Goal: Information Seeking & Learning: Learn about a topic

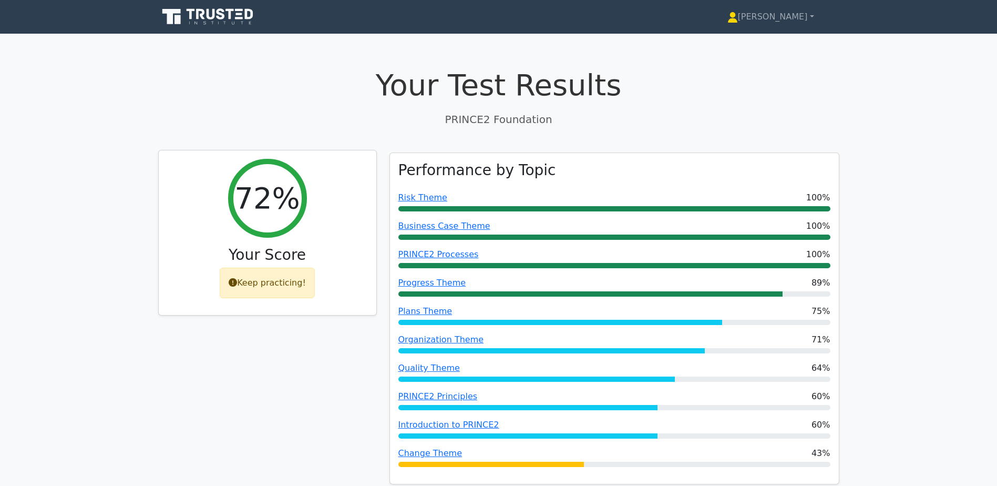
click at [246, 295] on div "Keep practicing!" at bounding box center [267, 283] width 95 height 30
drag, startPoint x: 246, startPoint y: 295, endPoint x: 252, endPoint y: 280, distance: 16.5
click at [252, 280] on div "Keep practicing!" at bounding box center [267, 283] width 95 height 30
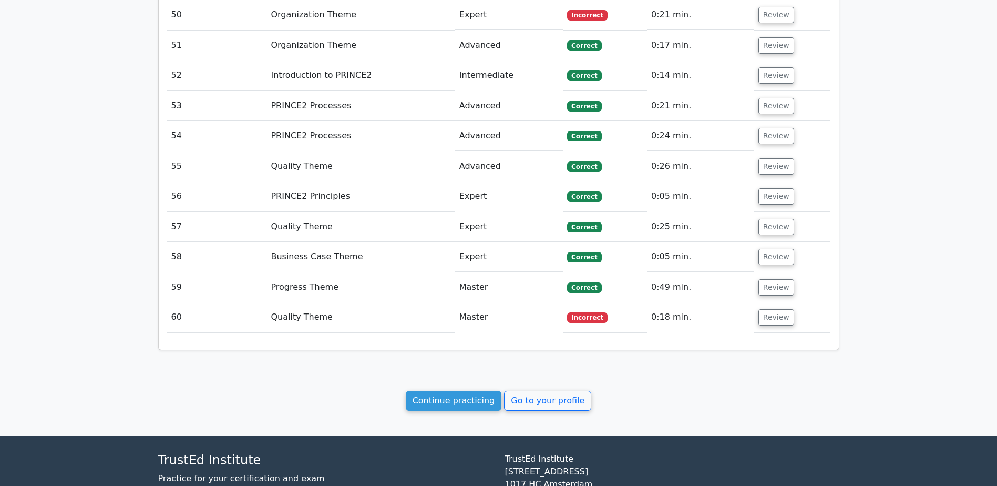
scroll to position [2815, 0]
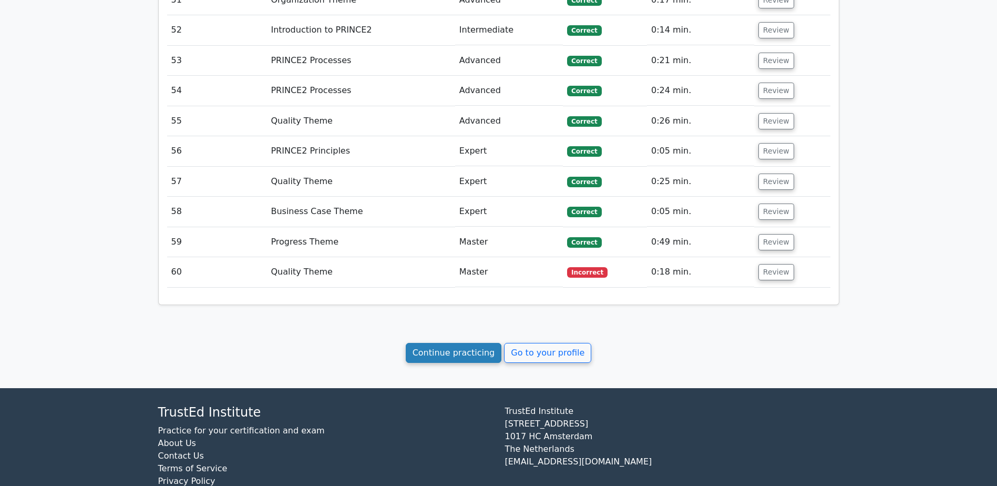
click at [483, 343] on link "Continue practicing" at bounding box center [454, 353] width 96 height 20
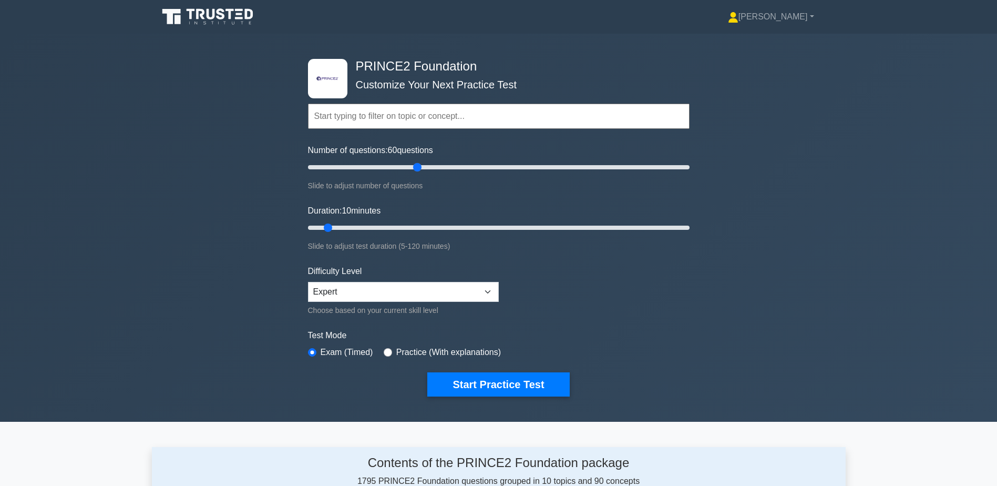
drag, startPoint x: 325, startPoint y: 166, endPoint x: 420, endPoint y: 173, distance: 95.4
type input "60"
click at [420, 173] on input "Number of questions: 60 questions" at bounding box center [499, 167] width 382 height 13
drag, startPoint x: 324, startPoint y: 228, endPoint x: 487, endPoint y: 228, distance: 162.5
type input "60"
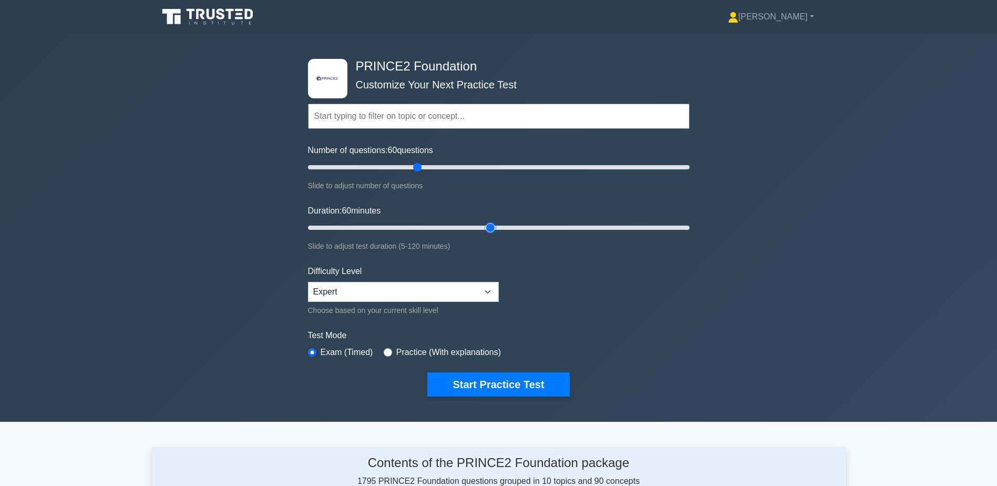
click at [487, 228] on input "Duration: 60 minutes" at bounding box center [499, 227] width 382 height 13
click at [439, 296] on select "Beginner Intermediate Expert" at bounding box center [403, 292] width 191 height 20
select select "intermediate"
click at [308, 282] on select "Beginner Intermediate Expert" at bounding box center [403, 292] width 191 height 20
click at [461, 383] on button "Start Practice Test" at bounding box center [498, 384] width 142 height 24
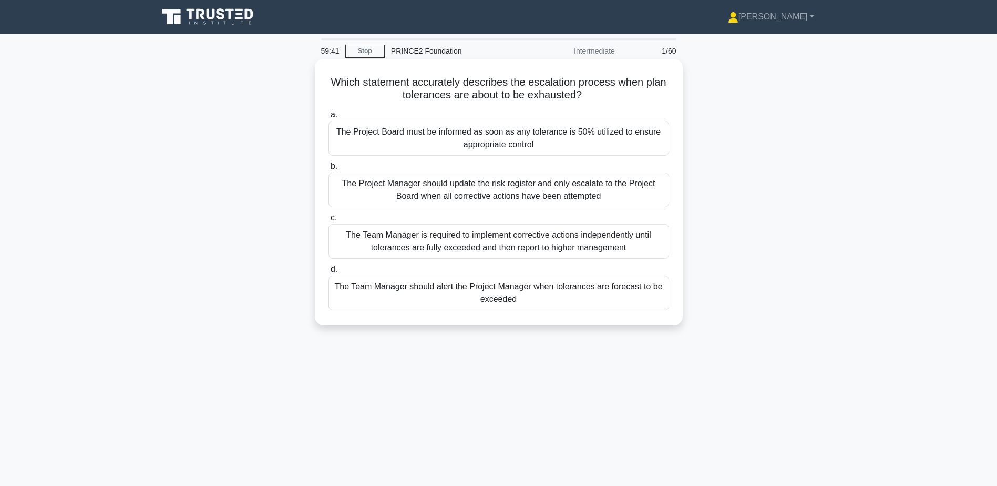
click at [638, 294] on div "The Team Manager should alert the Project Manager when tolerances are forecast …" at bounding box center [499, 293] width 341 height 35
click at [329, 273] on input "d. The Team Manager should alert the Project Manager when tolerances are foreca…" at bounding box center [329, 269] width 0 height 7
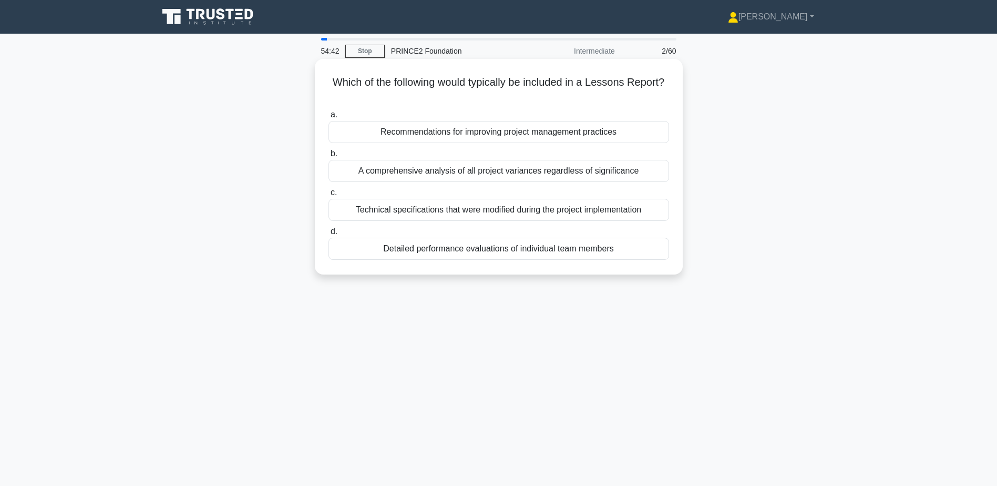
click at [621, 134] on div "Recommendations for improving project management practices" at bounding box center [499, 132] width 341 height 22
click at [329, 118] on input "a. Recommendations for improving project management practices" at bounding box center [329, 114] width 0 height 7
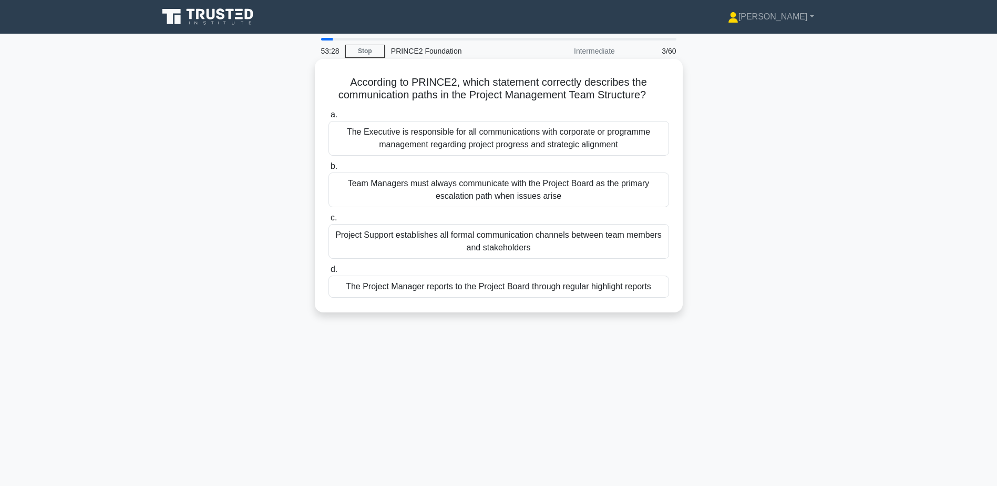
click at [562, 284] on div "The Project Manager reports to the Project Board through regular highlight repo…" at bounding box center [499, 287] width 341 height 22
click at [329, 273] on input "d. The Project Manager reports to the Project Board through regular highlight r…" at bounding box center [329, 269] width 0 height 7
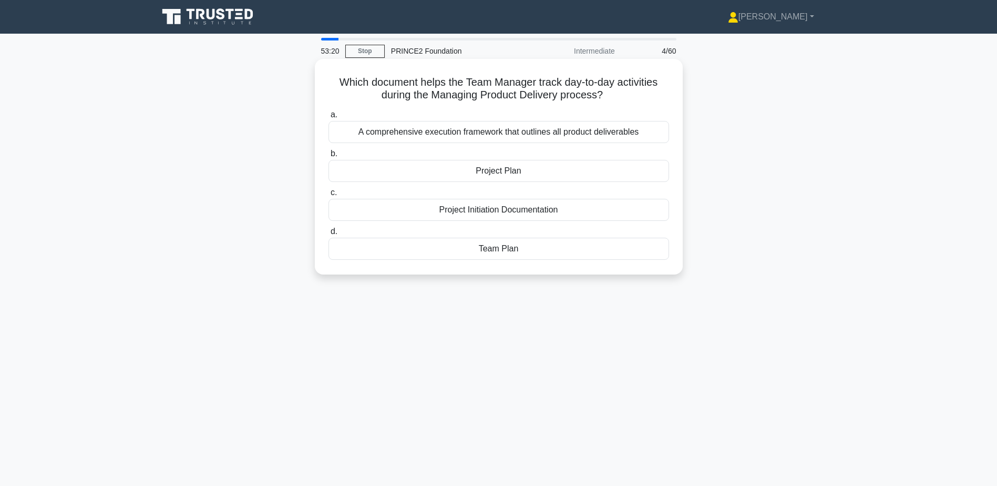
click at [577, 256] on div "Team Plan" at bounding box center [499, 249] width 341 height 22
click at [329, 235] on input "d. Team Plan" at bounding box center [329, 231] width 0 height 7
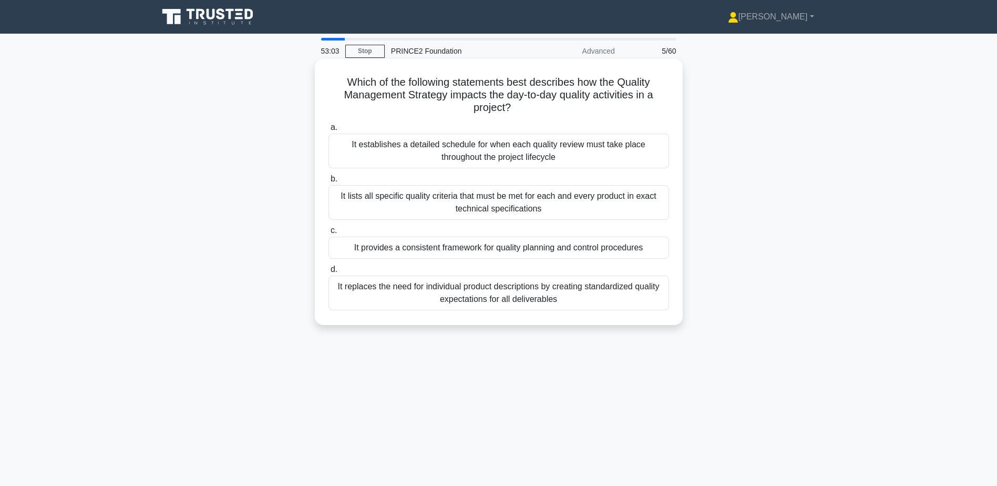
click at [586, 251] on div "It provides a consistent framework for quality planning and control procedures" at bounding box center [499, 248] width 341 height 22
click at [329, 234] on input "c. It provides a consistent framework for quality planning and control procedur…" at bounding box center [329, 230] width 0 height 7
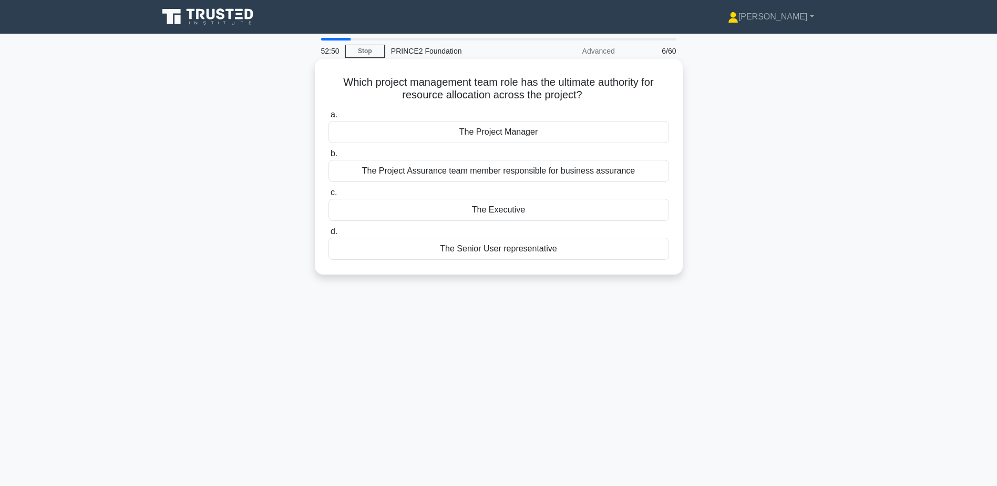
click at [512, 212] on div "The Executive" at bounding box center [499, 210] width 341 height 22
click at [329, 196] on input "c. The Executive" at bounding box center [329, 192] width 0 height 7
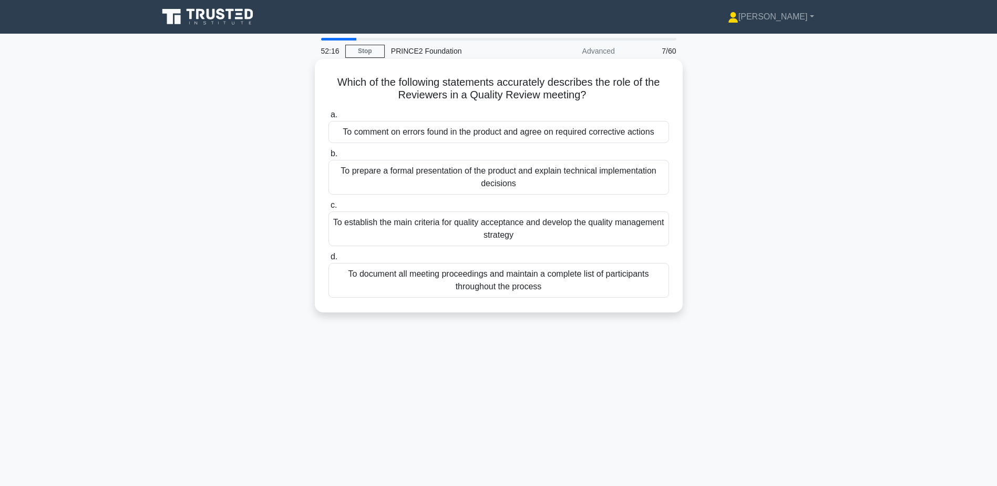
click at [533, 138] on div "To comment on errors found in the product and agree on required corrective acti…" at bounding box center [499, 132] width 341 height 22
click at [329, 118] on input "a. To comment on errors found in the product and agree on required corrective a…" at bounding box center [329, 114] width 0 height 7
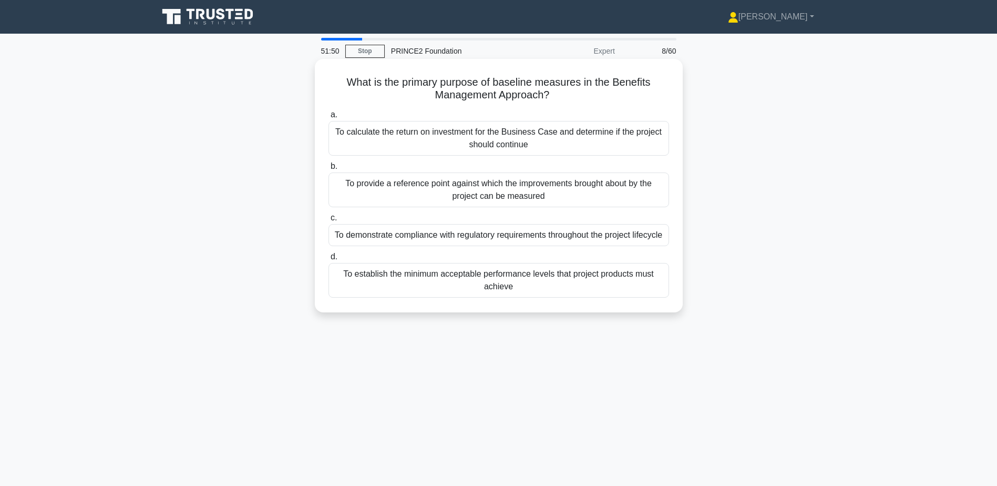
click at [620, 182] on div "To provide a reference point against which the improvements brought about by th…" at bounding box center [499, 189] width 341 height 35
click at [329, 170] on input "b. To provide a reference point against which the improvements brought about by…" at bounding box center [329, 166] width 0 height 7
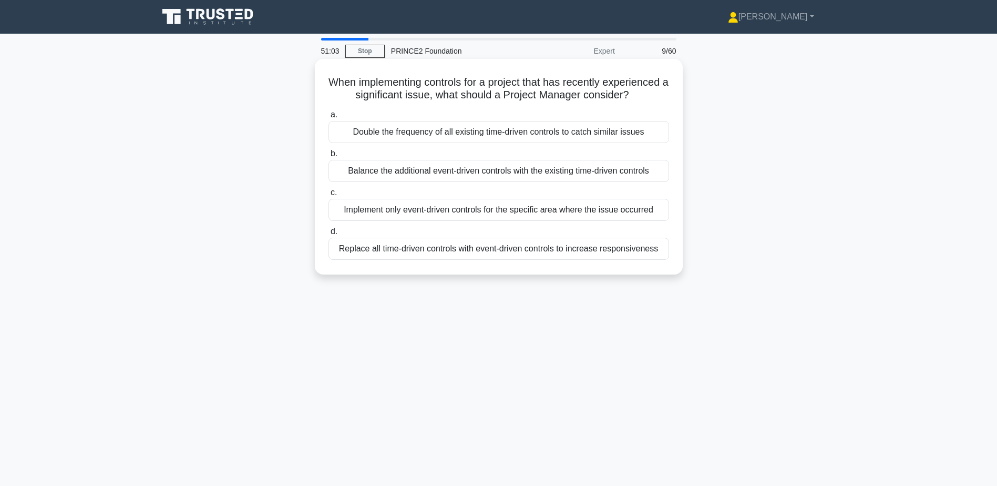
click at [519, 182] on div "Balance the additional event-driven controls with the existing time-driven cont…" at bounding box center [499, 171] width 341 height 22
click at [329, 157] on input "b. Balance the additional event-driven controls with the existing time-driven c…" at bounding box center [329, 153] width 0 height 7
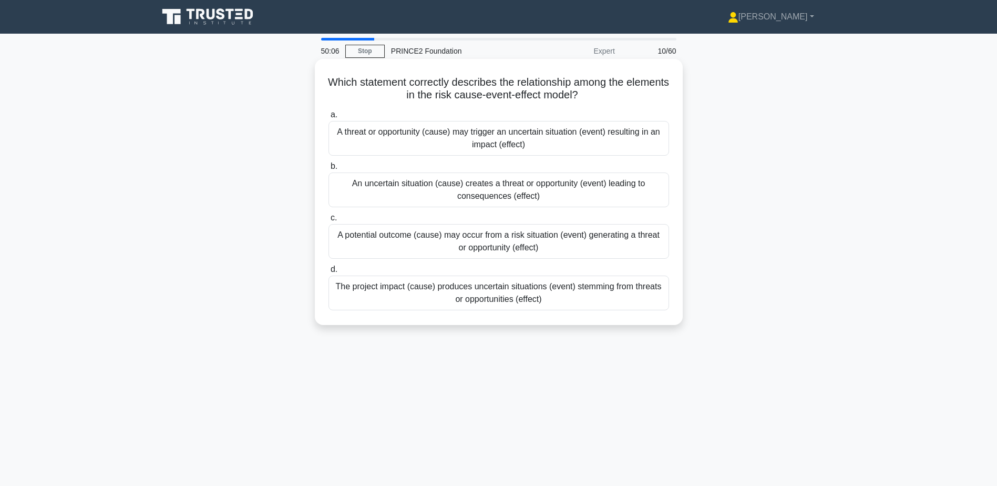
click at [636, 124] on div "A threat or opportunity (cause) may trigger an uncertain situation (event) resu…" at bounding box center [499, 138] width 341 height 35
click at [329, 118] on input "a. A threat or opportunity (cause) may trigger an uncertain situation (event) r…" at bounding box center [329, 114] width 0 height 7
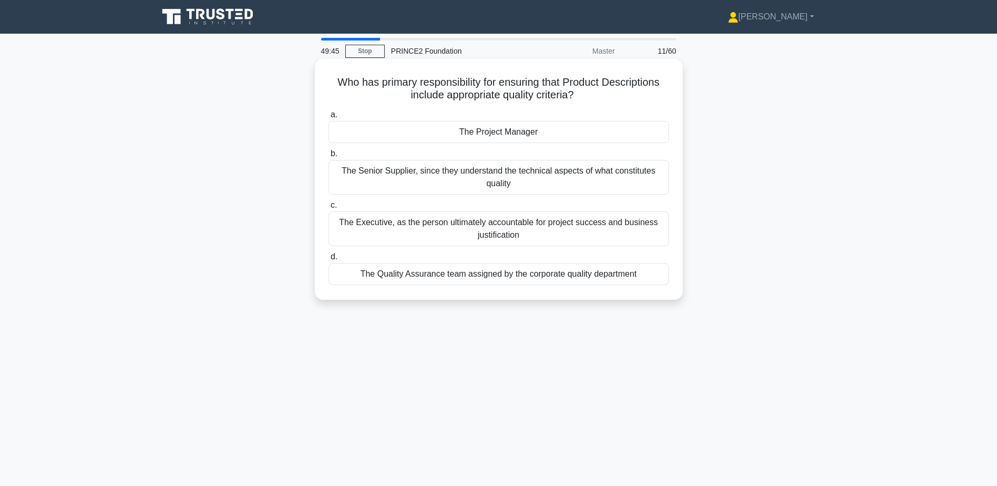
click at [627, 134] on div "The Project Manager" at bounding box center [499, 132] width 341 height 22
click at [329, 118] on input "a. The Project Manager" at bounding box center [329, 114] width 0 height 7
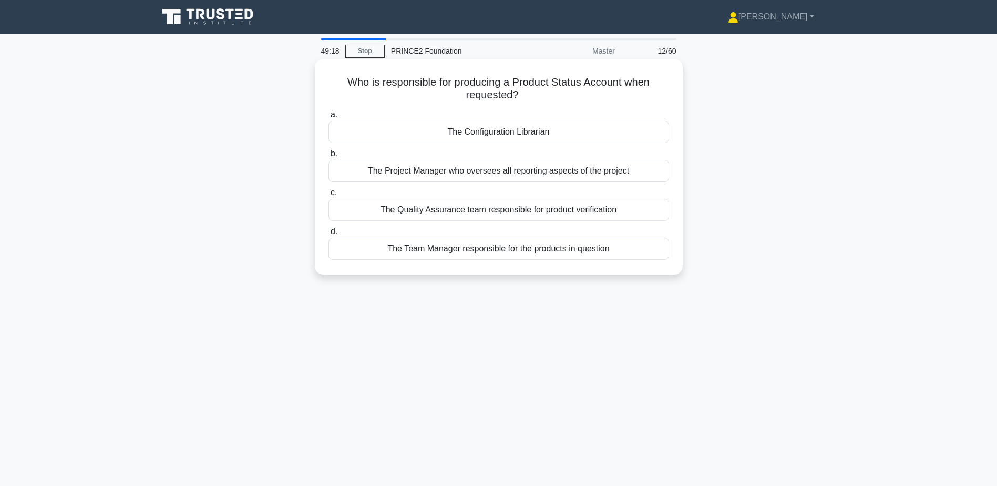
click at [569, 176] on div "The Project Manager who oversees all reporting aspects of the project" at bounding box center [499, 171] width 341 height 22
click at [329, 157] on input "b. The Project Manager who oversees all reporting aspects of the project" at bounding box center [329, 153] width 0 height 7
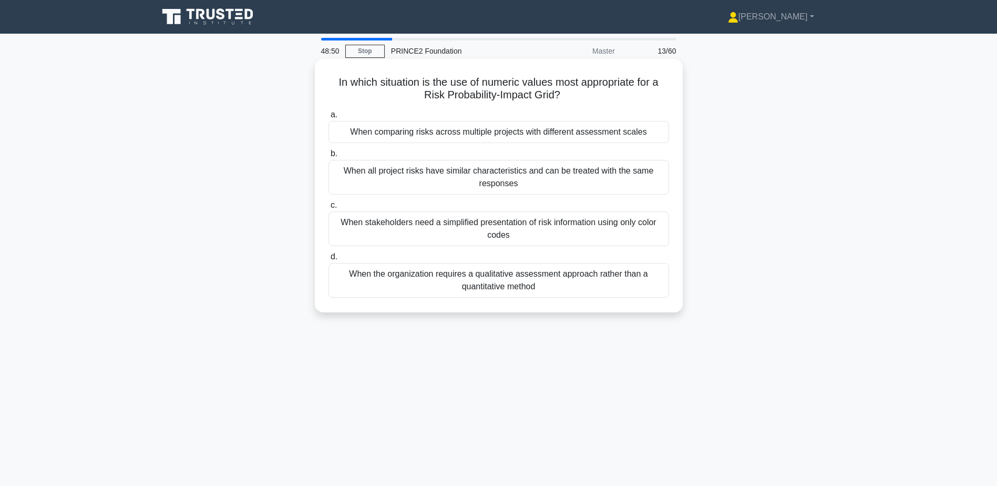
click at [539, 283] on div "When the organization requires a qualitative assessment approach rather than a …" at bounding box center [499, 280] width 341 height 35
click at [329, 260] on input "d. When the organization requires a qualitative assessment approach rather than…" at bounding box center [329, 256] width 0 height 7
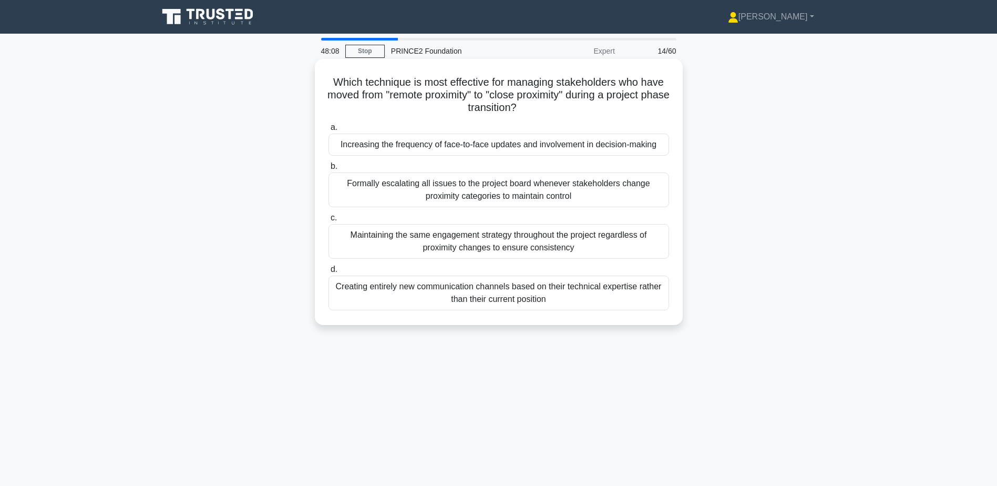
click at [569, 199] on div "Formally escalating all issues to the project board whenever stakeholders chang…" at bounding box center [499, 189] width 341 height 35
click at [329, 170] on input "b. Formally escalating all issues to the project board whenever stakeholders ch…" at bounding box center [329, 166] width 0 height 7
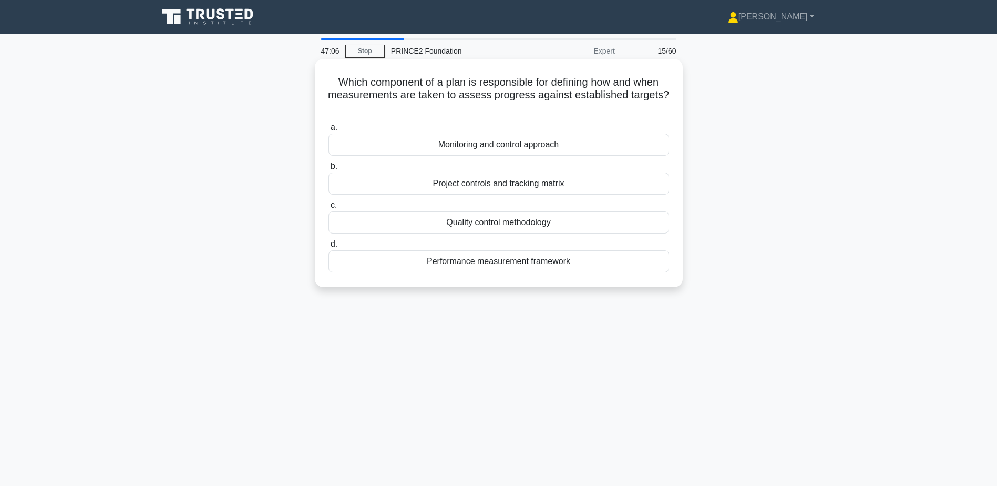
click at [574, 145] on div "Monitoring and control approach" at bounding box center [499, 145] width 341 height 22
click at [329, 131] on input "a. Monitoring and control approach" at bounding box center [329, 127] width 0 height 7
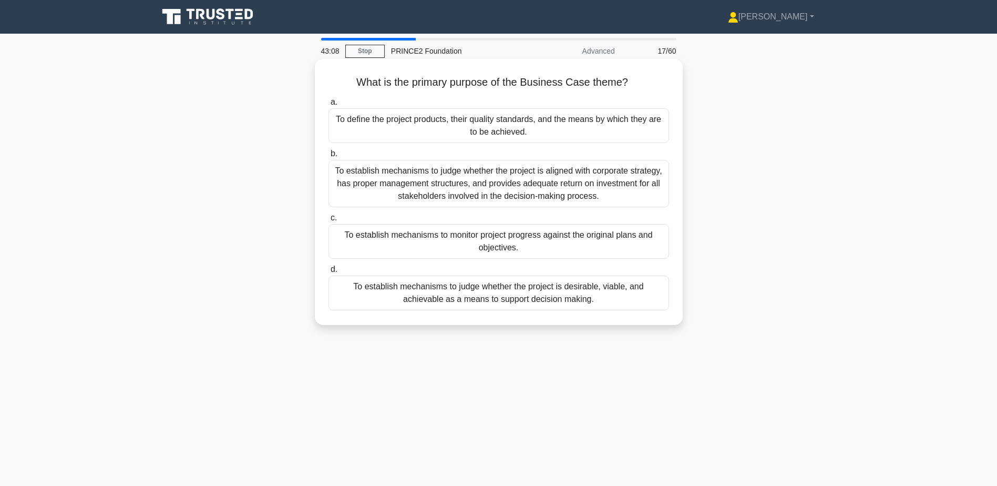
click at [638, 286] on div "To establish mechanisms to judge whether the project is desirable, viable, and …" at bounding box center [499, 293] width 341 height 35
click at [329, 273] on input "d. To establish mechanisms to judge whether the project is desirable, viable, a…" at bounding box center [329, 269] width 0 height 7
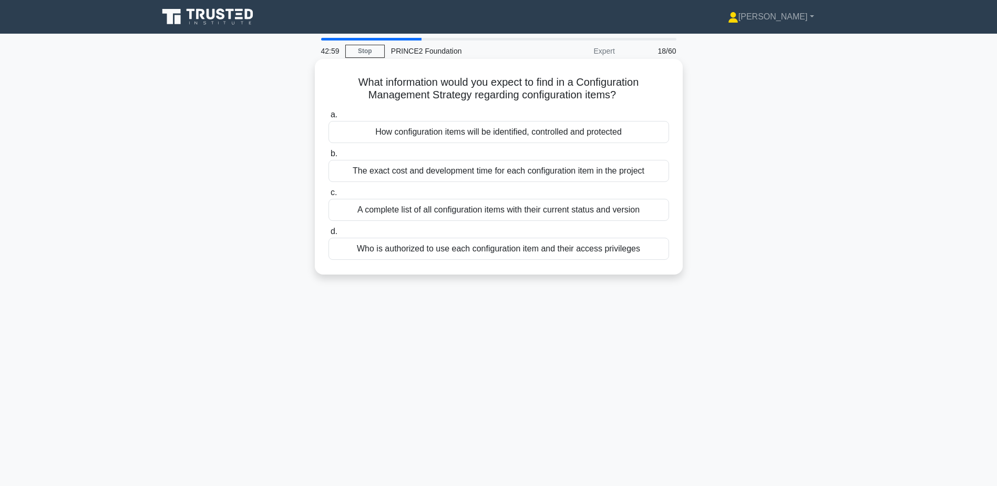
click at [604, 126] on div "How configuration items will be identified, controlled and protected" at bounding box center [499, 132] width 341 height 22
click at [329, 118] on input "a. How configuration items will be identified, controlled and protected" at bounding box center [329, 114] width 0 height 7
click at [587, 168] on div "At the end of each management stage when planning the next stage" at bounding box center [499, 171] width 341 height 22
click at [329, 157] on input "b. At the end of each management stage when planning the next stage" at bounding box center [329, 153] width 0 height 7
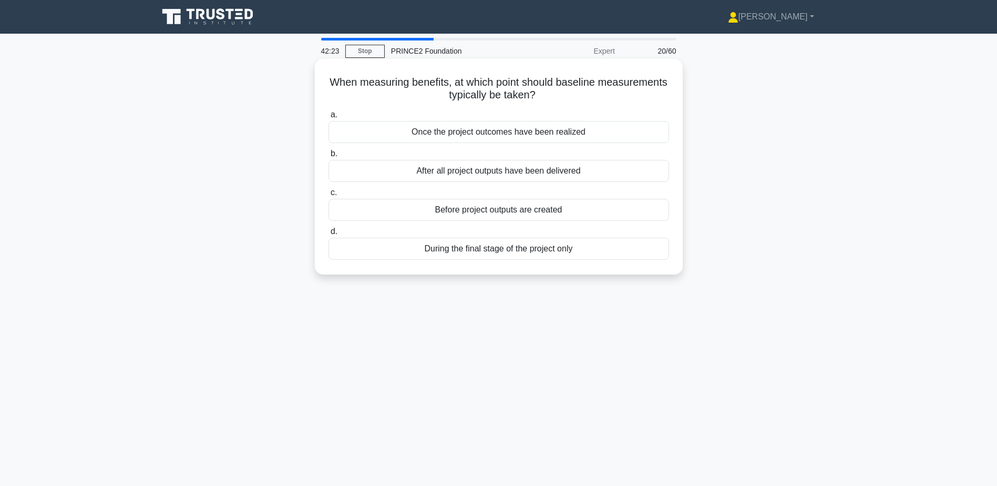
click at [546, 132] on div "Once the project outcomes have been realized" at bounding box center [499, 132] width 341 height 22
click at [329, 118] on input "a. Once the project outcomes have been realized" at bounding box center [329, 114] width 0 height 7
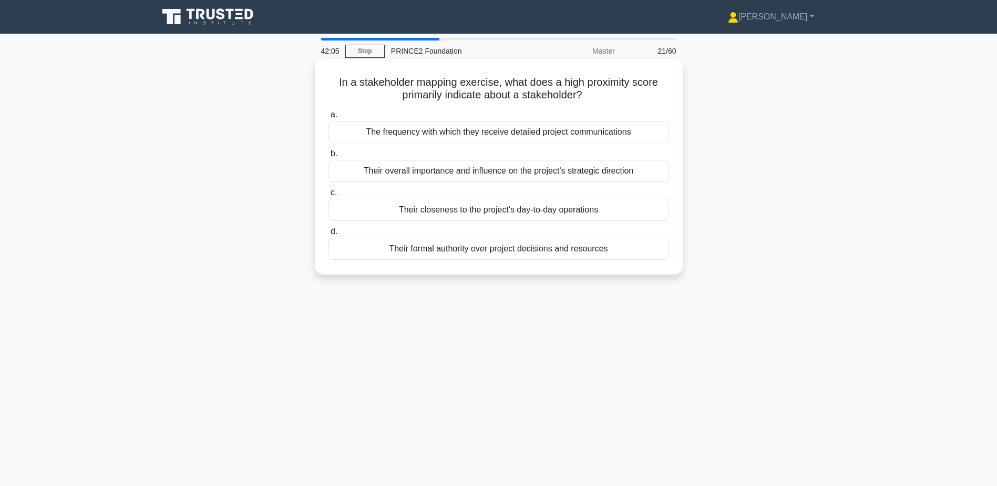
click at [540, 252] on div "Their formal authority over project decisions and resources" at bounding box center [499, 249] width 341 height 22
click at [329, 235] on input "d. Their formal authority over project decisions and resources" at bounding box center [329, 231] width 0 height 7
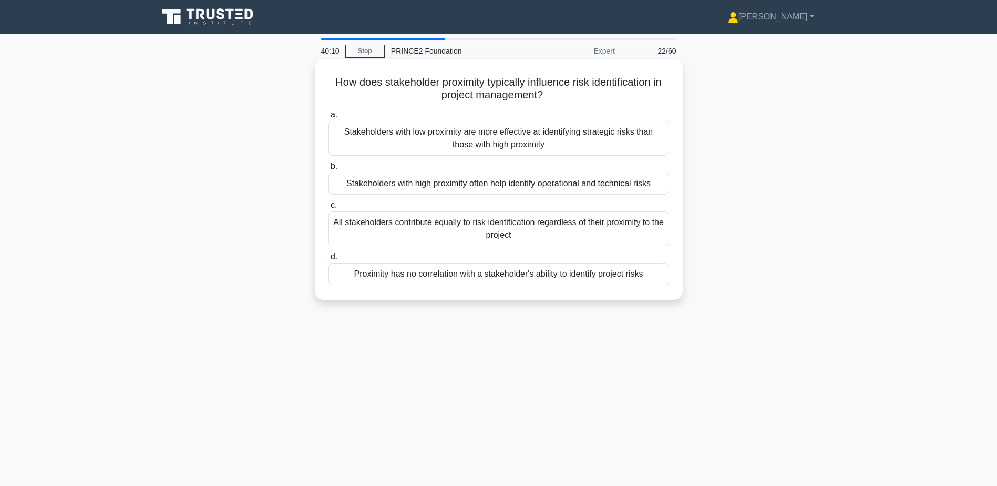
click at [495, 270] on div "Proximity has no correlation with a stakeholder's ability to identify project r…" at bounding box center [499, 274] width 341 height 22
click at [329, 260] on input "d. Proximity has no correlation with a stakeholder's ability to identify projec…" at bounding box center [329, 256] width 0 height 7
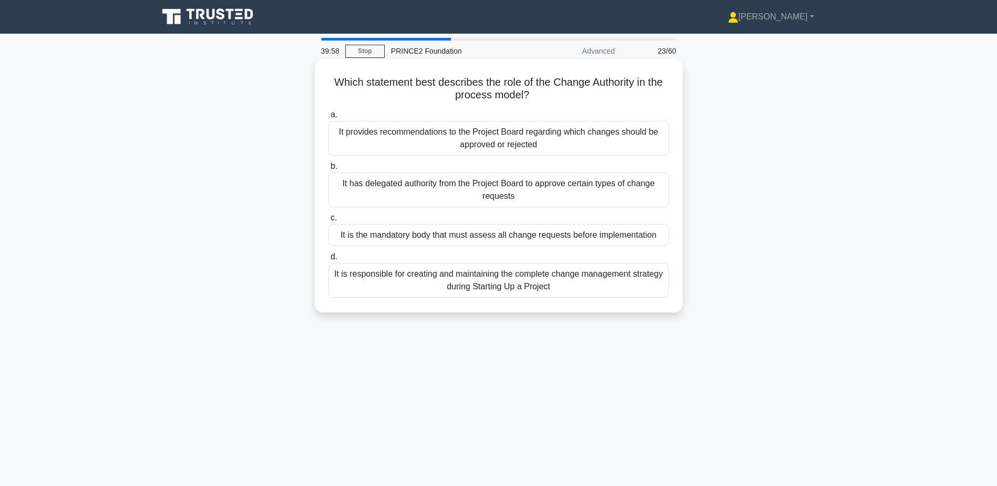
click at [615, 181] on div "It has delegated authority from the Project Board to approve certain types of c…" at bounding box center [499, 189] width 341 height 35
click at [329, 170] on input "b. It has delegated authority from the Project Board to approve certain types o…" at bounding box center [329, 166] width 0 height 7
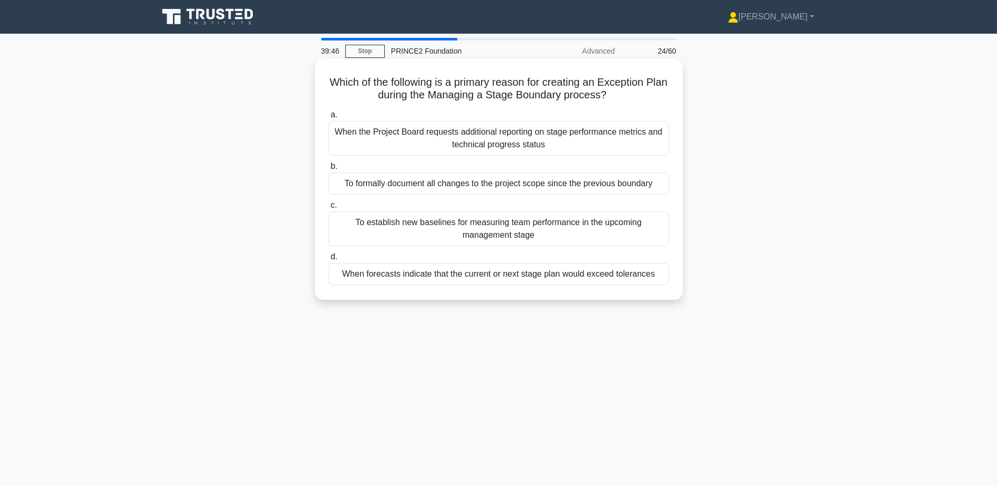
click at [587, 271] on div "When forecasts indicate that the current or next stage plan would exceed tolera…" at bounding box center [499, 274] width 341 height 22
click at [329, 260] on input "d. When forecasts indicate that the current or next stage plan would exceed tol…" at bounding box center [329, 256] width 0 height 7
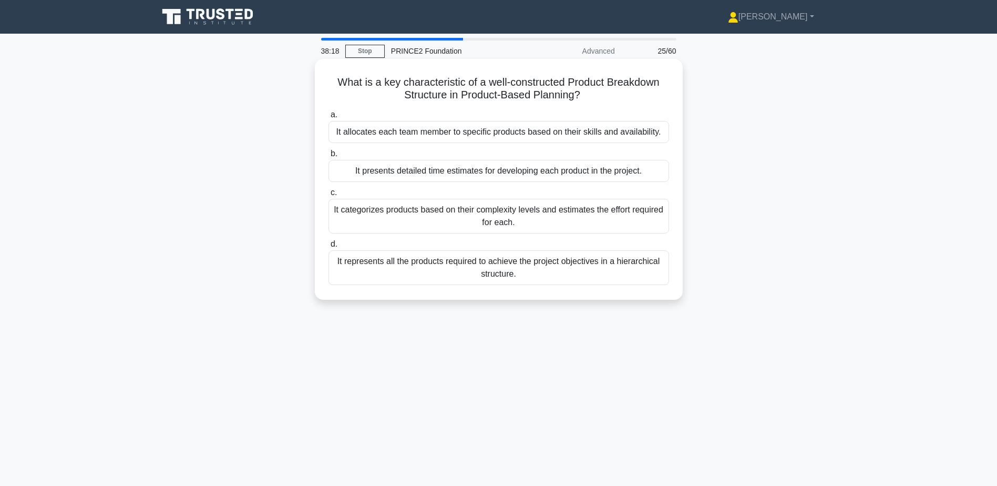
click at [616, 276] on div "It represents all the products required to achieve the project objectives in a …" at bounding box center [499, 267] width 341 height 35
click at [329, 248] on input "d. It represents all the products required to achieve the project objectives in…" at bounding box center [329, 244] width 0 height 7
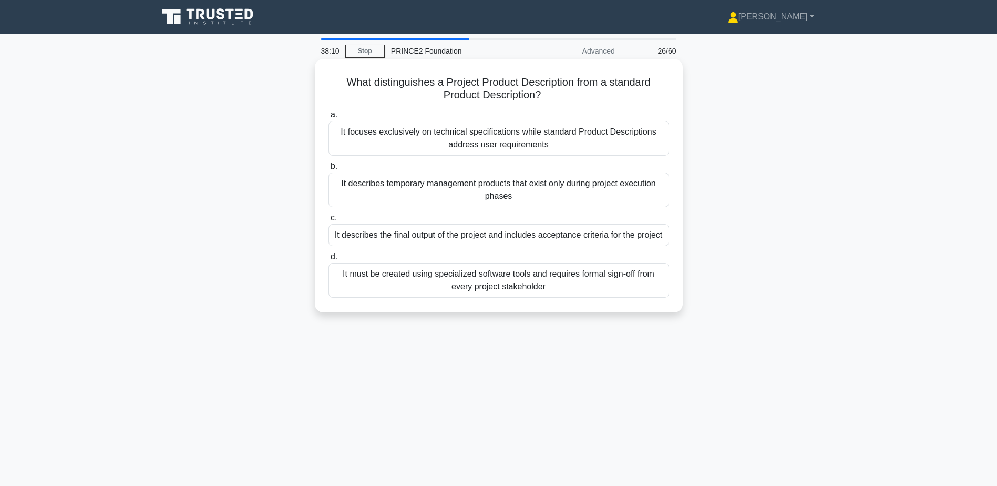
click at [589, 232] on div "It describes the final output of the project and includes acceptance criteria f…" at bounding box center [499, 235] width 341 height 22
click at [329, 221] on input "c. It describes the final output of the project and includes acceptance criteri…" at bounding box center [329, 218] width 0 height 7
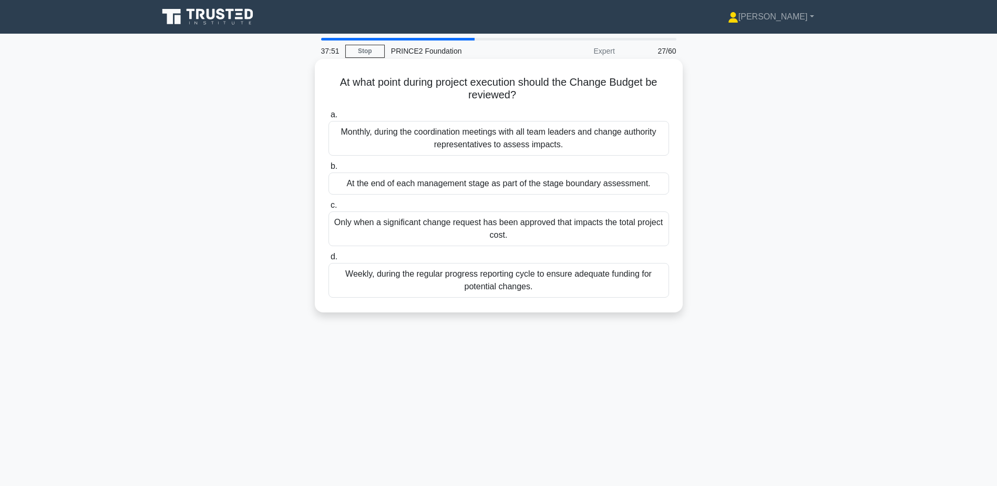
click at [512, 189] on div "At the end of each management stage as part of the stage boundary assessment." at bounding box center [499, 183] width 341 height 22
click at [329, 170] on input "b. At the end of each management stage as part of the stage boundary assessment." at bounding box center [329, 166] width 0 height 7
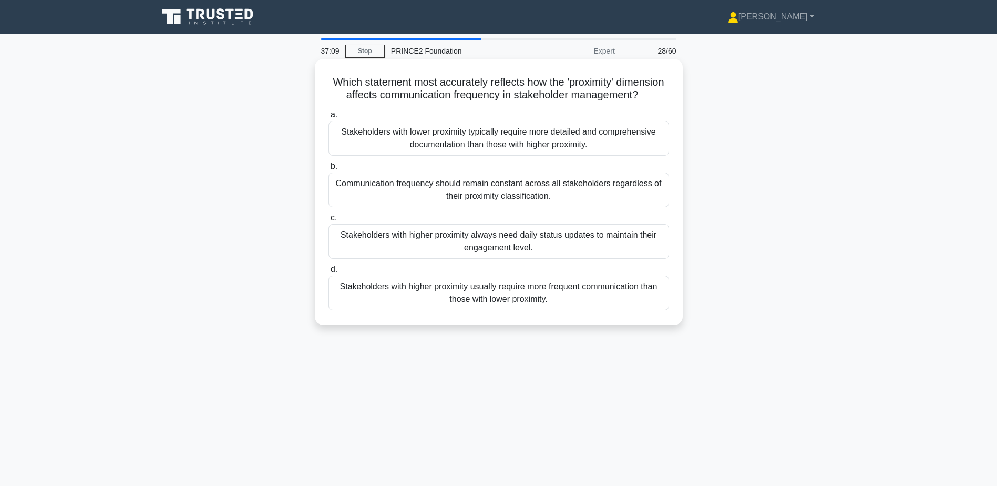
click at [607, 310] on div "Stakeholders with higher proximity usually require more frequent communication …" at bounding box center [499, 293] width 341 height 35
click at [329, 273] on input "d. Stakeholders with higher proximity usually require more frequent communicati…" at bounding box center [329, 269] width 0 height 7
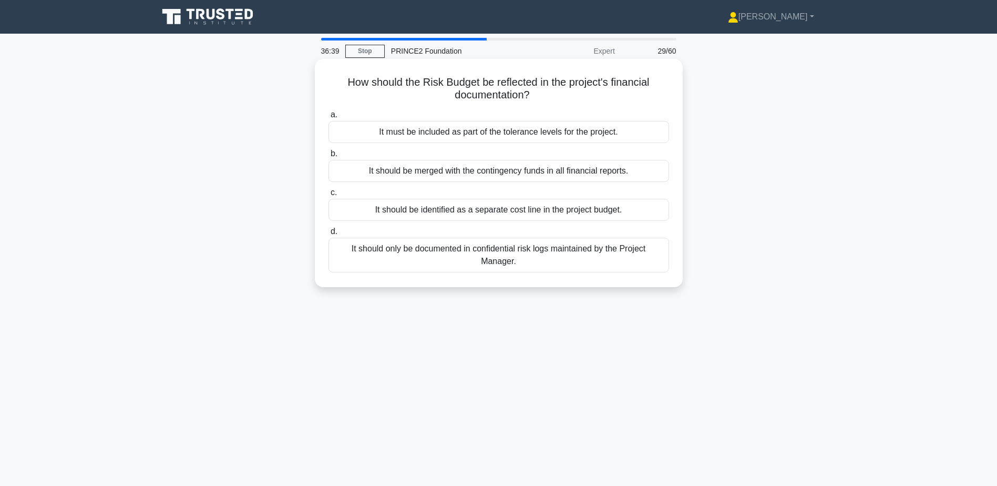
click at [512, 213] on div "It should be identified as a separate cost line in the project budget." at bounding box center [499, 210] width 341 height 22
click at [329, 196] on input "c. It should be identified as a separate cost line in the project budget." at bounding box center [329, 192] width 0 height 7
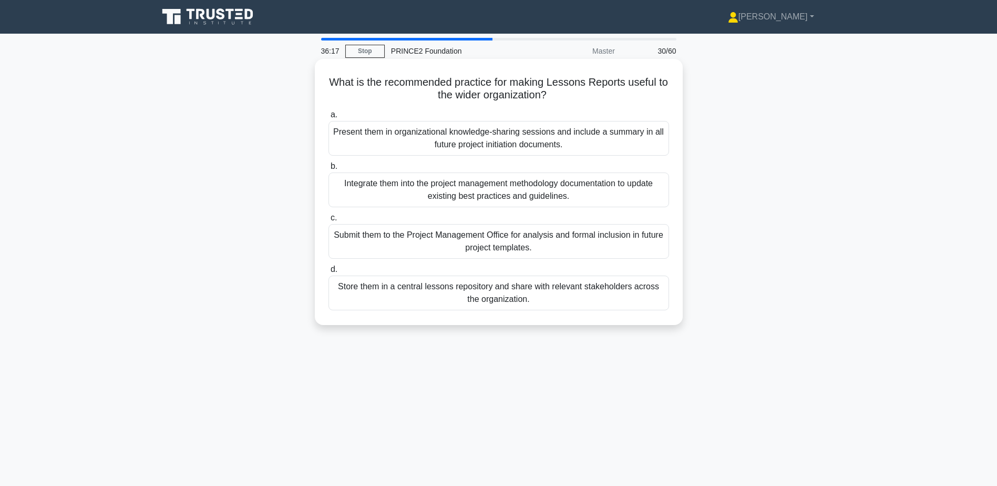
click at [548, 184] on div "Integrate them into the project management methodology documentation to update …" at bounding box center [499, 189] width 341 height 35
click at [329, 170] on input "b. Integrate them into the project management methodology documentation to upda…" at bounding box center [329, 166] width 0 height 7
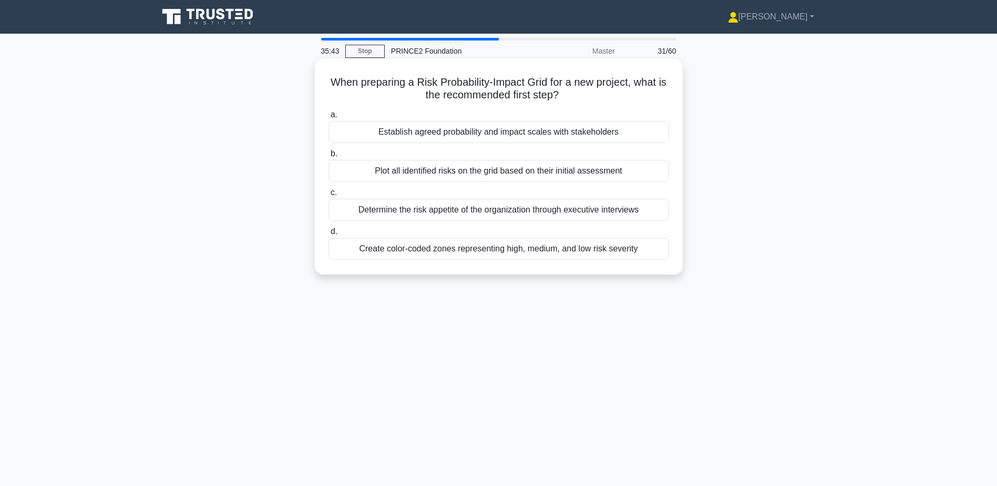
click at [650, 172] on div "Plot all identified risks on the grid based on their initial assessment" at bounding box center [499, 171] width 341 height 22
click at [329, 157] on input "b. Plot all identified risks on the grid based on their initial assessment" at bounding box center [329, 153] width 0 height 7
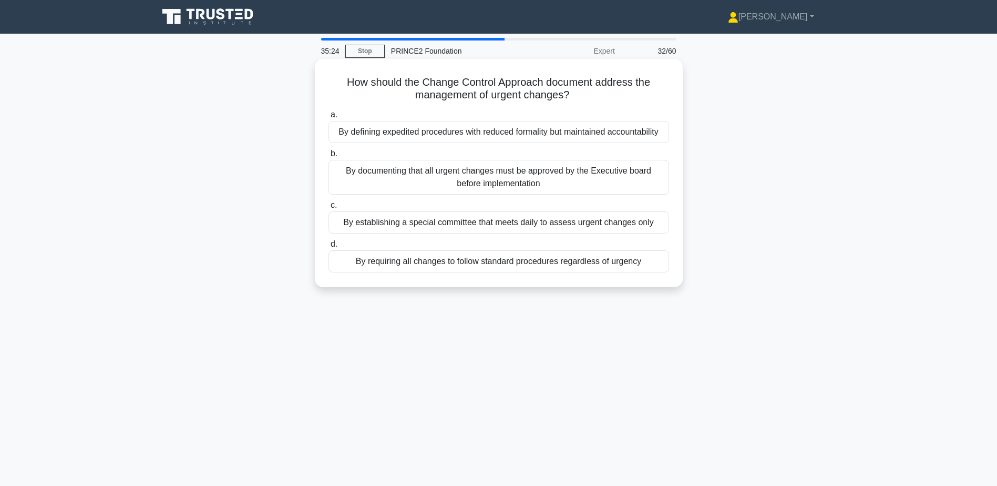
click at [615, 177] on div "By documenting that all urgent changes must be approved by the Executive board …" at bounding box center [499, 177] width 341 height 35
click at [329, 157] on input "b. By documenting that all urgent changes must be approved by the Executive boa…" at bounding box center [329, 153] width 0 height 7
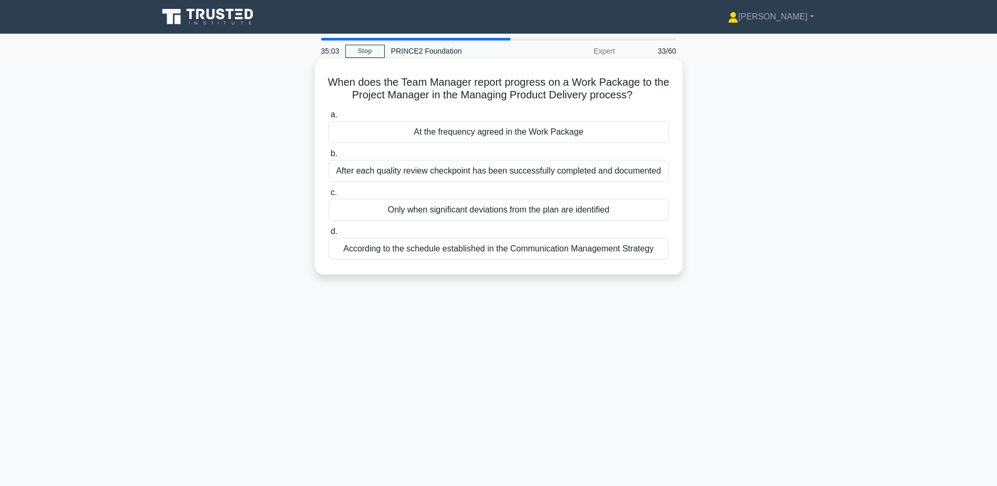
click at [632, 131] on div "At the frequency agreed in the Work Package" at bounding box center [499, 132] width 341 height 22
click at [329, 118] on input "a. At the frequency agreed in the Work Package" at bounding box center [329, 114] width 0 height 7
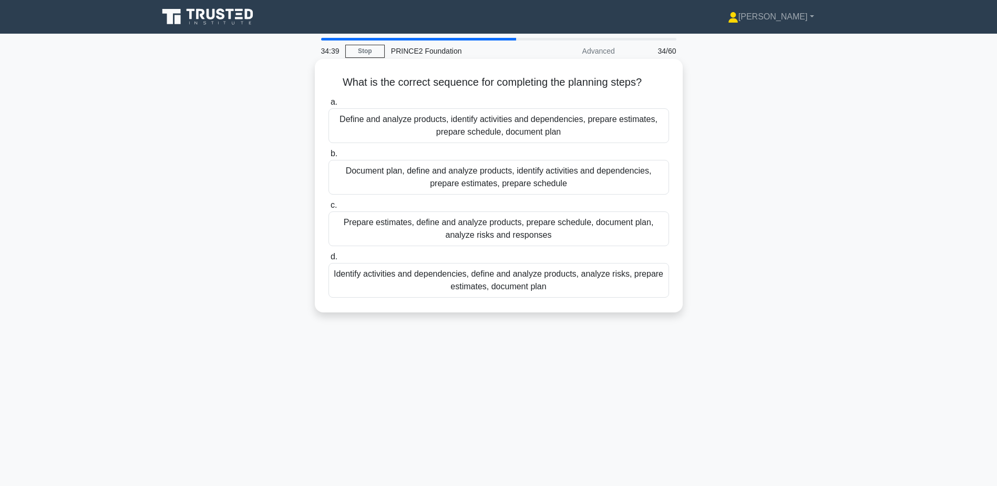
click at [657, 121] on div "Define and analyze products, identify activities and dependencies, prepare esti…" at bounding box center [499, 125] width 341 height 35
click at [329, 106] on input "a. Define and analyze products, identify activities and dependencies, prepare e…" at bounding box center [329, 102] width 0 height 7
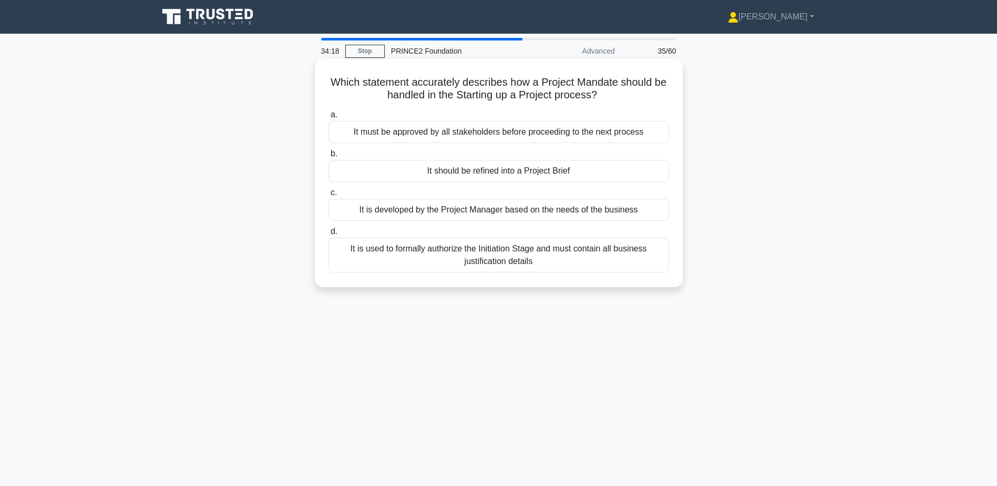
click at [532, 173] on div "It should be refined into a Project Brief" at bounding box center [499, 171] width 341 height 22
click at [329, 157] on input "b. It should be refined into a Project Brief" at bounding box center [329, 153] width 0 height 7
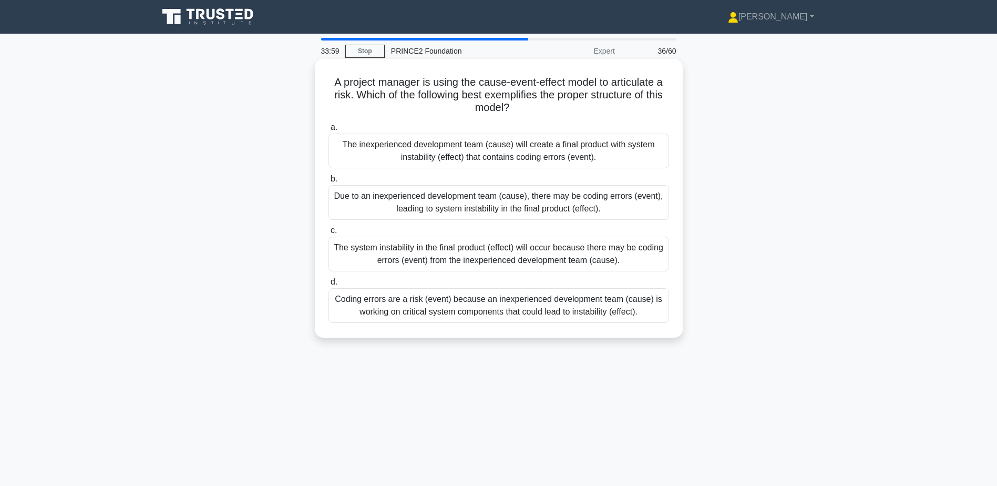
click at [654, 204] on div "Due to an inexperienced development team (cause), there may be coding errors (e…" at bounding box center [499, 202] width 341 height 35
click at [329, 182] on input "b. Due to an inexperienced development team (cause), there may be coding errors…" at bounding box center [329, 179] width 0 height 7
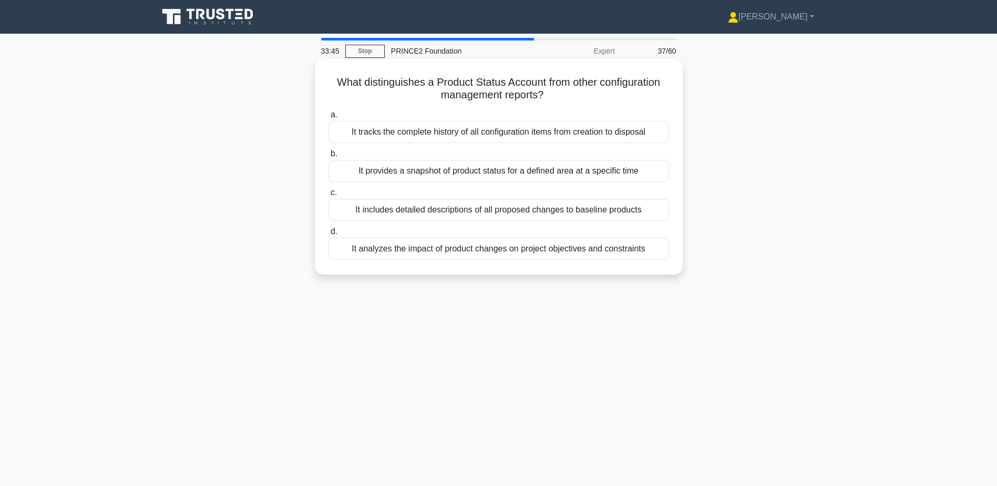
click at [515, 130] on div "It tracks the complete history of all configuration items from creation to disp…" at bounding box center [499, 132] width 341 height 22
click at [329, 118] on input "a. It tracks the complete history of all configuration items from creation to d…" at bounding box center [329, 114] width 0 height 7
click at [644, 174] on div "The needs of those who will use the document as a reference" at bounding box center [499, 171] width 341 height 22
click at [329, 157] on input "b. The needs of those who will use the document as a reference" at bounding box center [329, 153] width 0 height 7
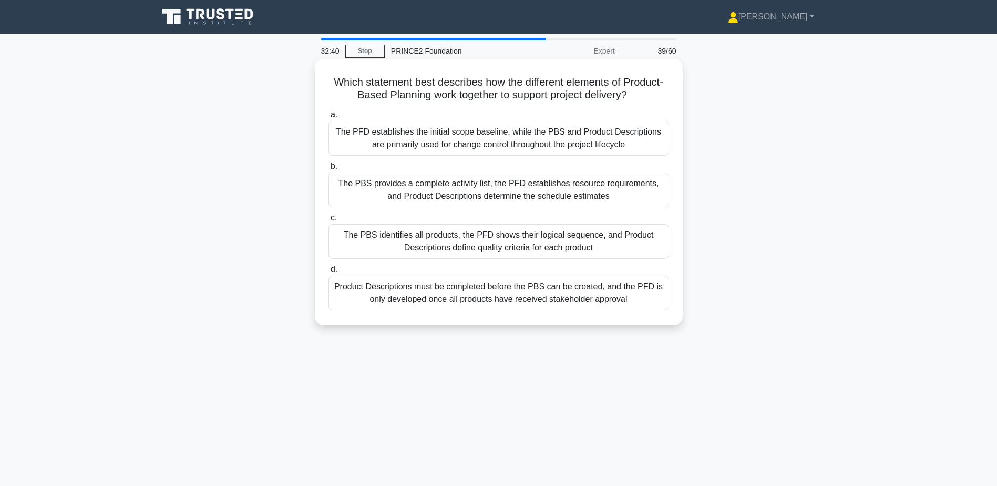
click at [603, 242] on div "The PBS identifies all products, the PFD shows their logical sequence, and Prod…" at bounding box center [499, 241] width 341 height 35
click at [329, 221] on input "c. The PBS identifies all products, the PFD shows their logical sequence, and P…" at bounding box center [329, 218] width 0 height 7
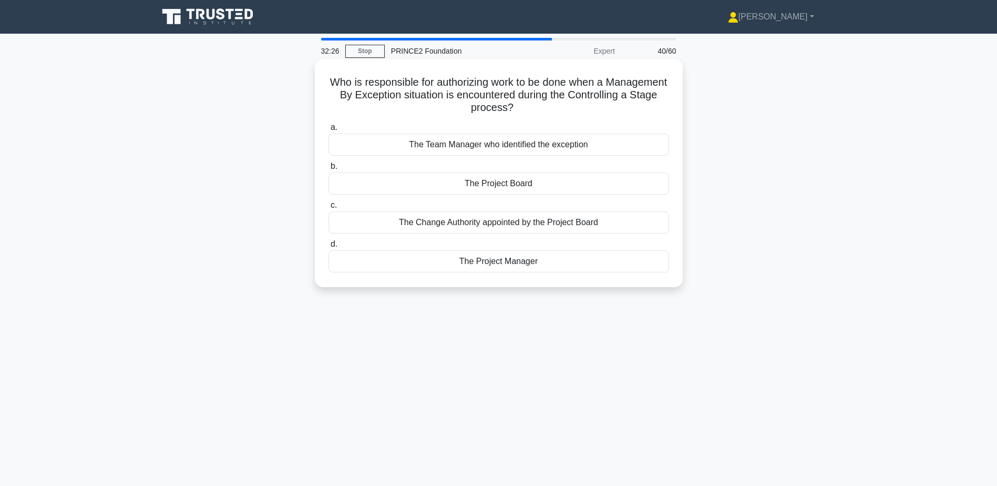
click at [513, 229] on div "The Change Authority appointed by the Project Board" at bounding box center [499, 222] width 341 height 22
click at [329, 209] on input "c. The Change Authority appointed by the Project Board" at bounding box center [329, 205] width 0 height 7
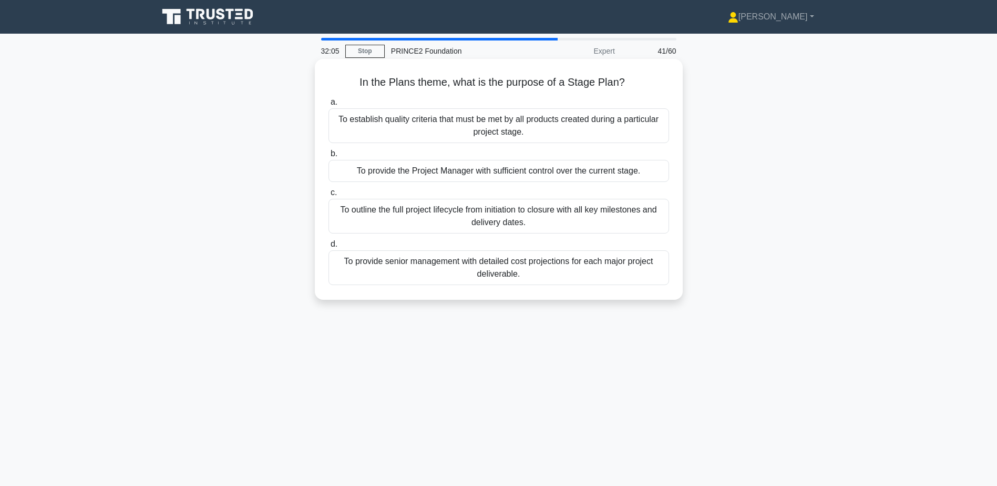
click at [613, 130] on div "To establish quality criteria that must be met by all products created during a…" at bounding box center [499, 125] width 341 height 35
click at [329, 106] on input "a. To establish quality criteria that must be met by all products created durin…" at bounding box center [329, 102] width 0 height 7
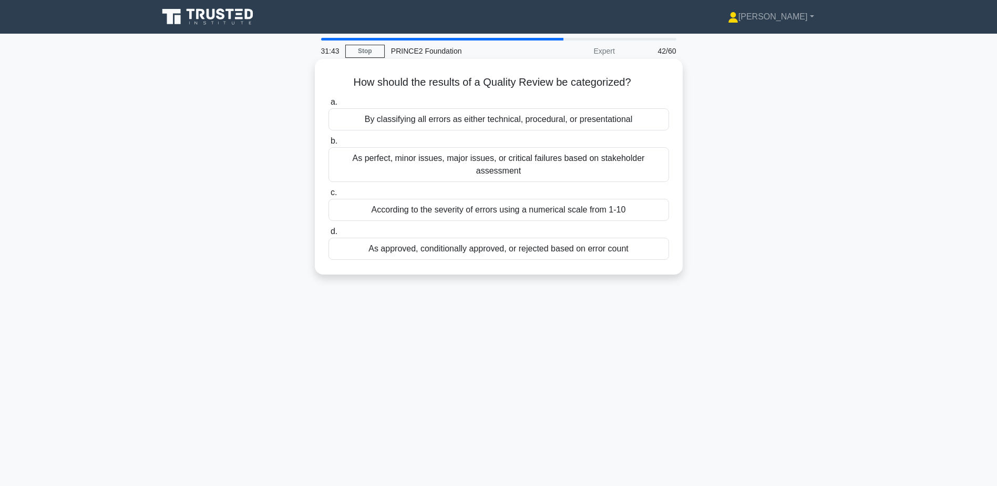
click at [423, 238] on div "As approved, conditionally approved, or rejected based on error count" at bounding box center [499, 249] width 341 height 22
click at [329, 235] on input "d. As approved, conditionally approved, or rejected based on error count" at bounding box center [329, 231] width 0 height 7
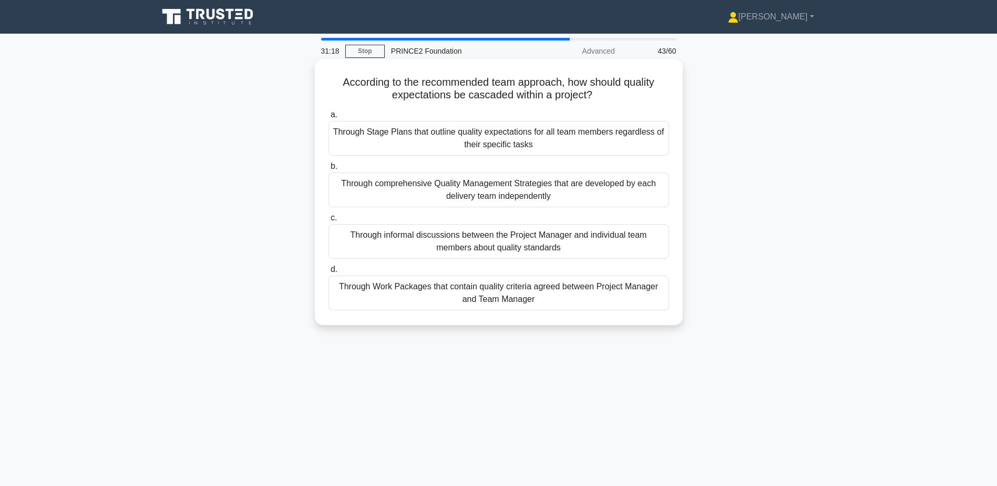
click at [578, 298] on div "Through Work Packages that contain quality criteria agreed between Project Mana…" at bounding box center [499, 293] width 341 height 35
click at [329, 273] on input "d. Through Work Packages that contain quality criteria agreed between Project M…" at bounding box center [329, 269] width 0 height 7
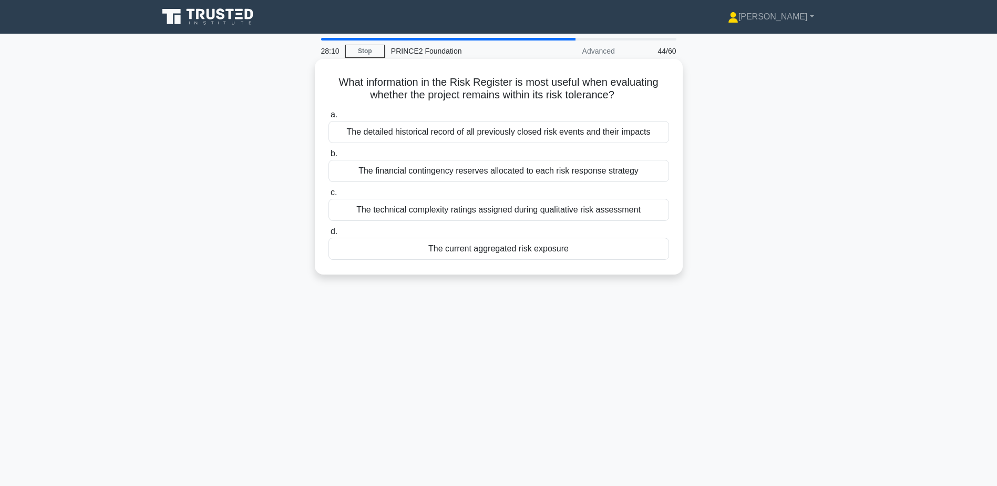
click at [658, 139] on div "The detailed historical record of all previously closed risk events and their i…" at bounding box center [499, 132] width 341 height 22
click at [329, 118] on input "a. The detailed historical record of all previously closed risk events and thei…" at bounding box center [329, 114] width 0 height 7
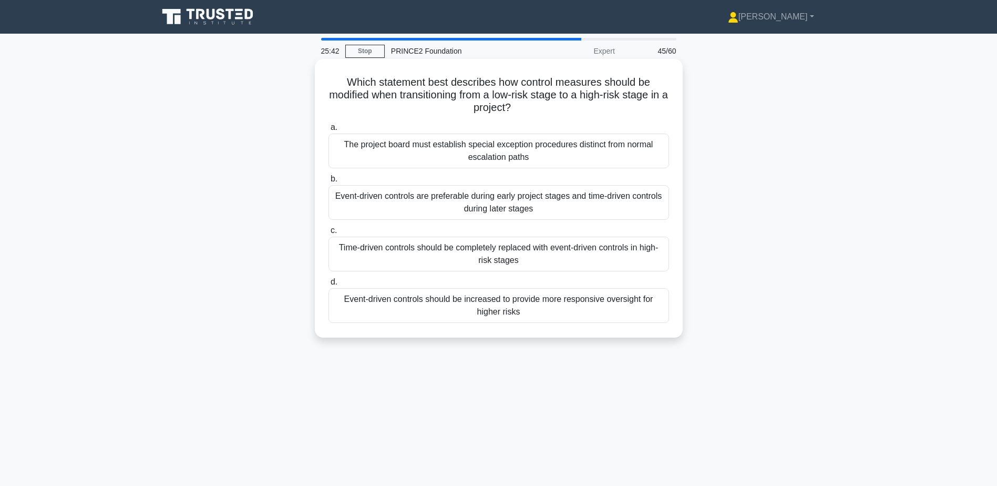
click at [576, 298] on div "Event-driven controls should be increased to provide more responsive oversight …" at bounding box center [499, 305] width 341 height 35
click at [329, 286] on input "d. Event-driven controls should be increased to provide more responsive oversig…" at bounding box center [329, 282] width 0 height 7
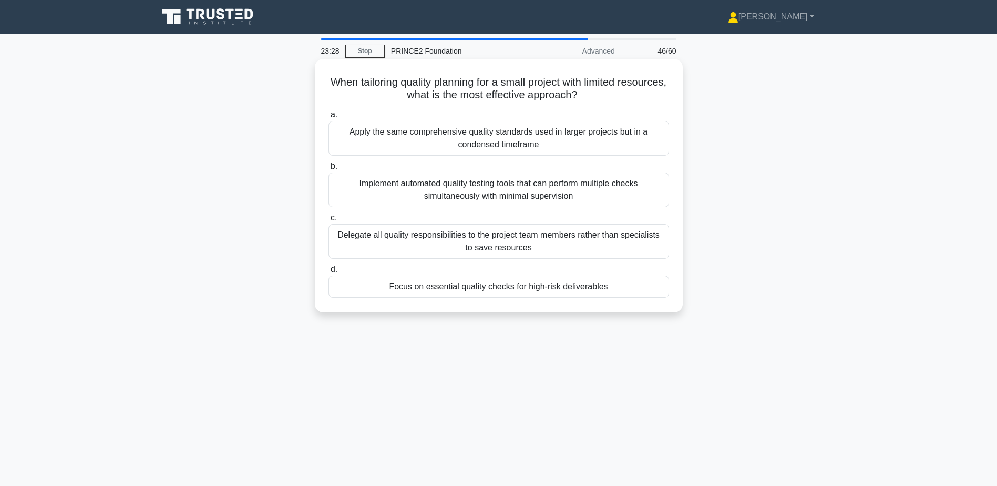
click at [630, 278] on div "Focus on essential quality checks for high-risk deliverables" at bounding box center [499, 287] width 341 height 22
click at [329, 273] on input "d. Focus on essential quality checks for high-risk deliverables" at bounding box center [329, 269] width 0 height 7
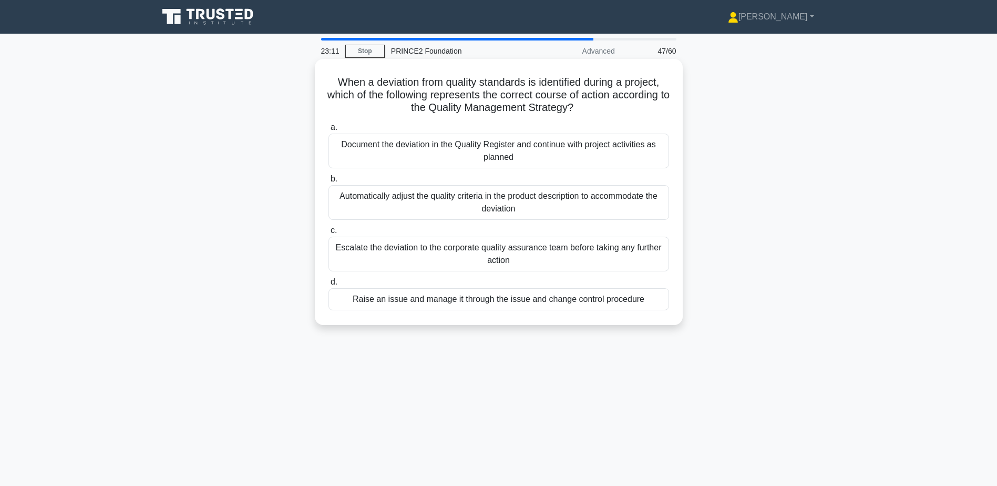
click at [577, 250] on div "Escalate the deviation to the corporate quality assurance team before taking an…" at bounding box center [499, 254] width 341 height 35
click at [329, 234] on input "c. Escalate the deviation to the corporate quality assurance team before taking…" at bounding box center [329, 230] width 0 height 7
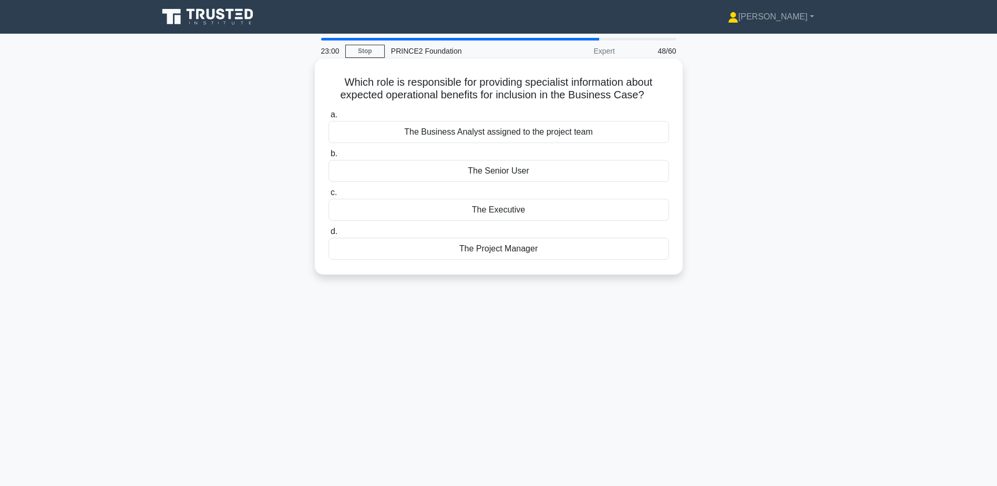
click at [574, 173] on div "The Senior User" at bounding box center [499, 171] width 341 height 22
click at [329, 157] on input "b. The Senior User" at bounding box center [329, 153] width 0 height 7
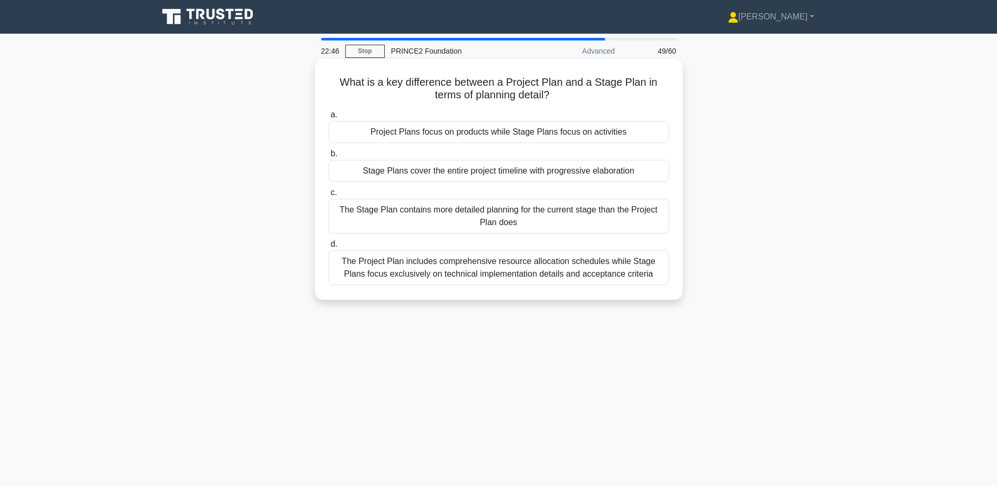
click at [593, 128] on div "Project Plans focus on products while Stage Plans focus on activities" at bounding box center [499, 132] width 341 height 22
click at [329, 118] on input "a. Project Plans focus on products while Stage Plans focus on activities" at bounding box center [329, 114] width 0 height 7
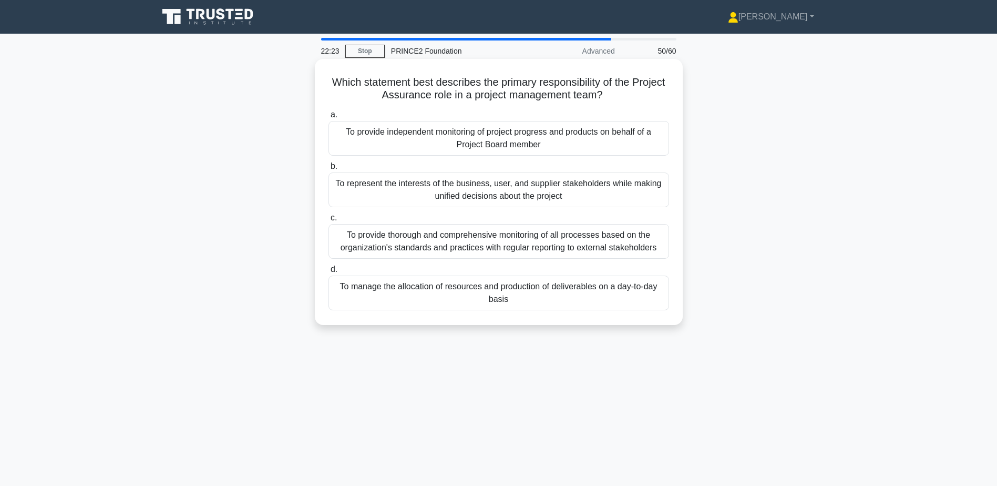
click at [636, 146] on div "To provide independent monitoring of project progress and products on behalf of…" at bounding box center [499, 138] width 341 height 35
click at [329, 118] on input "a. To provide independent monitoring of project progress and products on behalf…" at bounding box center [329, 114] width 0 height 7
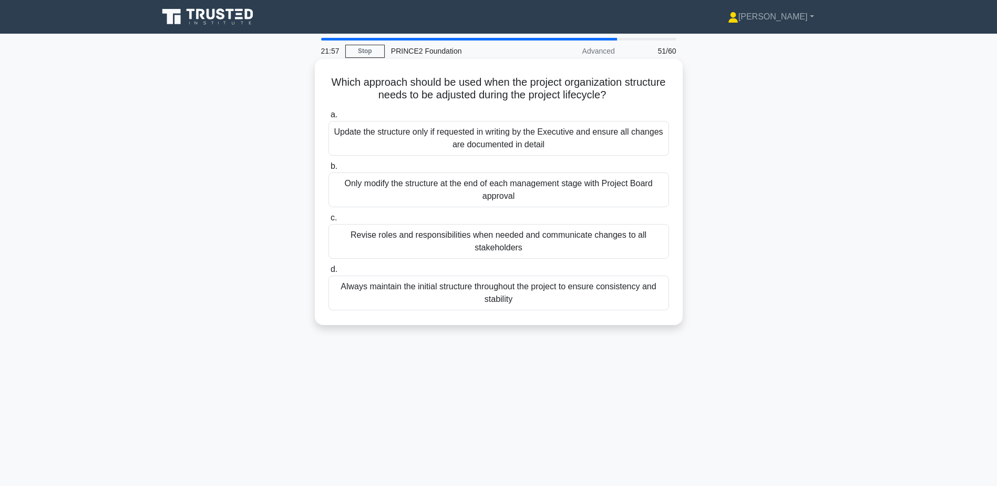
click at [565, 231] on div "Revise roles and responsibilities when needed and communicate changes to all st…" at bounding box center [499, 241] width 341 height 35
click at [329, 221] on input "c. Revise roles and responsibilities when needed and communicate changes to all…" at bounding box center [329, 218] width 0 height 7
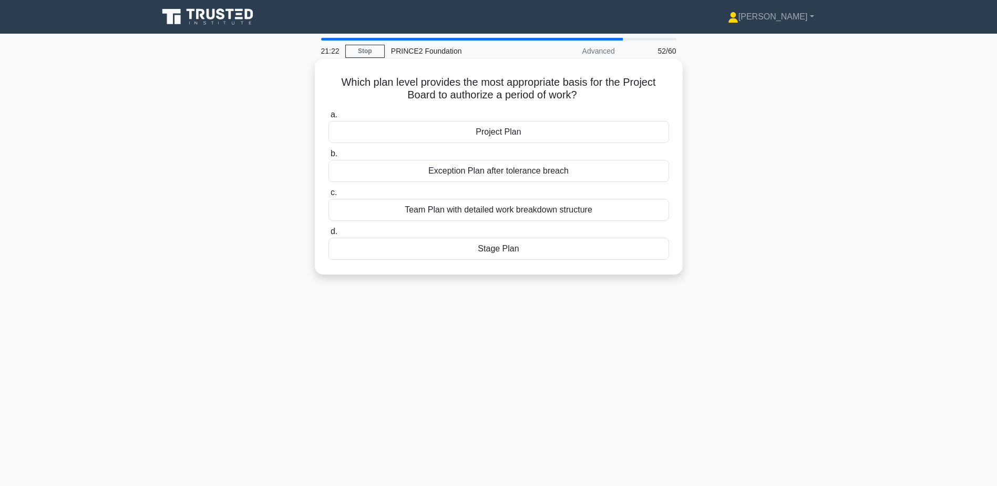
click at [508, 131] on div "Project Plan" at bounding box center [499, 132] width 341 height 22
click at [329, 118] on input "a. Project Plan" at bounding box center [329, 114] width 0 height 7
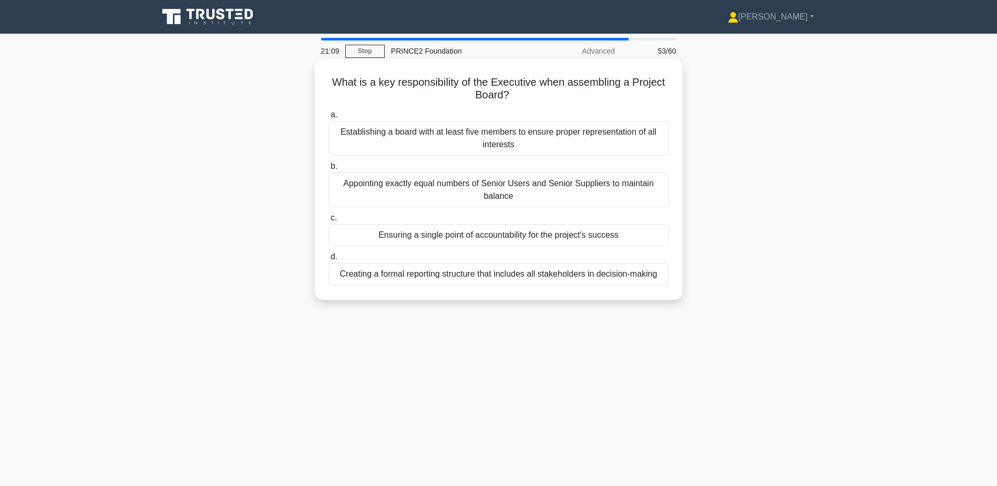
click at [472, 271] on div "Creating a formal reporting structure that includes all stakeholders in decisio…" at bounding box center [499, 274] width 341 height 22
click at [329, 260] on input "d. Creating a formal reporting structure that includes all stakeholders in deci…" at bounding box center [329, 256] width 0 height 7
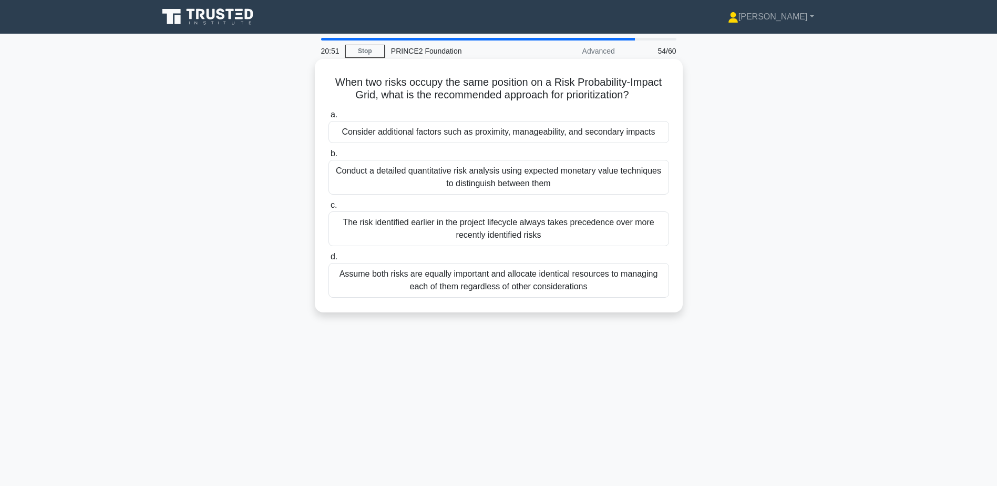
click at [657, 129] on div "Consider additional factors such as proximity, manageability, and secondary imp…" at bounding box center [499, 132] width 341 height 22
click at [329, 118] on input "a. Consider additional factors such as proximity, manageability, and secondary …" at bounding box center [329, 114] width 0 height 7
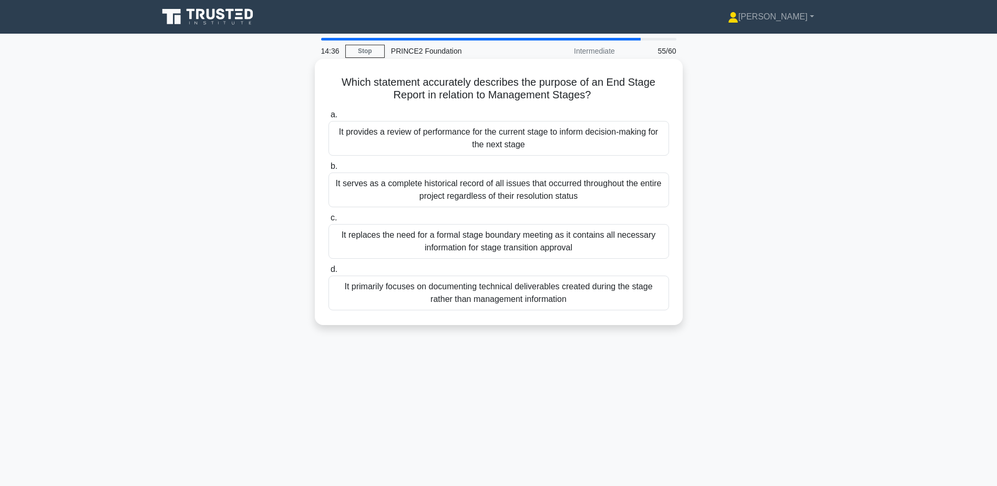
click at [596, 157] on div "a. It provides a review of performance for the current stage to inform decision…" at bounding box center [498, 209] width 353 height 206
click at [607, 140] on div "It provides a review of performance for the current stage to inform decision-ma…" at bounding box center [499, 138] width 341 height 35
click at [329, 118] on input "a. It provides a review of performance for the current stage to inform decision…" at bounding box center [329, 114] width 0 height 7
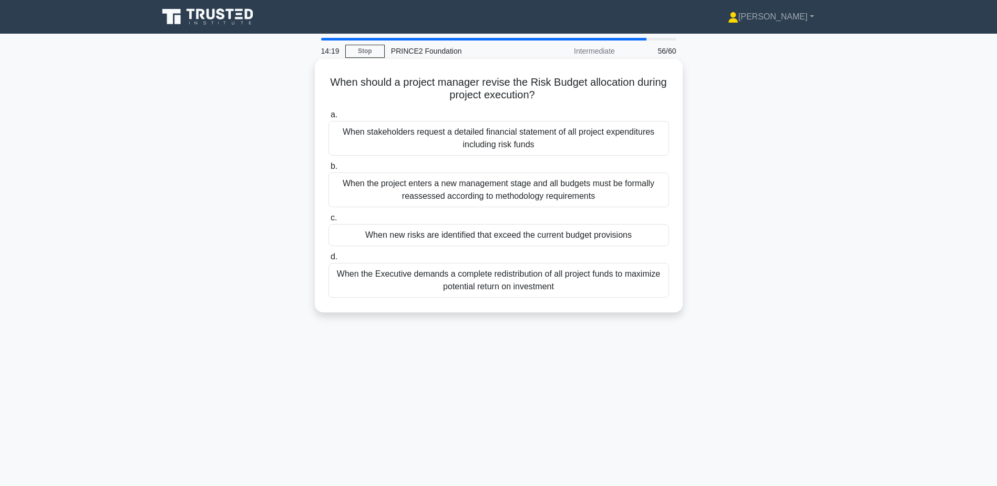
click at [562, 239] on div "When new risks are identified that exceed the current budget provisions" at bounding box center [499, 235] width 341 height 22
click at [329, 221] on input "c. When new risks are identified that exceed the current budget provisions" at bounding box center [329, 218] width 0 height 7
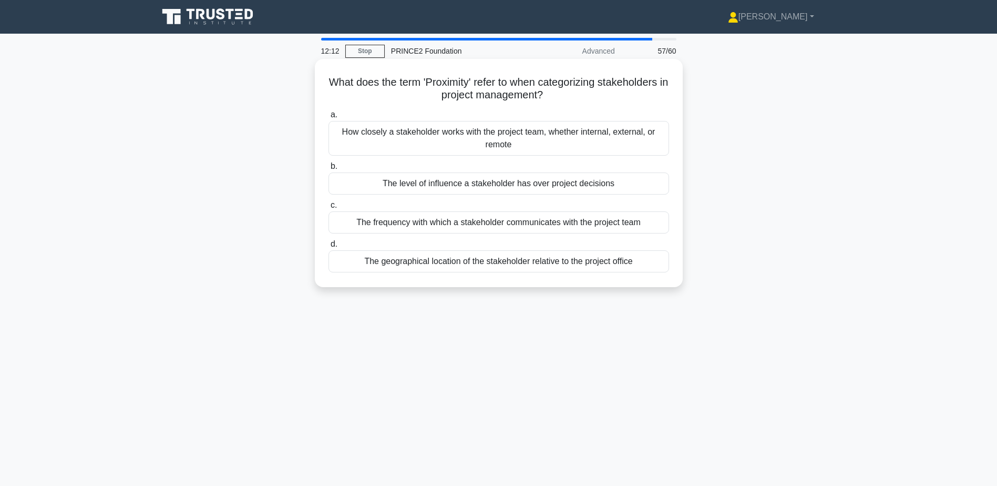
click at [620, 190] on div "The level of influence a stakeholder has over project decisions" at bounding box center [499, 183] width 341 height 22
click at [329, 170] on input "b. The level of influence a stakeholder has over project decisions" at bounding box center [329, 166] width 0 height 7
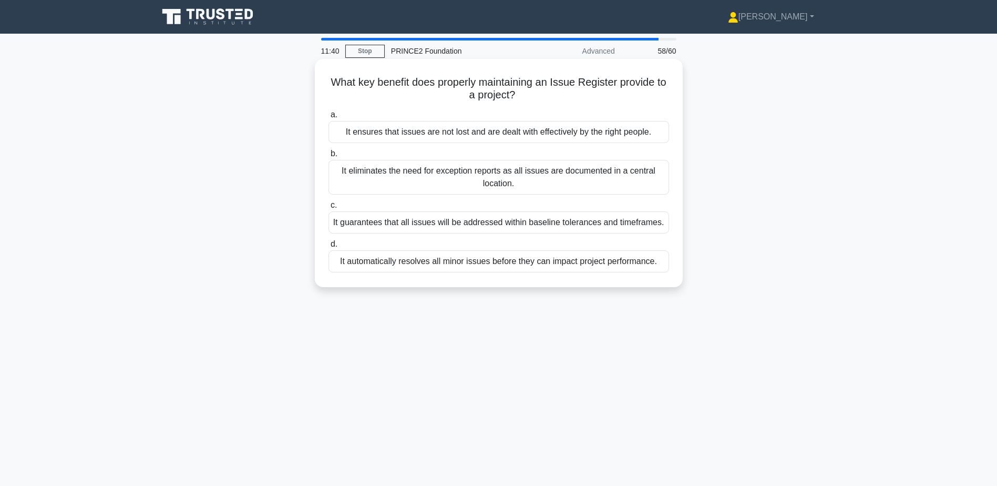
click at [635, 228] on div "It guarantees that all issues will be addressed within baseline tolerances and …" at bounding box center [499, 222] width 341 height 22
click at [329, 209] on input "c. It guarantees that all issues will be addressed within baseline tolerances a…" at bounding box center [329, 205] width 0 height 7
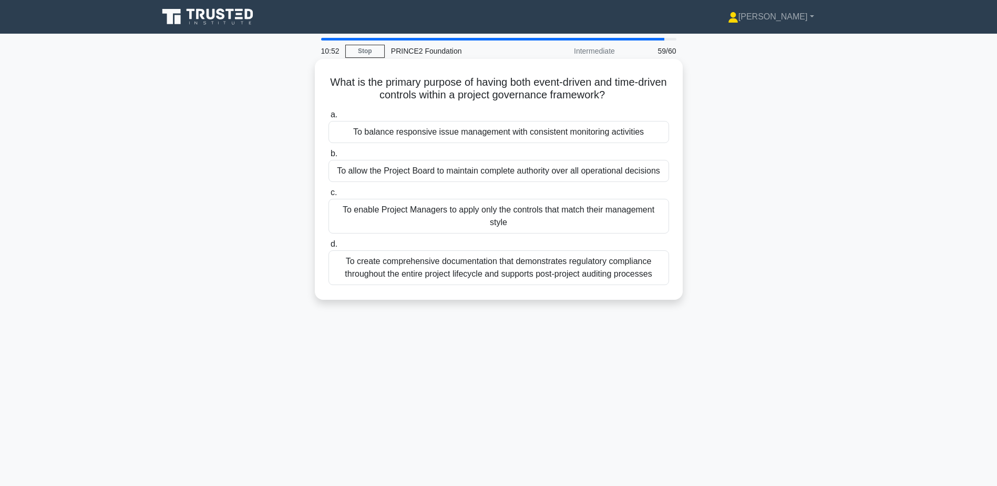
click at [629, 128] on div "To balance responsive issue management with consistent monitoring activities" at bounding box center [499, 132] width 341 height 22
click at [329, 118] on input "a. To balance responsive issue management with consistent monitoring activities" at bounding box center [329, 114] width 0 height 7
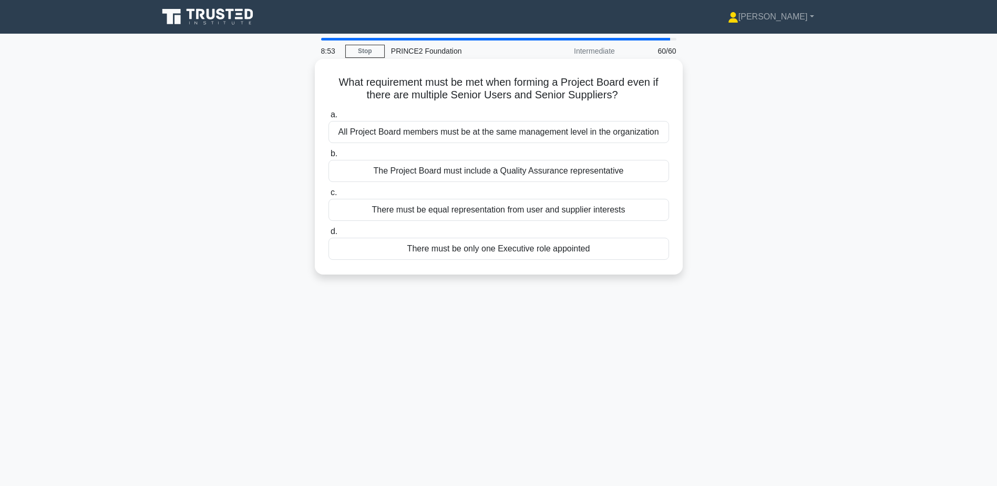
click at [625, 212] on div "There must be equal representation from user and supplier interests" at bounding box center [499, 210] width 341 height 22
click at [329, 196] on input "c. There must be equal representation from user and supplier interests" at bounding box center [329, 192] width 0 height 7
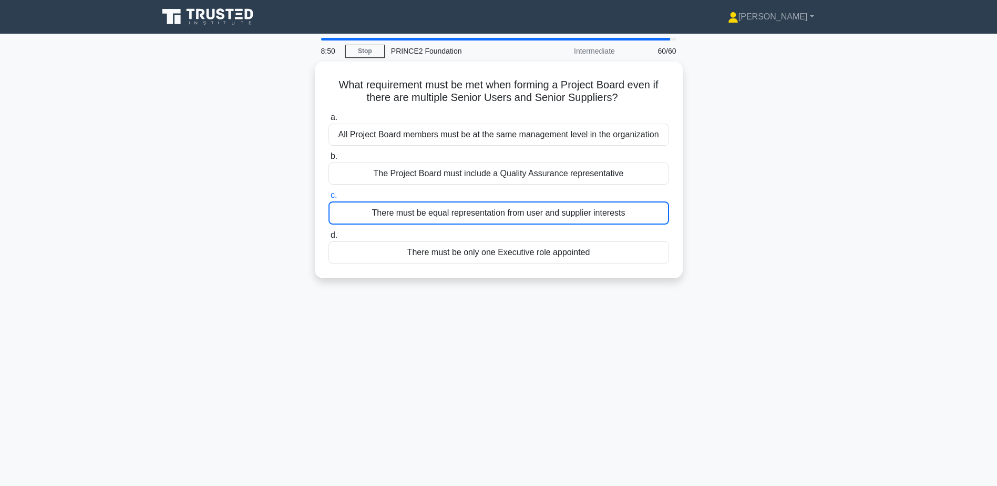
click at [385, 54] on div "PRINCE2 Foundation" at bounding box center [457, 50] width 145 height 21
click at [381, 53] on link "Stop" at bounding box center [364, 51] width 39 height 13
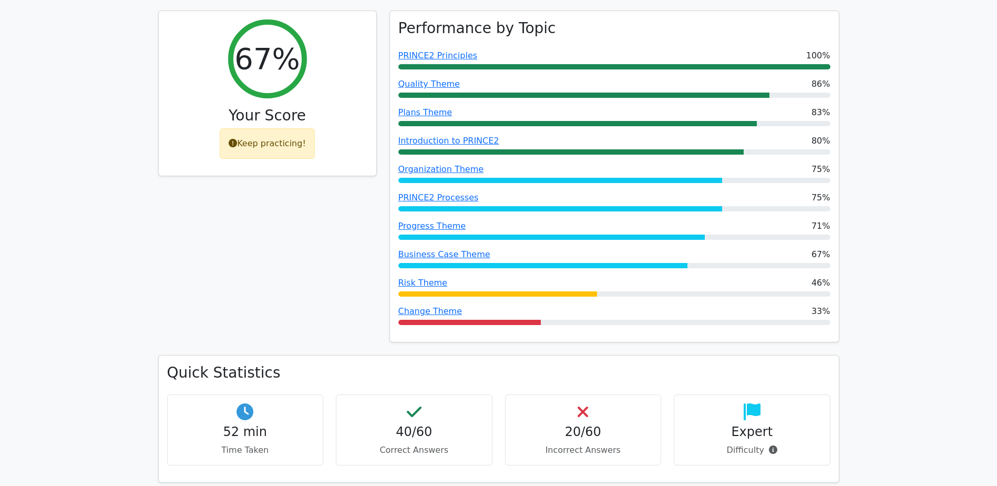
scroll to position [81, 0]
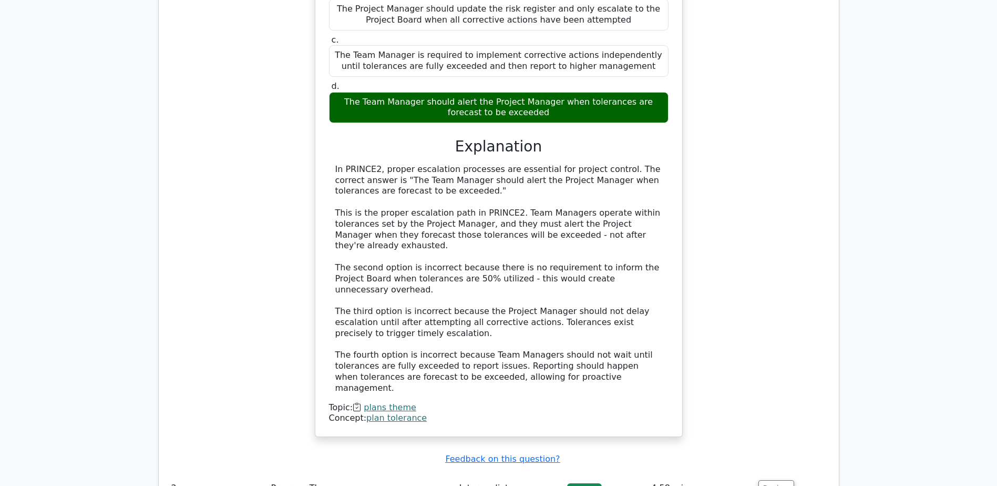
scroll to position [631, 0]
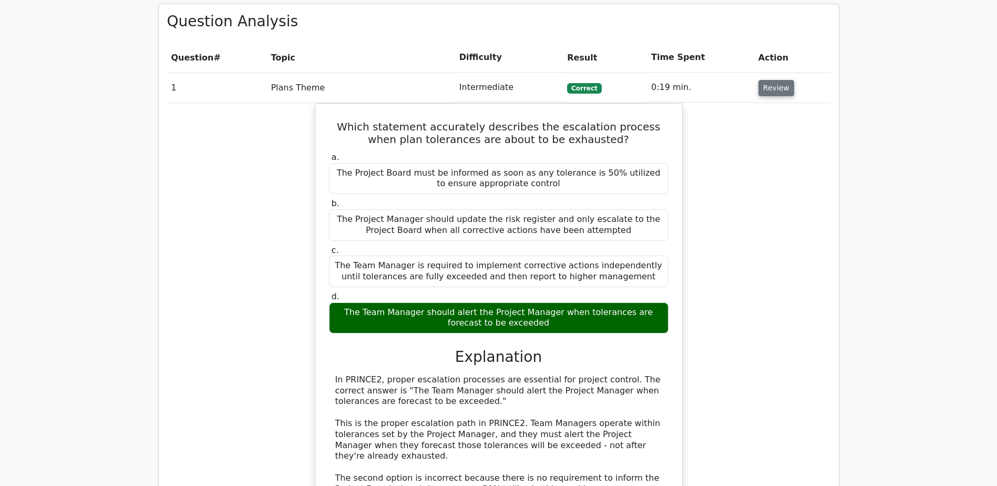
click at [779, 87] on button "Review" at bounding box center [777, 88] width 36 height 16
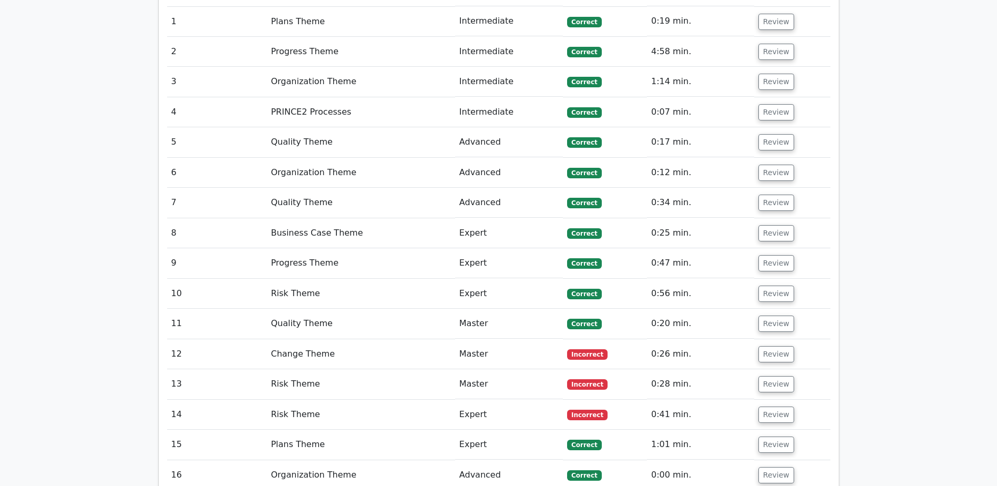
scroll to position [789, 0]
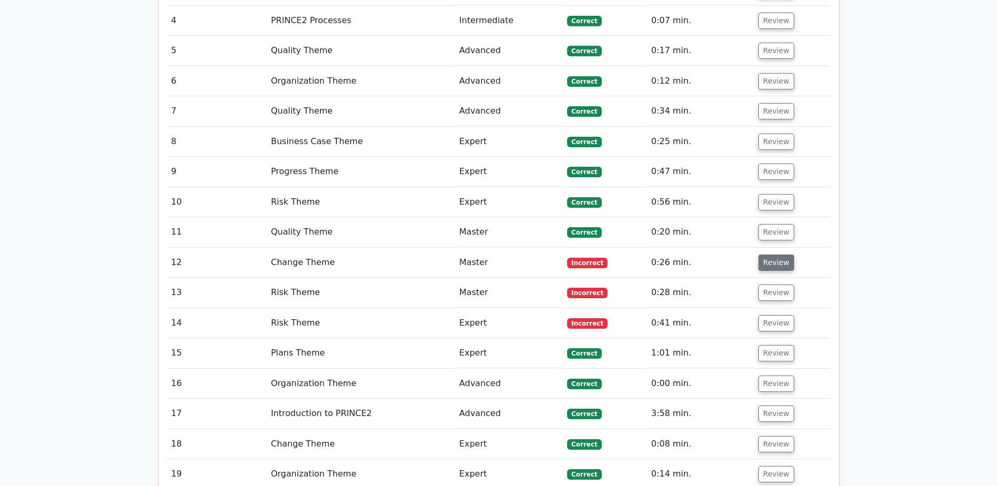
click at [768, 257] on button "Review" at bounding box center [777, 262] width 36 height 16
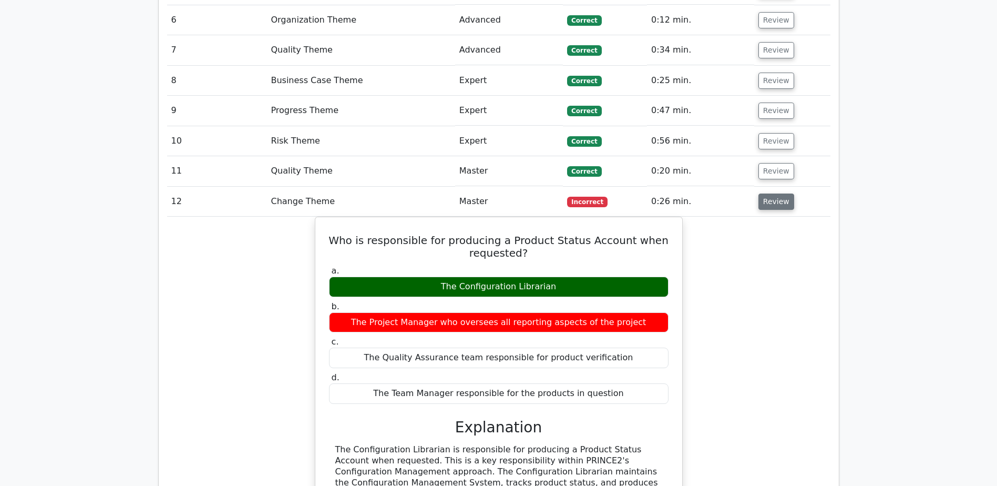
scroll to position [999, 0]
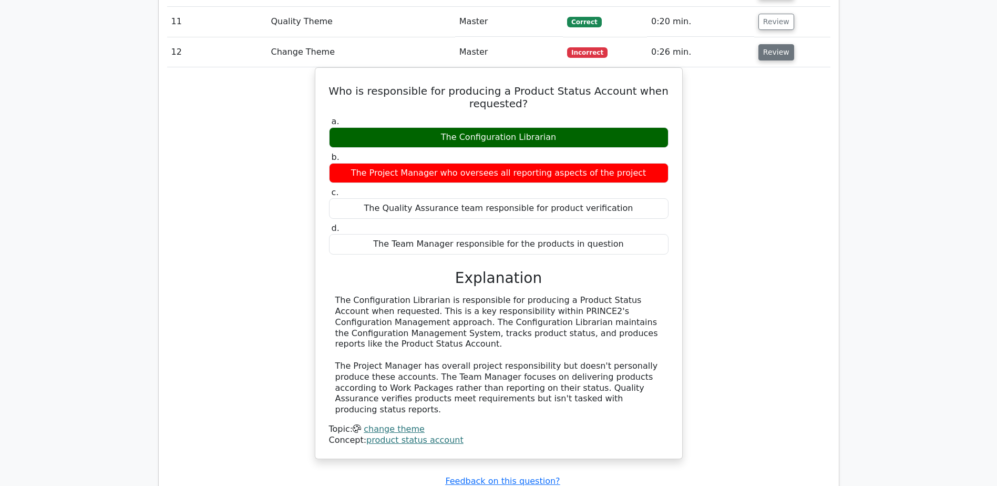
click at [781, 57] on button "Review" at bounding box center [777, 52] width 36 height 16
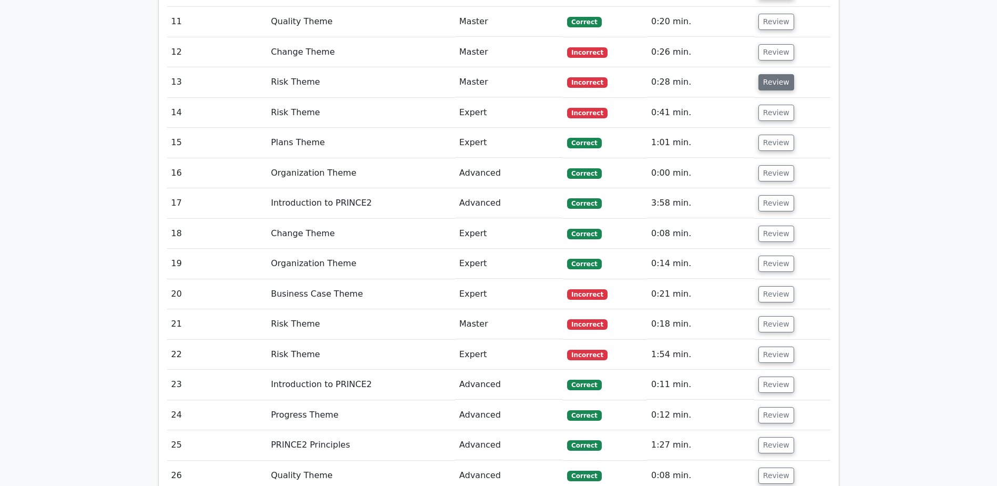
click at [764, 85] on button "Review" at bounding box center [777, 82] width 36 height 16
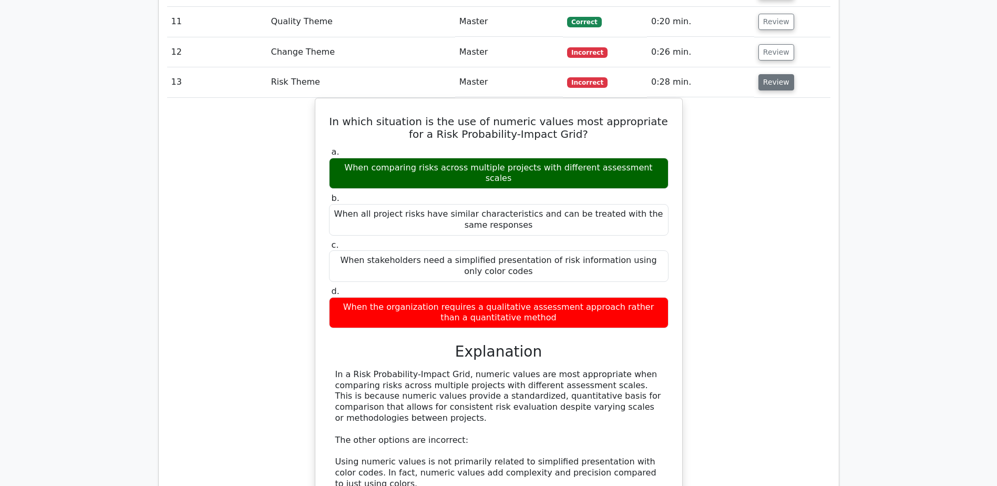
click at [766, 81] on button "Review" at bounding box center [777, 82] width 36 height 16
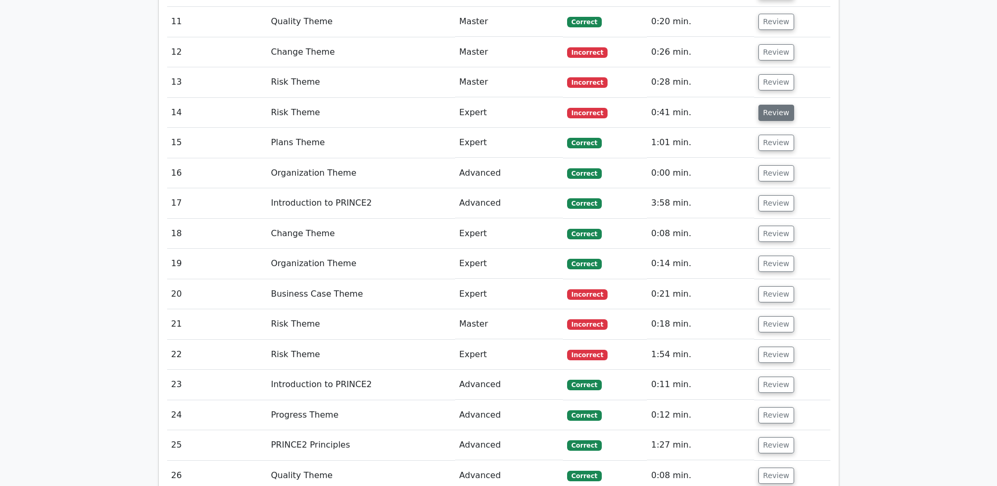
click at [766, 117] on button "Review" at bounding box center [777, 113] width 36 height 16
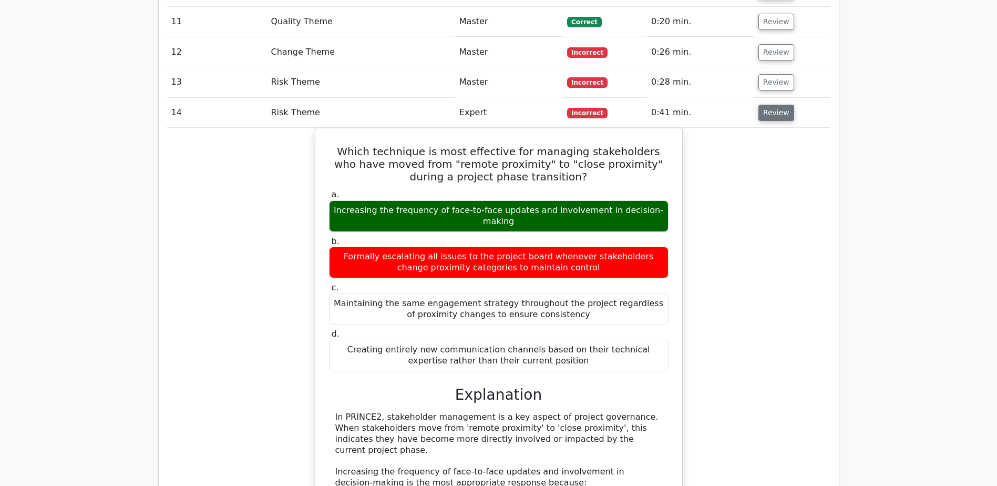
click at [767, 116] on button "Review" at bounding box center [777, 113] width 36 height 16
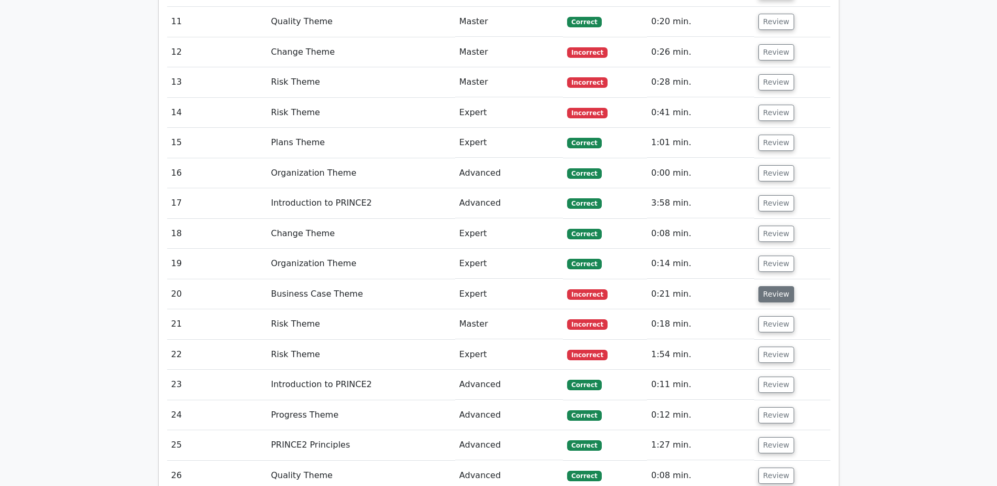
click at [764, 295] on button "Review" at bounding box center [777, 294] width 36 height 16
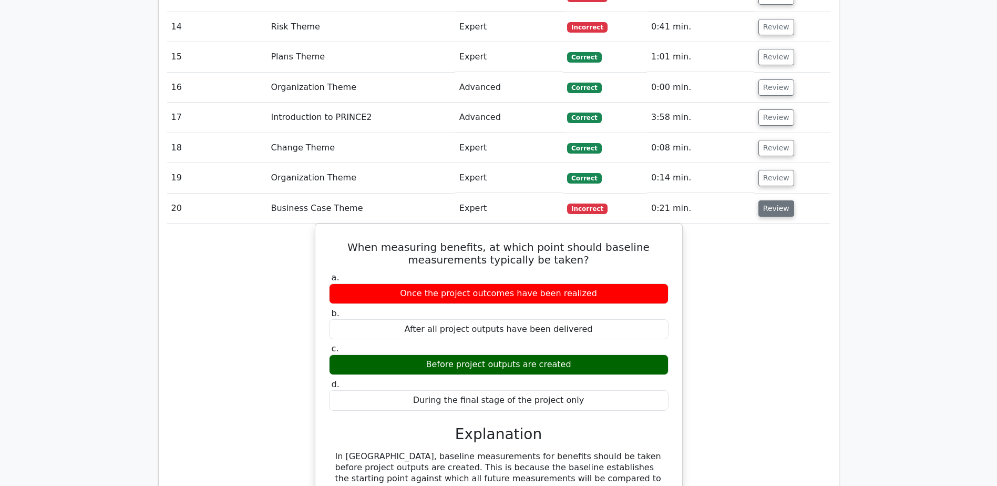
scroll to position [1104, 0]
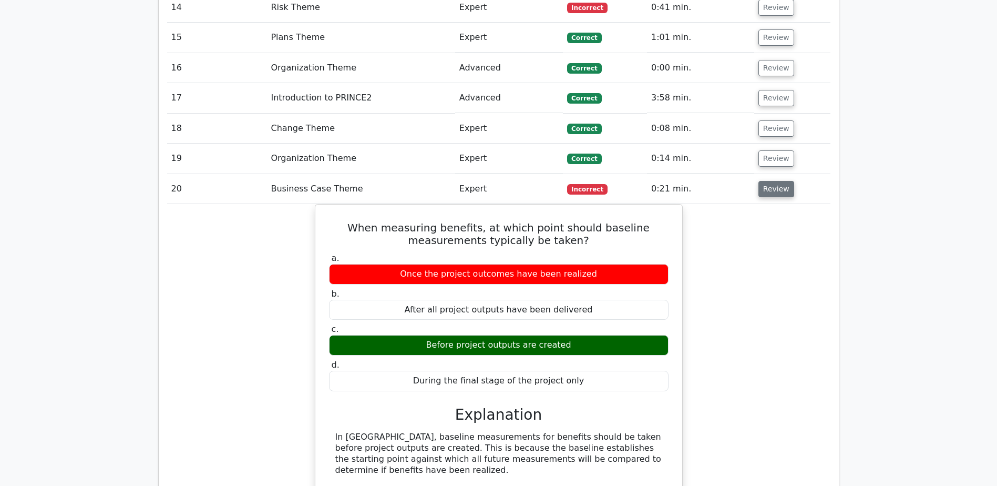
click at [778, 187] on button "Review" at bounding box center [777, 189] width 36 height 16
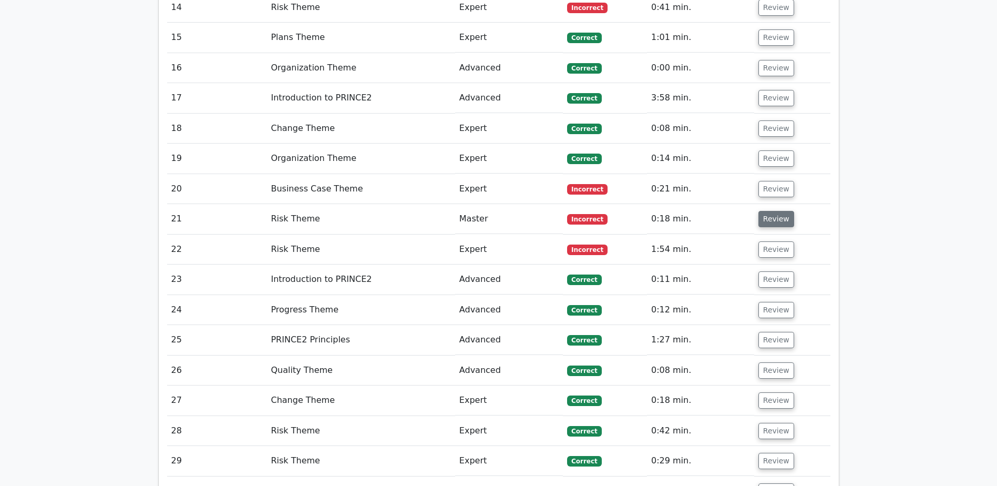
click at [771, 220] on button "Review" at bounding box center [777, 219] width 36 height 16
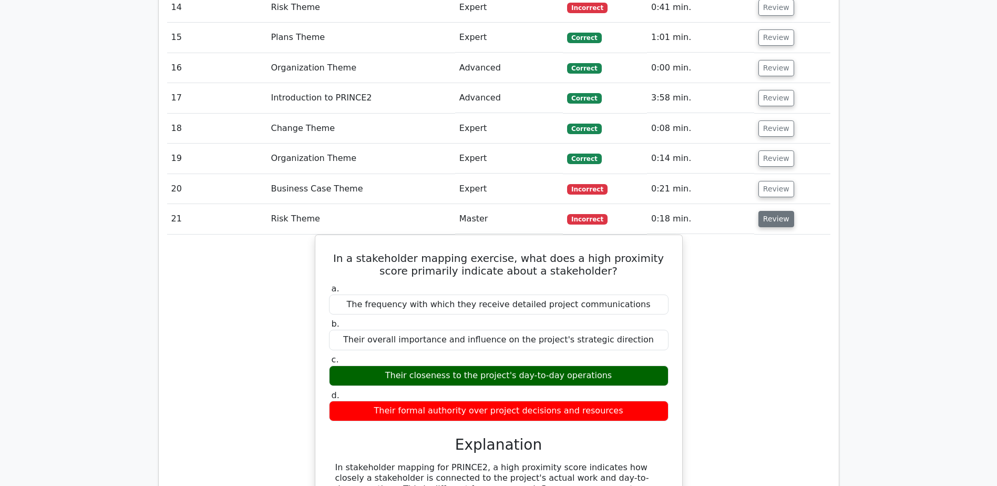
click at [771, 220] on button "Review" at bounding box center [777, 219] width 36 height 16
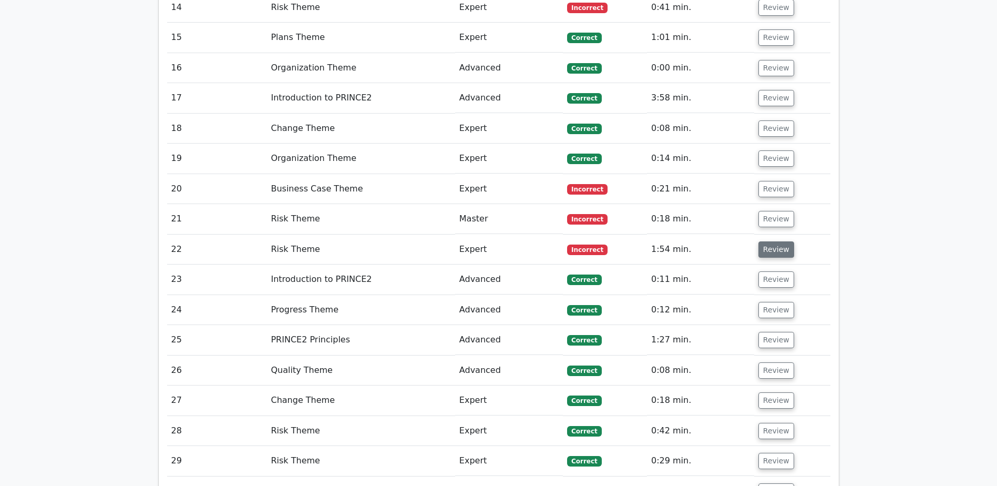
click at [769, 248] on button "Review" at bounding box center [777, 249] width 36 height 16
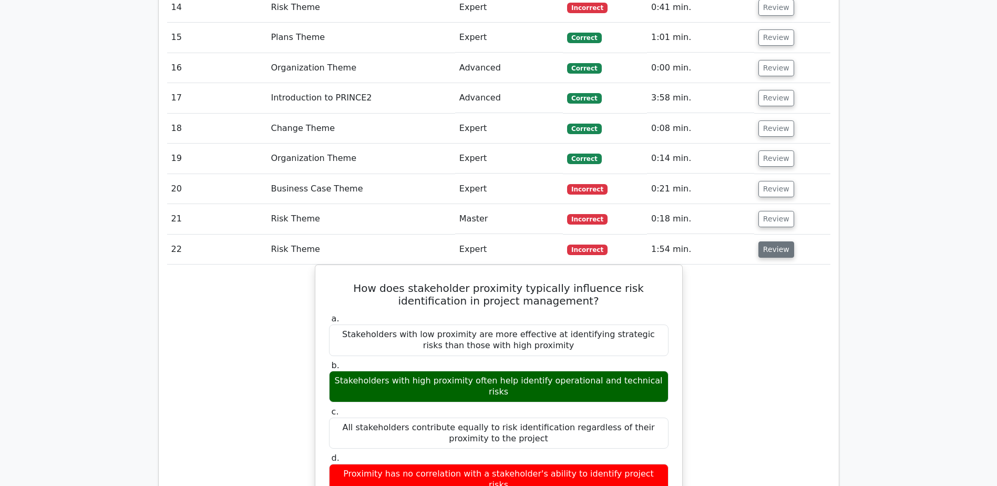
click at [769, 248] on button "Review" at bounding box center [777, 249] width 36 height 16
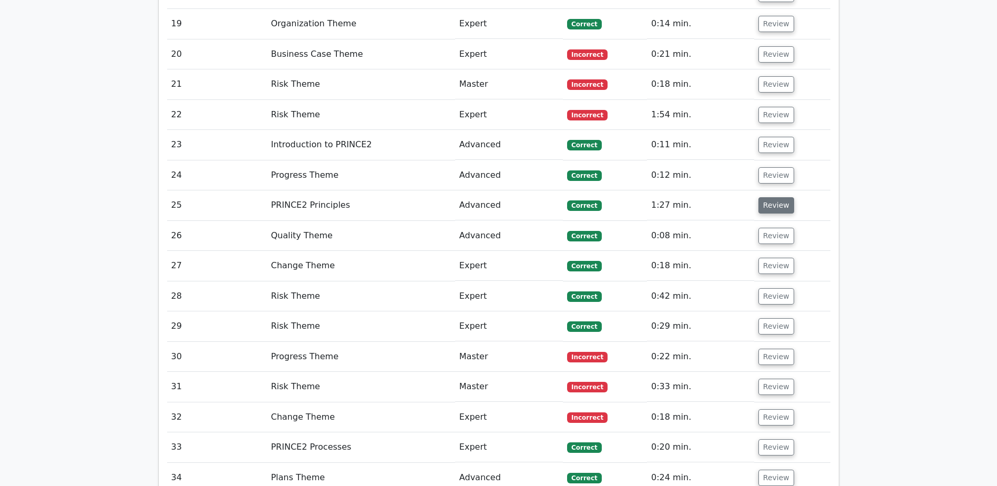
scroll to position [1262, 0]
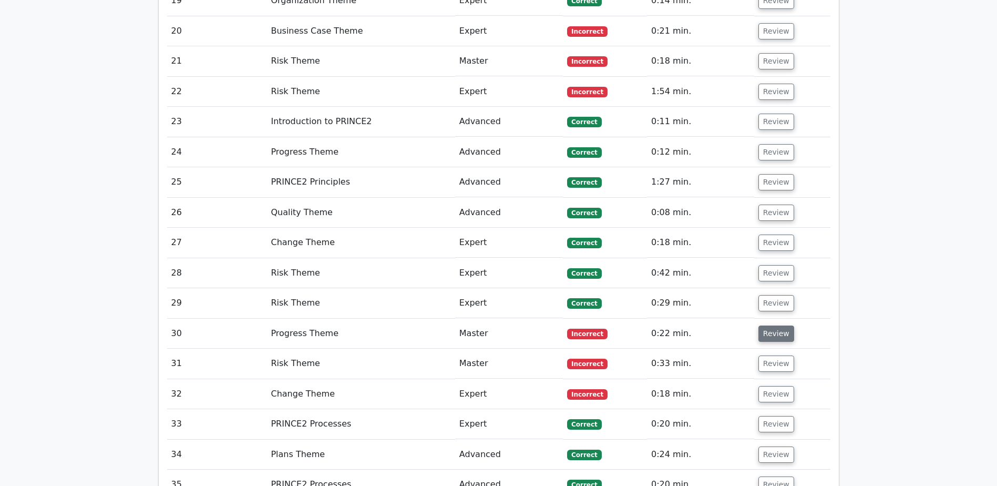
click at [768, 332] on button "Review" at bounding box center [777, 333] width 36 height 16
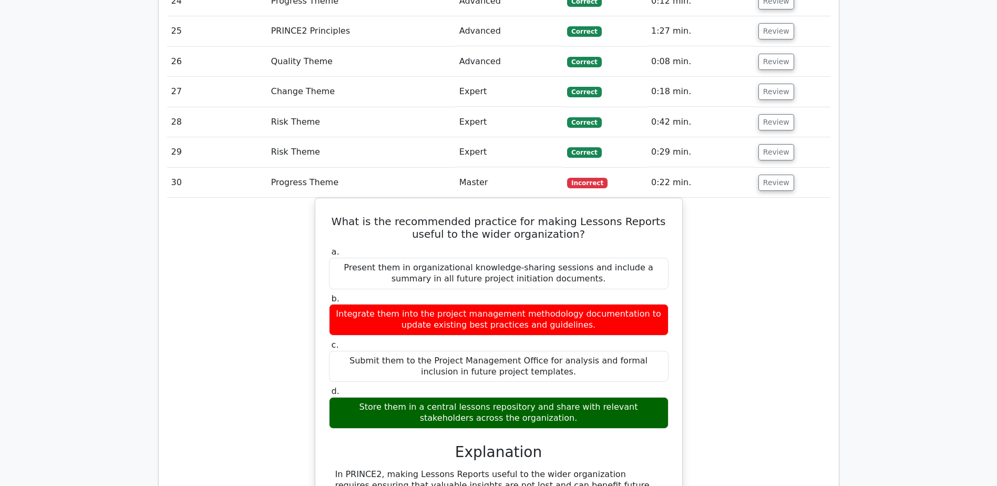
scroll to position [1420, 0]
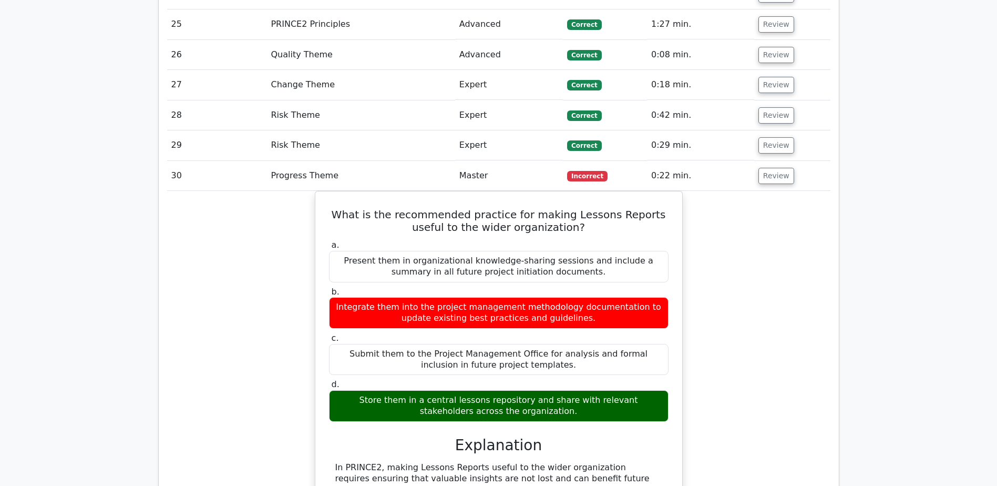
click at [759, 167] on td "Review" at bounding box center [793, 176] width 76 height 30
click at [760, 169] on button "Review" at bounding box center [777, 176] width 36 height 16
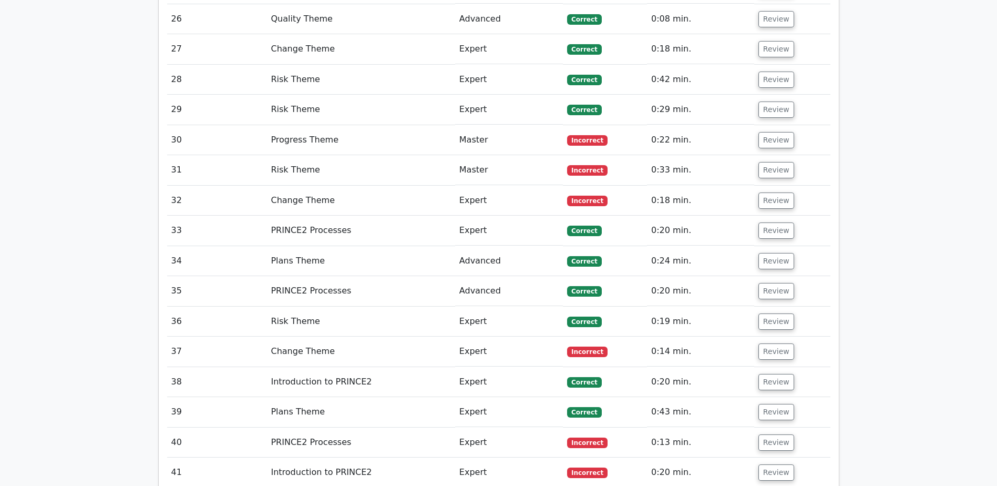
scroll to position [1472, 0]
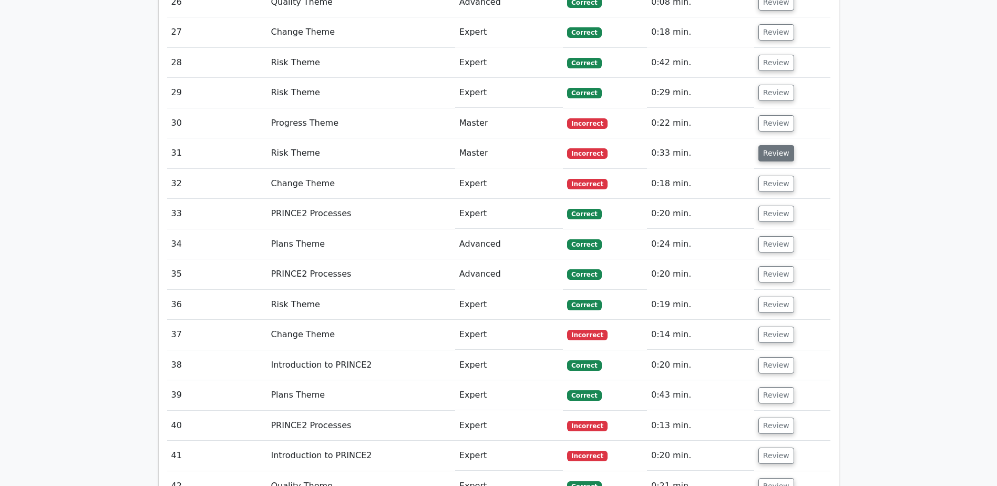
click at [778, 152] on button "Review" at bounding box center [777, 153] width 36 height 16
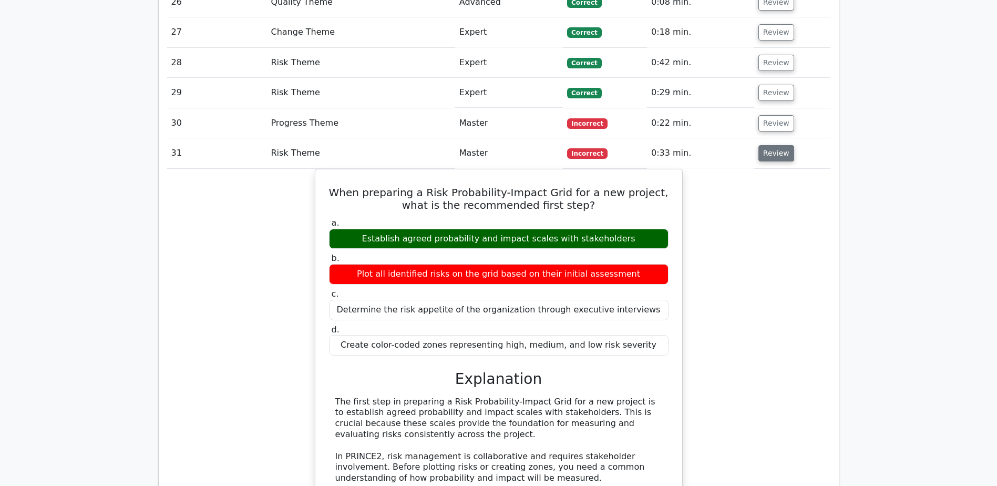
click at [778, 152] on button "Review" at bounding box center [777, 153] width 36 height 16
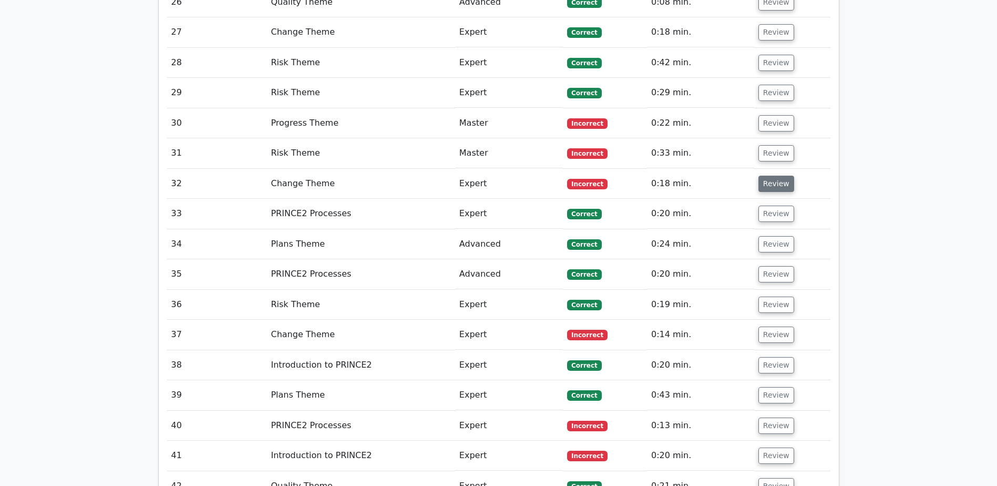
click at [777, 182] on button "Review" at bounding box center [777, 184] width 36 height 16
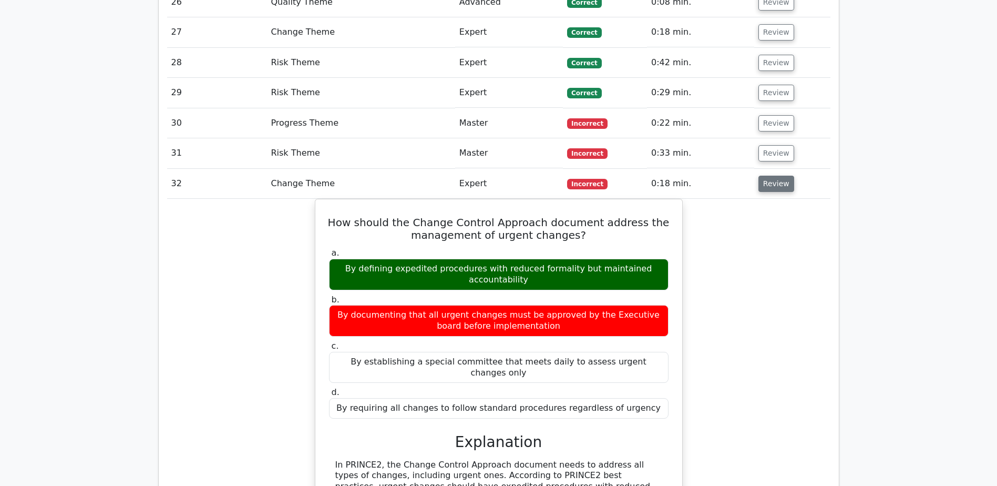
click at [768, 187] on button "Review" at bounding box center [777, 184] width 36 height 16
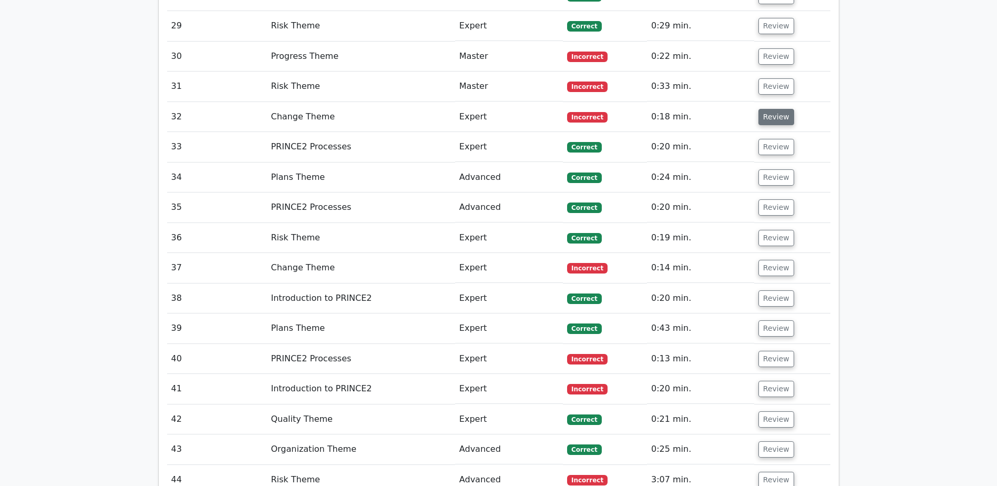
scroll to position [1630, 0]
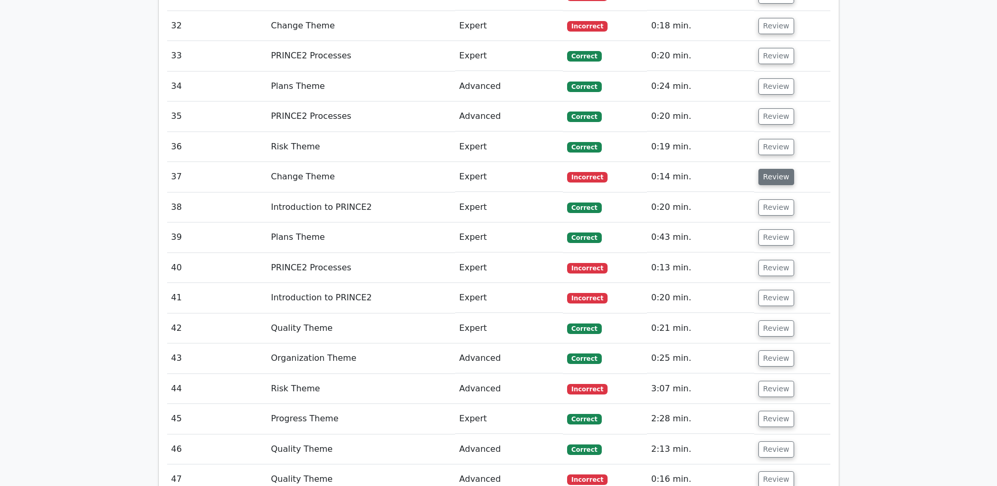
click at [762, 172] on button "Review" at bounding box center [777, 177] width 36 height 16
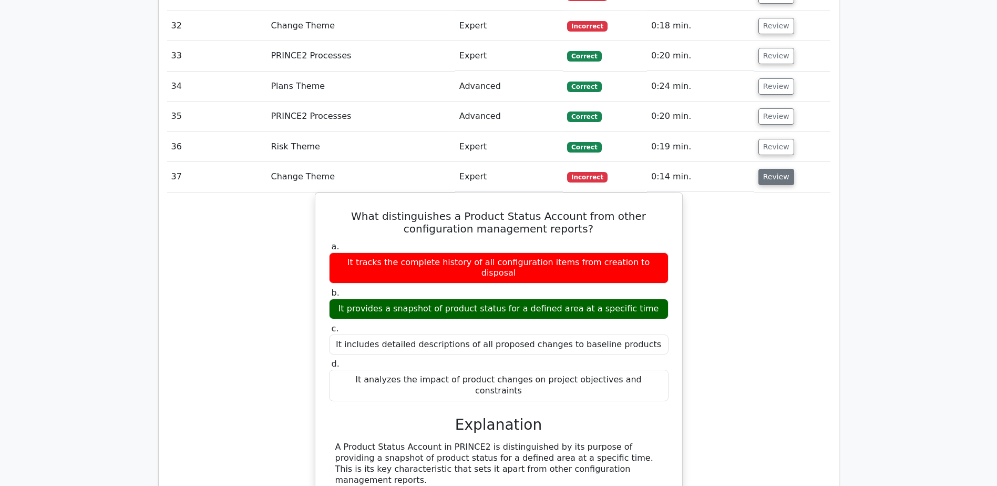
click at [767, 176] on button "Review" at bounding box center [777, 177] width 36 height 16
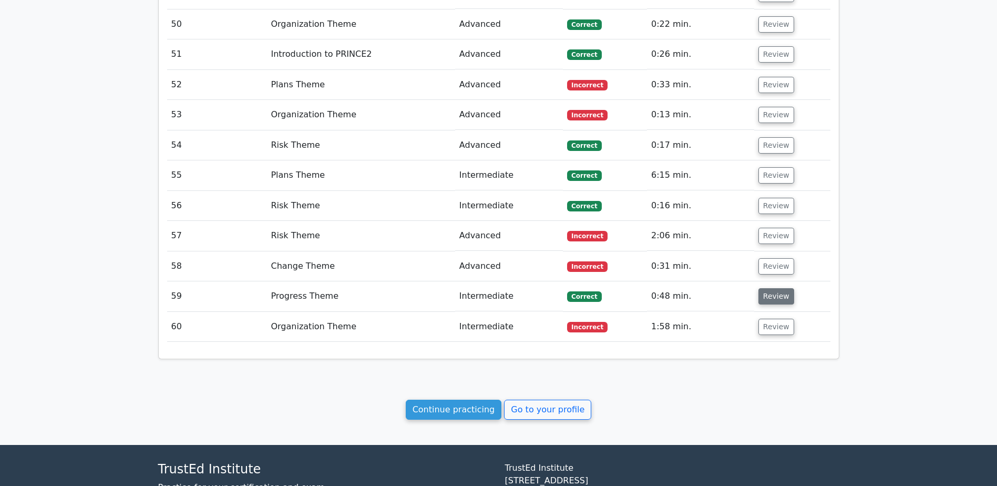
scroll to position [2259, 0]
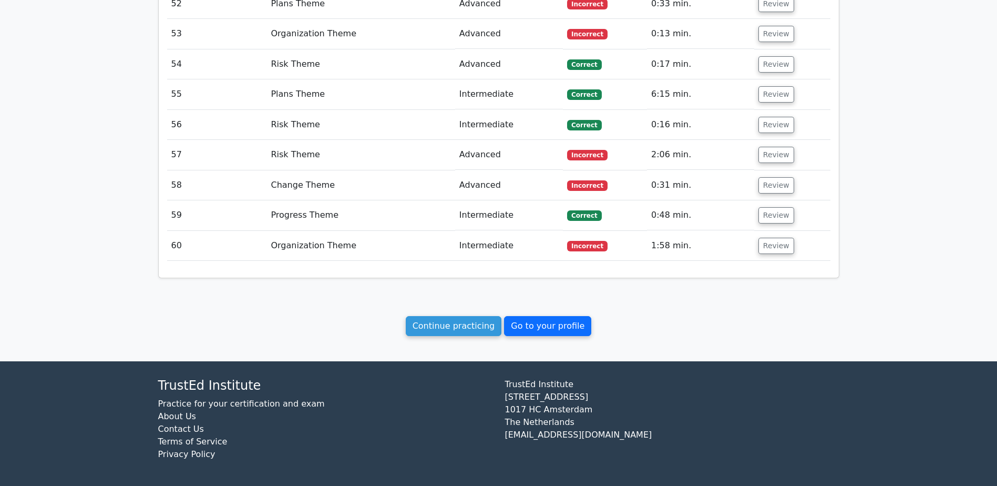
click at [529, 320] on link "Go to your profile" at bounding box center [547, 326] width 87 height 20
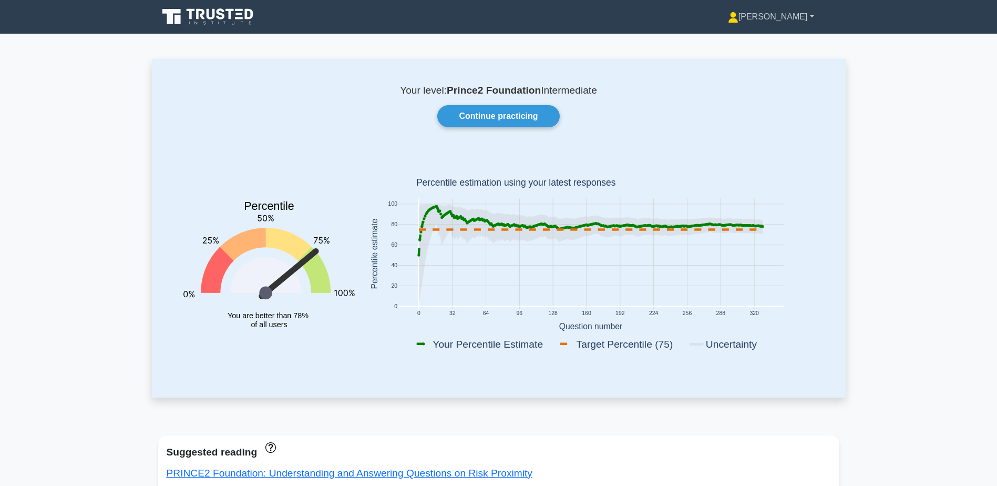
click at [801, 13] on link "[PERSON_NAME]" at bounding box center [771, 16] width 137 height 21
click at [787, 56] on link "Settings" at bounding box center [745, 58] width 83 height 17
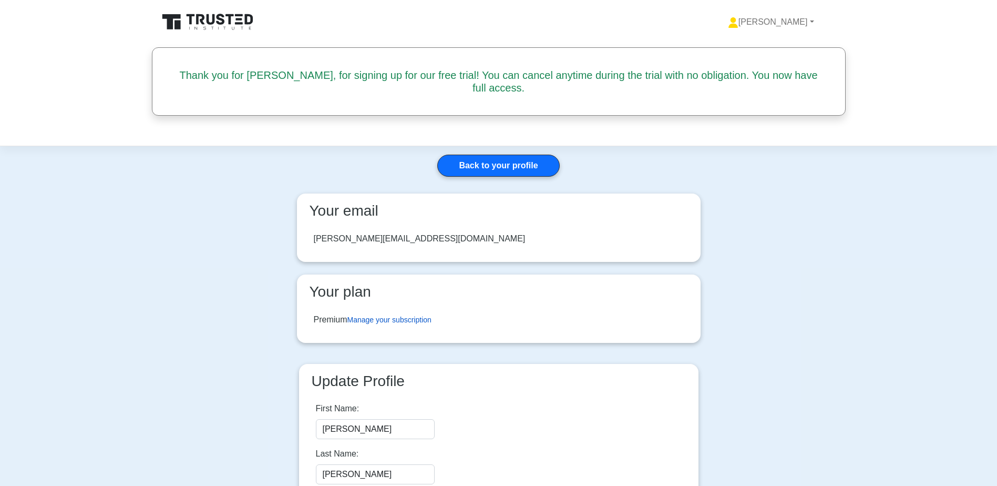
click at [385, 323] on link "Manage your subscription" at bounding box center [390, 319] width 84 height 8
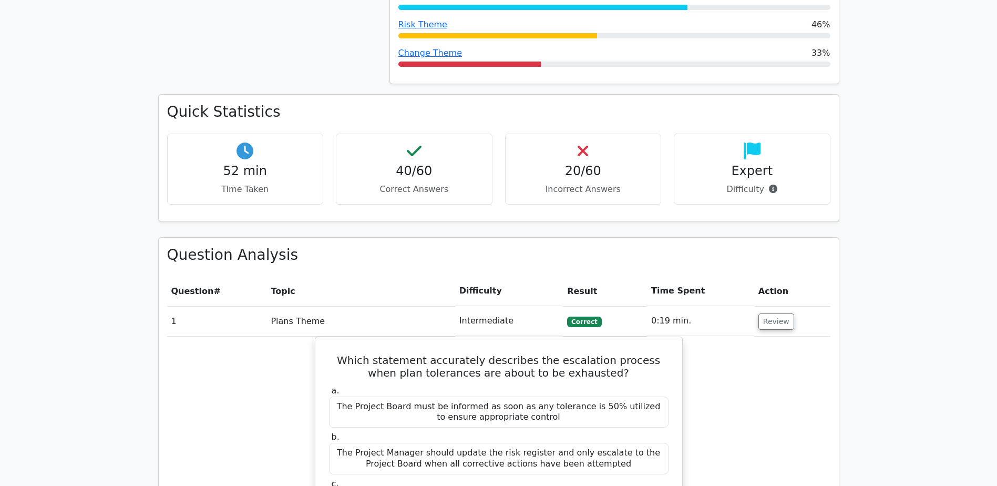
scroll to position [315, 0]
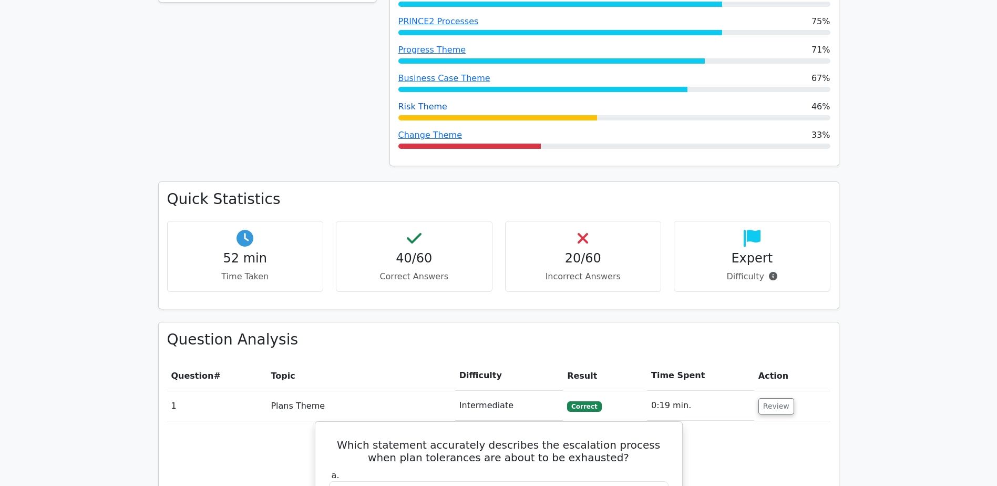
click at [422, 105] on link "Risk Theme" at bounding box center [423, 106] width 49 height 10
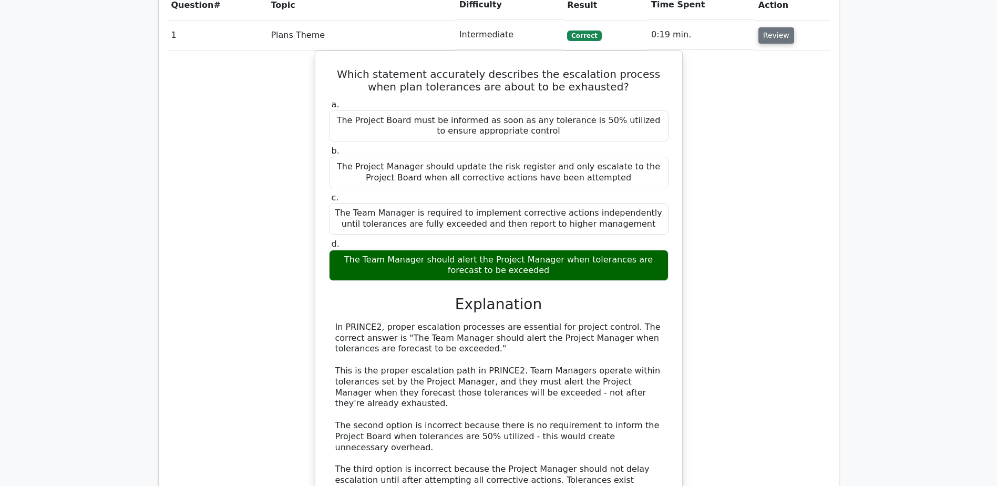
click at [774, 41] on button "Review" at bounding box center [777, 35] width 36 height 16
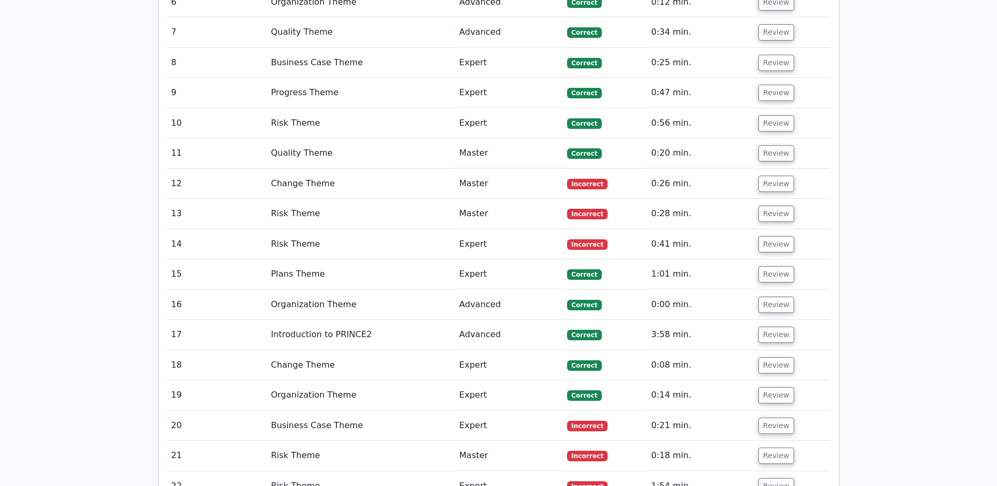
scroll to position [999, 0]
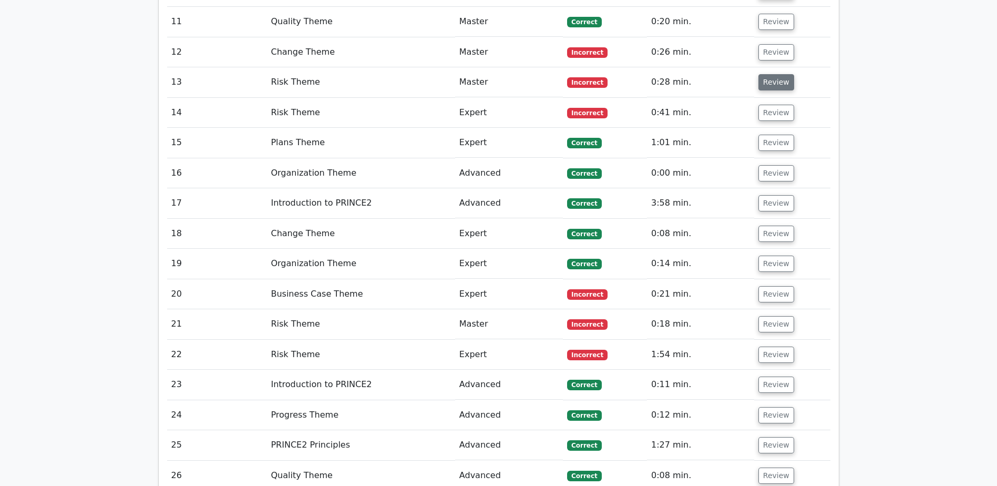
click at [773, 75] on button "Review" at bounding box center [777, 82] width 36 height 16
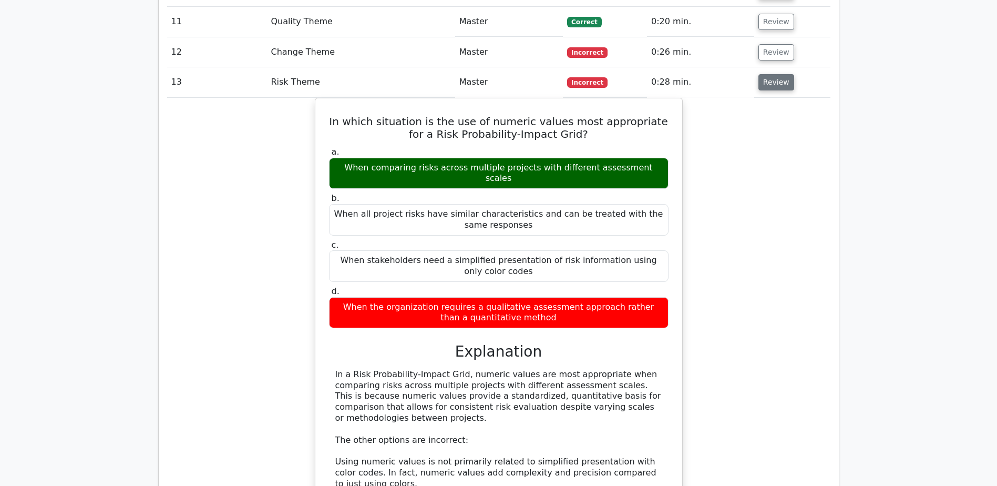
click at [772, 76] on button "Review" at bounding box center [777, 82] width 36 height 16
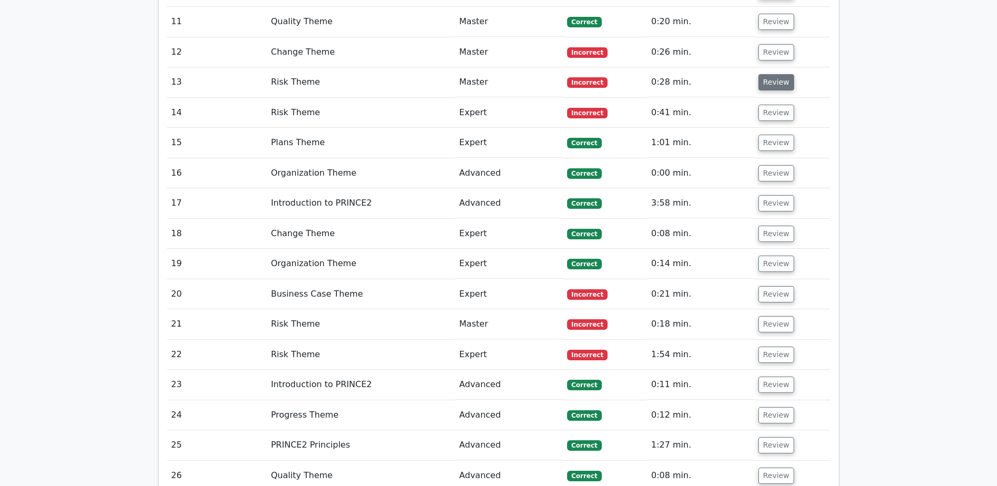
click at [767, 87] on button "Review" at bounding box center [777, 82] width 36 height 16
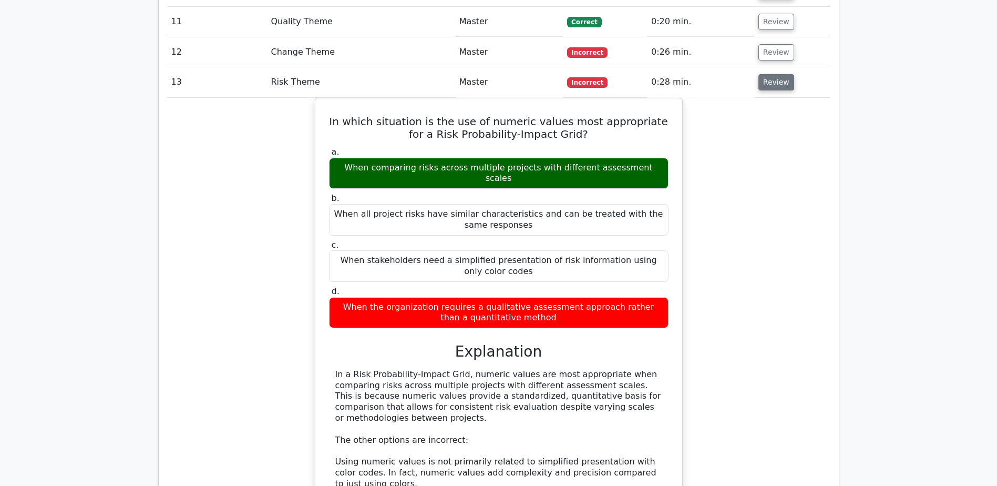
click at [767, 87] on button "Review" at bounding box center [777, 82] width 36 height 16
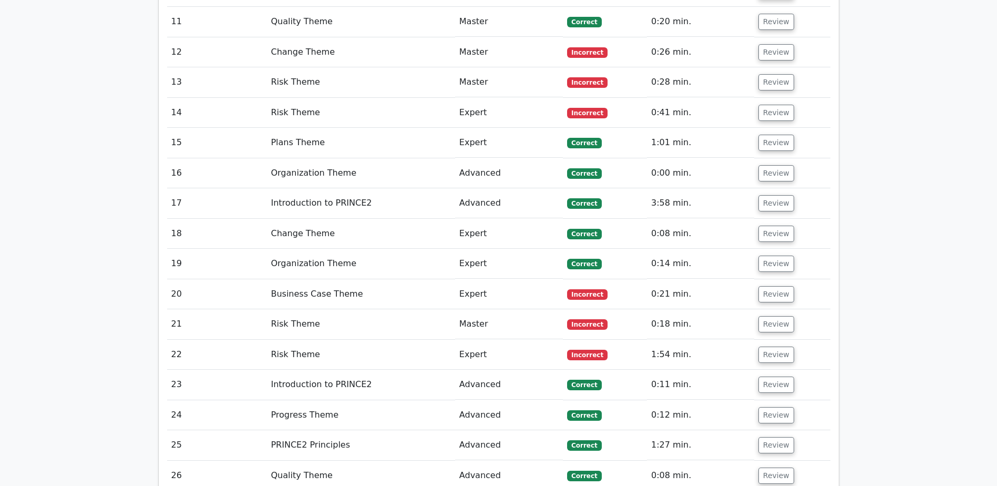
click at [776, 123] on td "Review" at bounding box center [793, 113] width 76 height 30
click at [776, 116] on button "Review" at bounding box center [777, 113] width 36 height 16
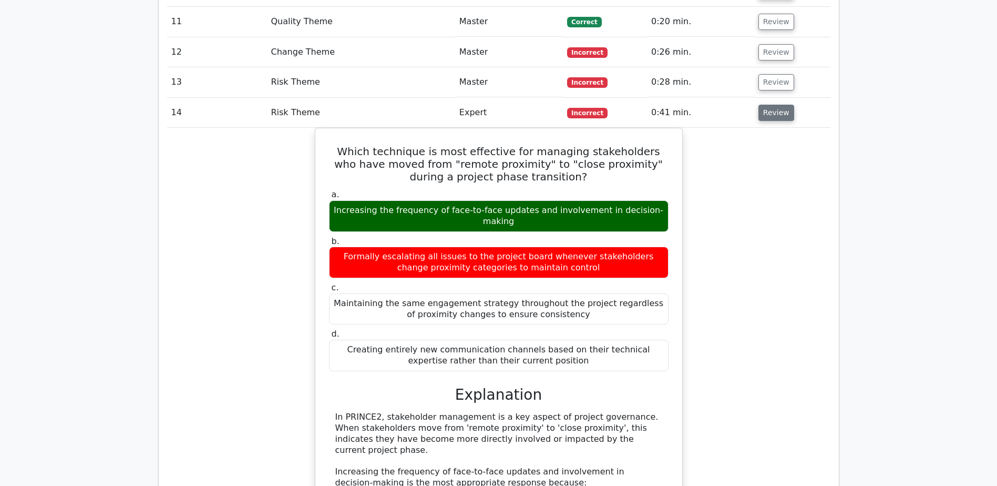
click at [782, 106] on button "Review" at bounding box center [777, 113] width 36 height 16
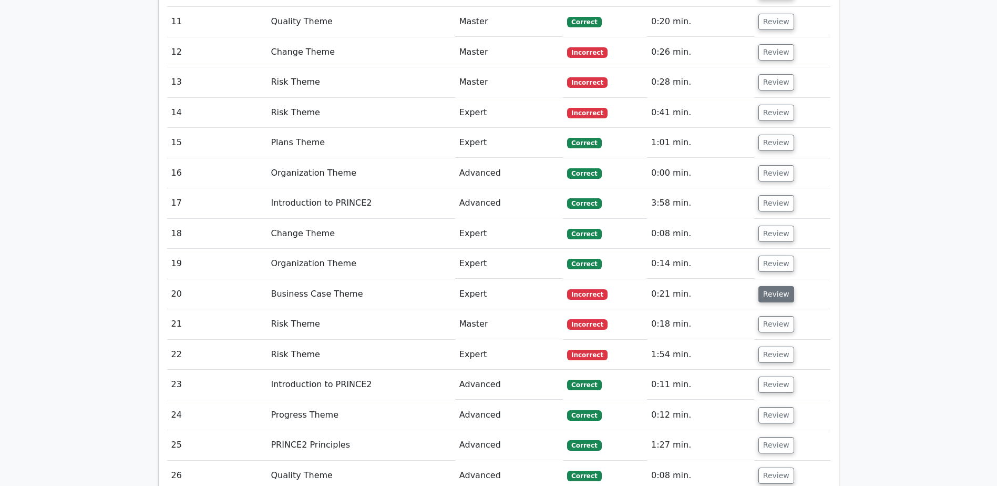
click at [770, 292] on button "Review" at bounding box center [777, 294] width 36 height 16
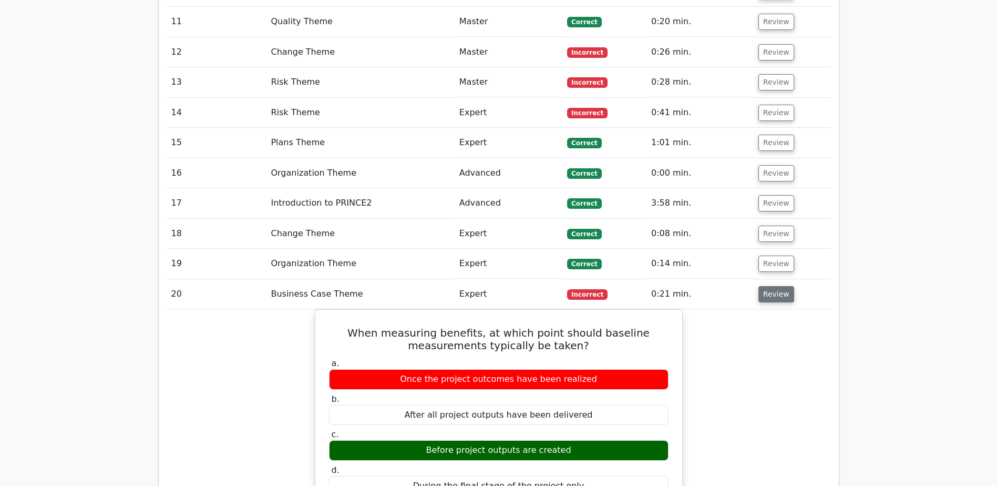
click at [774, 290] on button "Review" at bounding box center [777, 294] width 36 height 16
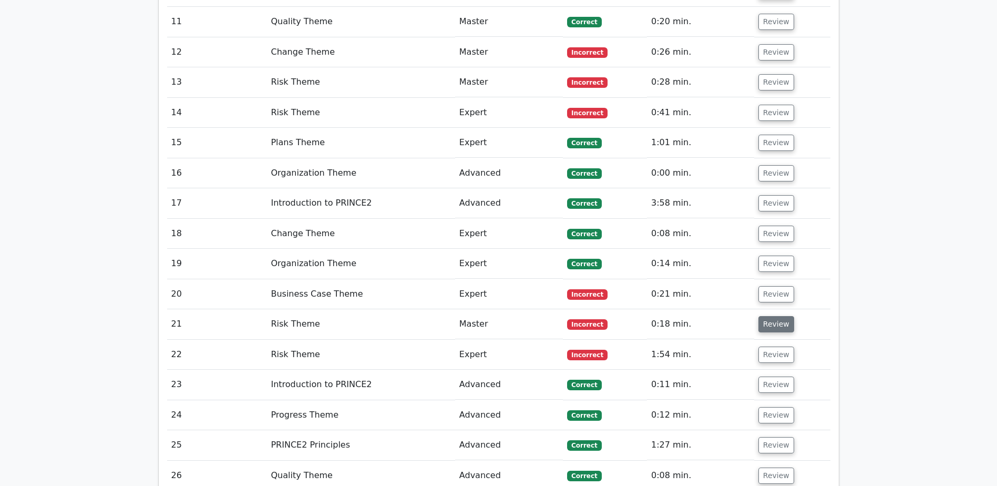
click at [777, 318] on button "Review" at bounding box center [777, 324] width 36 height 16
click at [780, 324] on button "Review" at bounding box center [777, 324] width 36 height 16
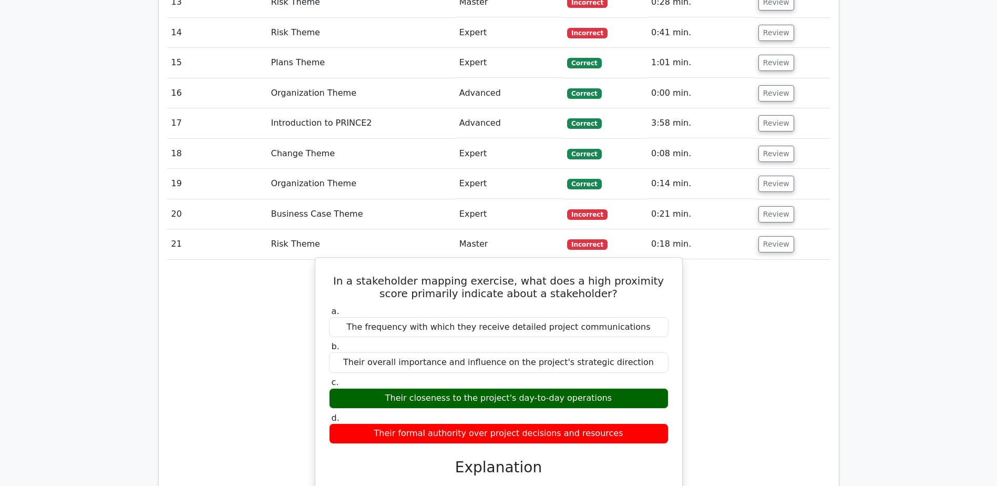
scroll to position [1157, 0]
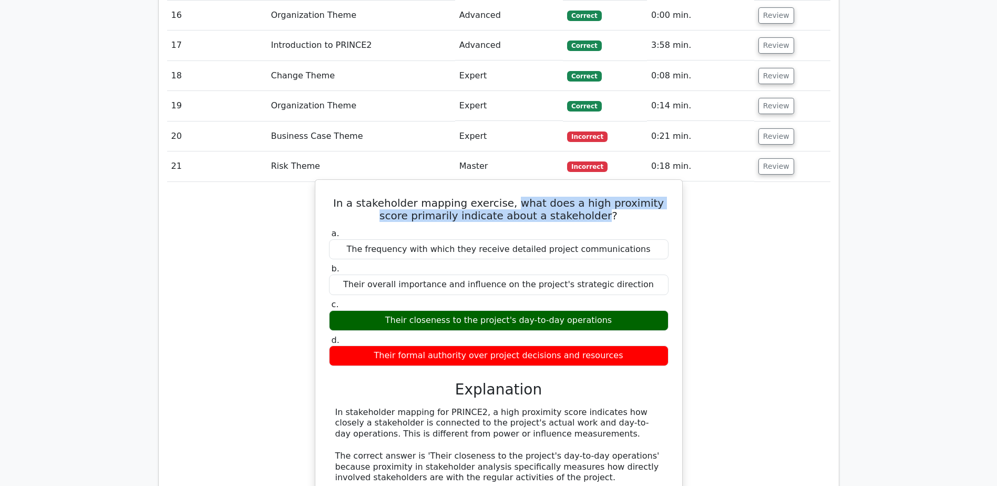
drag, startPoint x: 586, startPoint y: 218, endPoint x: 507, endPoint y: 203, distance: 80.8
click at [507, 203] on h5 "In a stakeholder mapping exercise, what does a high proximity score primarily i…" at bounding box center [499, 209] width 342 height 25
drag, startPoint x: 507, startPoint y: 203, endPoint x: 514, endPoint y: 201, distance: 7.7
copy h5 "what does a high proximity score primarily indicate about a stakeholder"
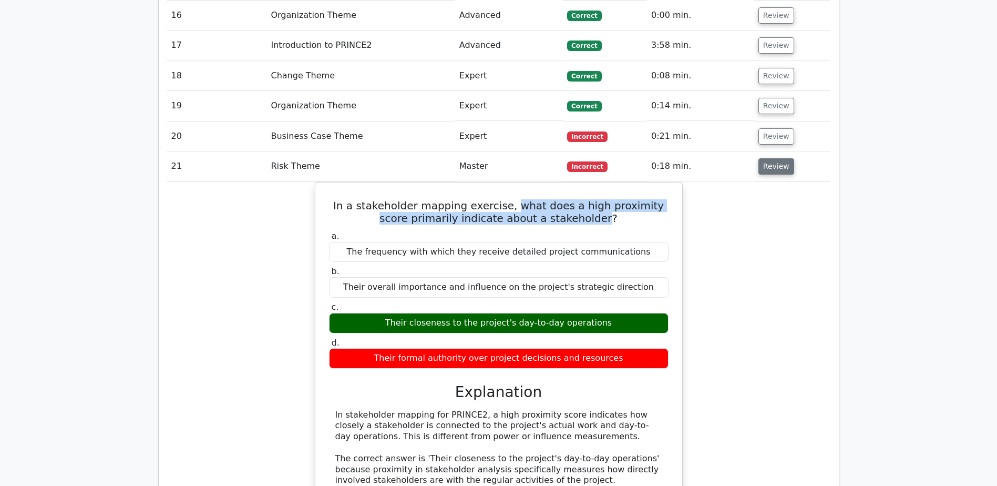
click at [779, 172] on button "Review" at bounding box center [777, 166] width 36 height 16
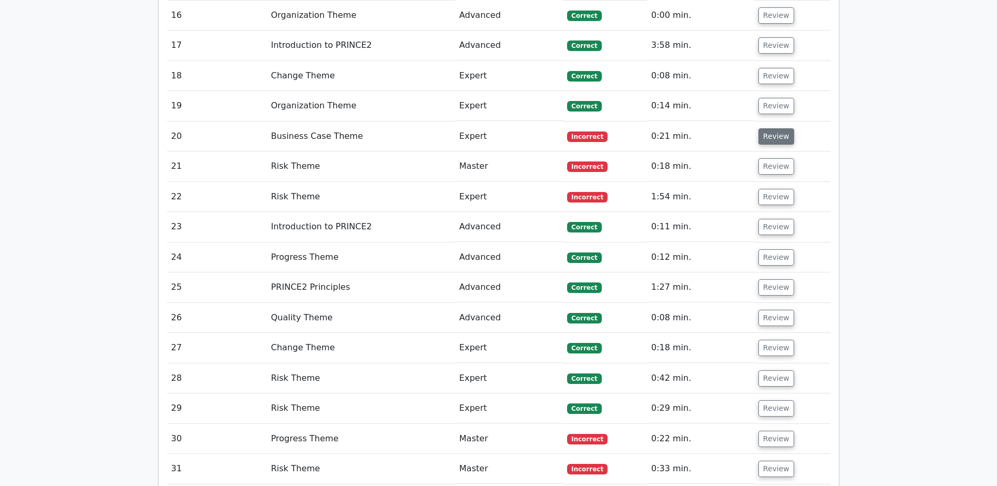
click at [776, 145] on button "Review" at bounding box center [777, 136] width 36 height 16
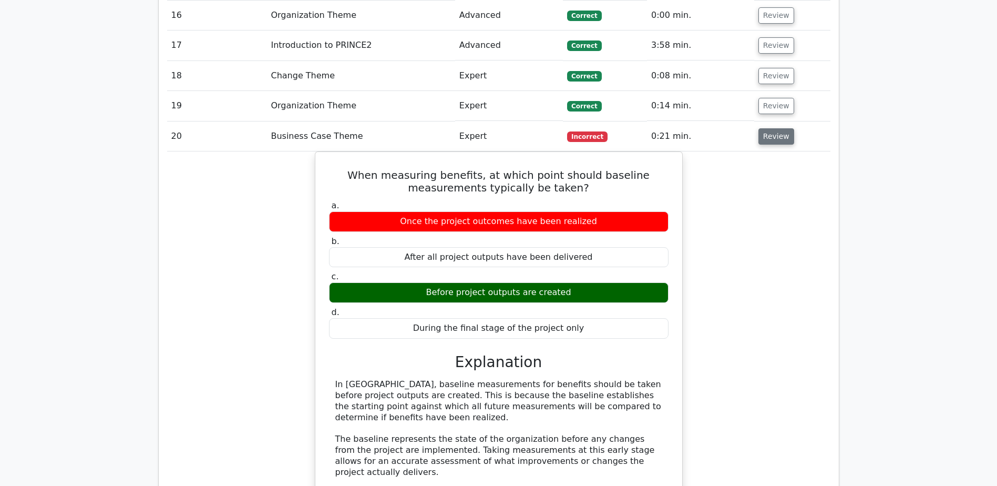
click at [759, 131] on button "Review" at bounding box center [777, 136] width 36 height 16
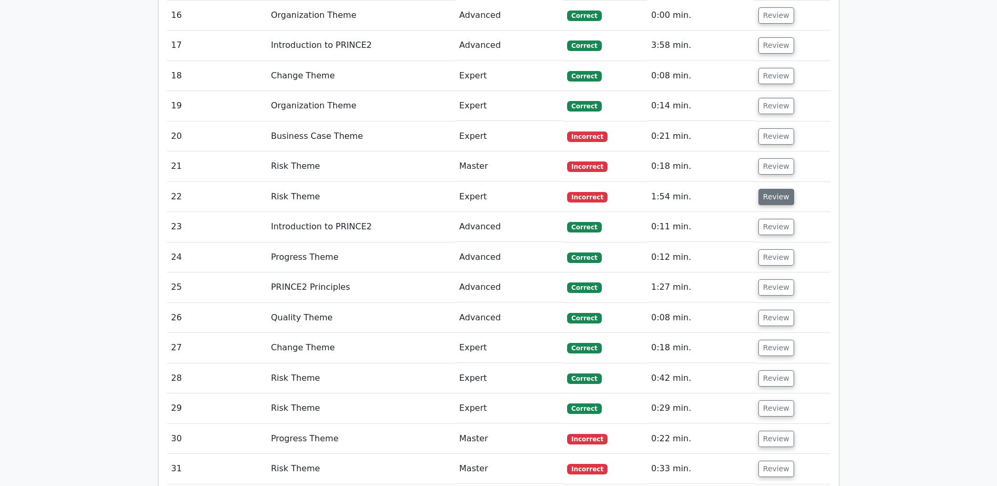
click at [773, 196] on button "Review" at bounding box center [777, 197] width 36 height 16
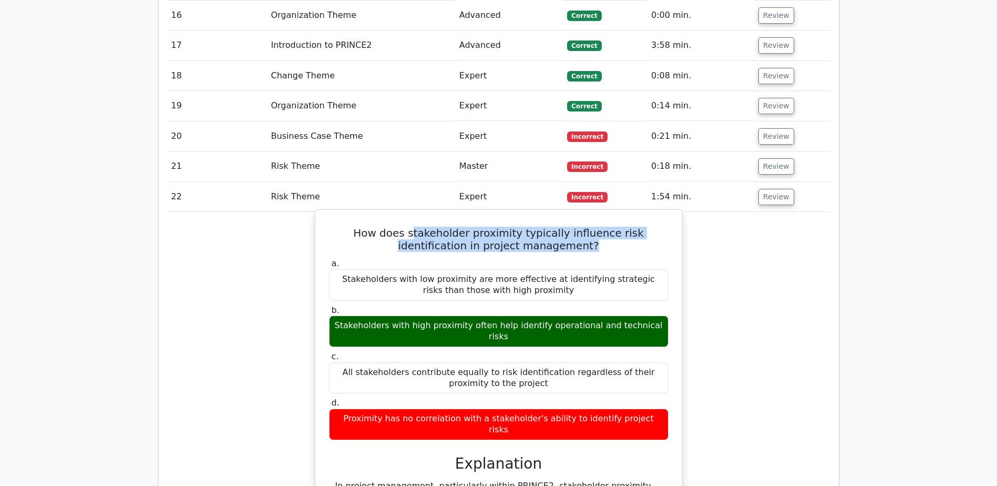
drag, startPoint x: 383, startPoint y: 233, endPoint x: 553, endPoint y: 244, distance: 170.2
click at [553, 244] on h5 "How does stakeholder proximity typically influence risk identification in proje…" at bounding box center [499, 239] width 342 height 25
drag, startPoint x: 553, startPoint y: 244, endPoint x: 526, endPoint y: 241, distance: 27.0
drag, startPoint x: 526, startPoint y: 241, endPoint x: 386, endPoint y: 235, distance: 139.5
click at [400, 235] on h5 "How does stakeholder proximity typically influence risk identification in proje…" at bounding box center [499, 239] width 342 height 25
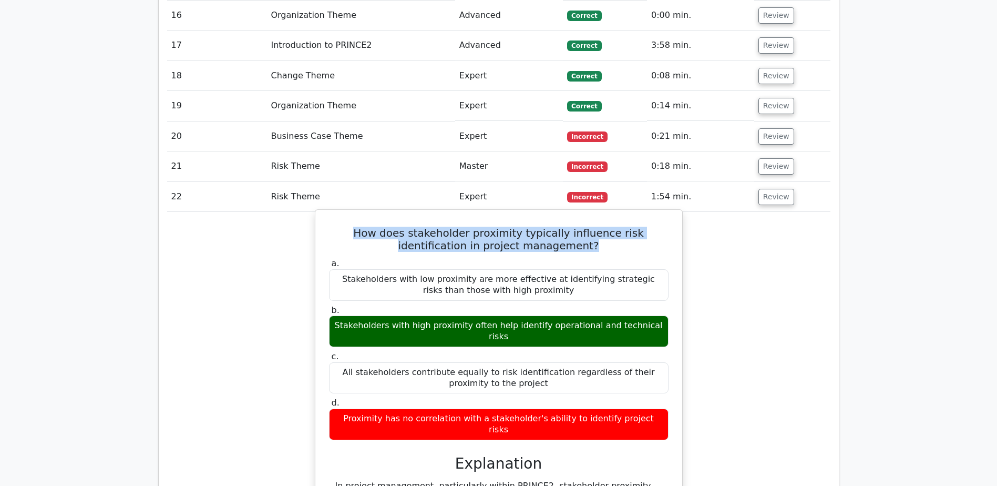
drag, startPoint x: 344, startPoint y: 232, endPoint x: 556, endPoint y: 246, distance: 211.8
click at [556, 246] on h5 "How does stakeholder proximity typically influence risk identification in proje…" at bounding box center [499, 239] width 342 height 25
drag, startPoint x: 556, startPoint y: 246, endPoint x: 524, endPoint y: 238, distance: 32.5
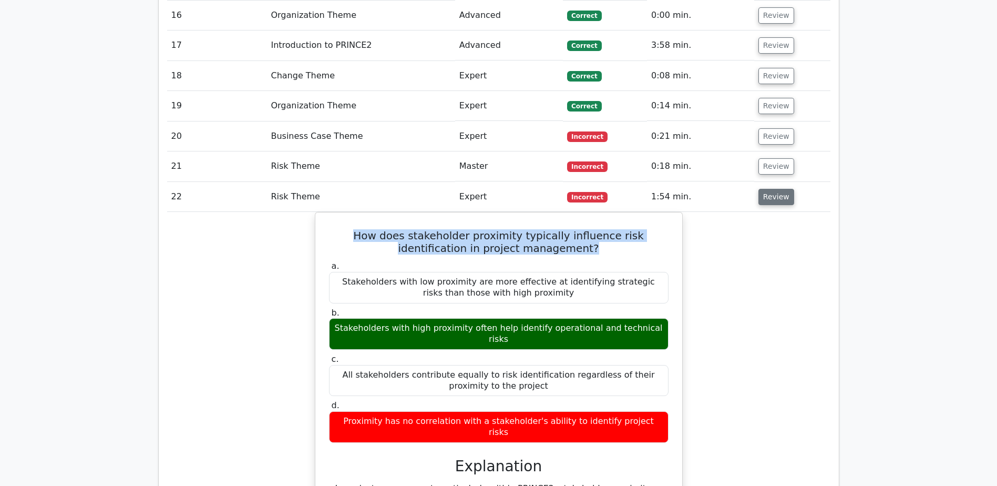
click at [779, 196] on button "Review" at bounding box center [777, 197] width 36 height 16
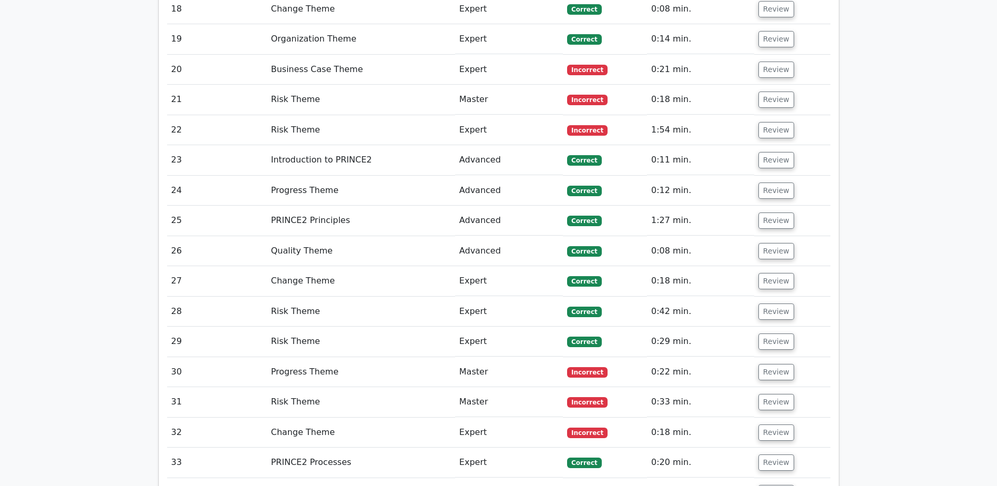
scroll to position [1262, 0]
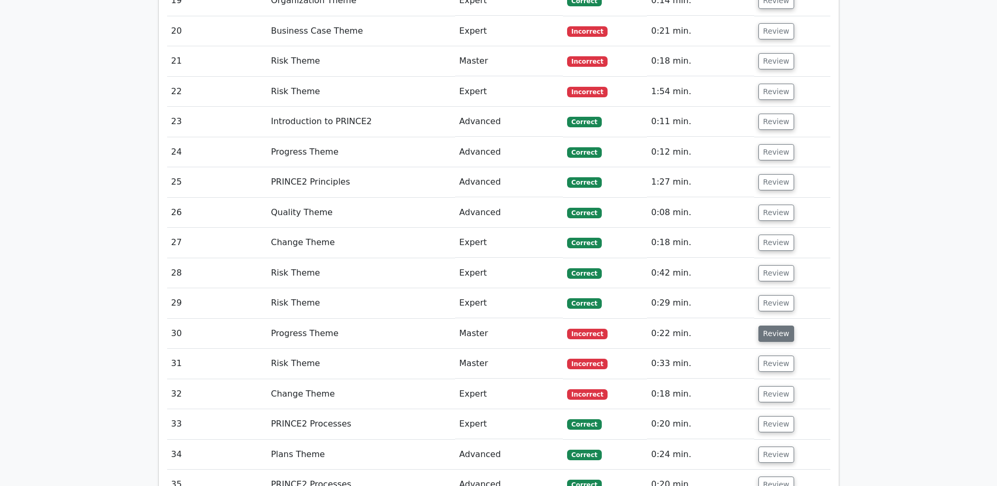
click at [781, 332] on button "Review" at bounding box center [777, 333] width 36 height 16
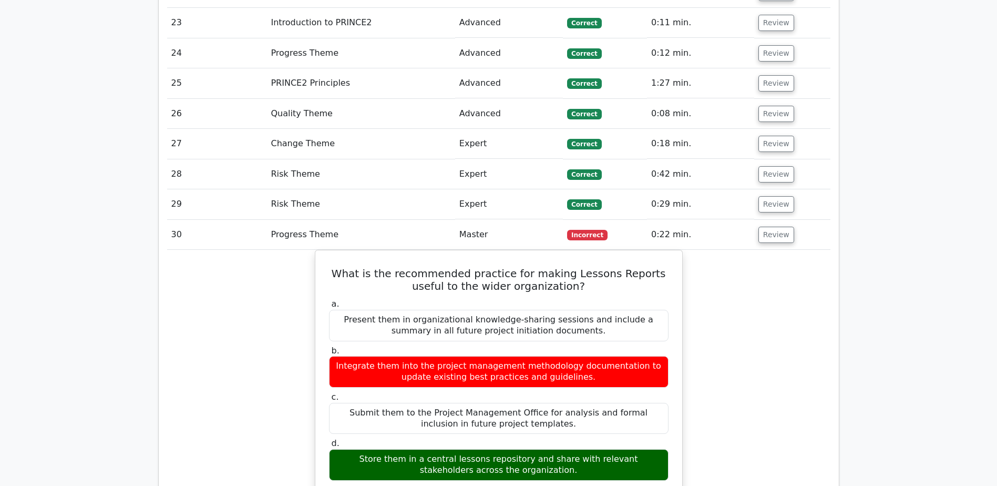
scroll to position [1367, 0]
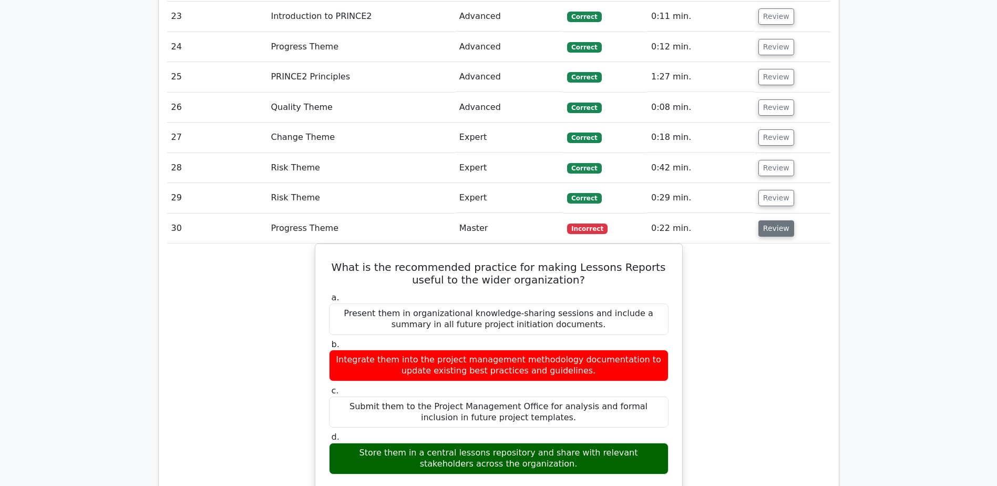
click at [766, 233] on button "Review" at bounding box center [777, 228] width 36 height 16
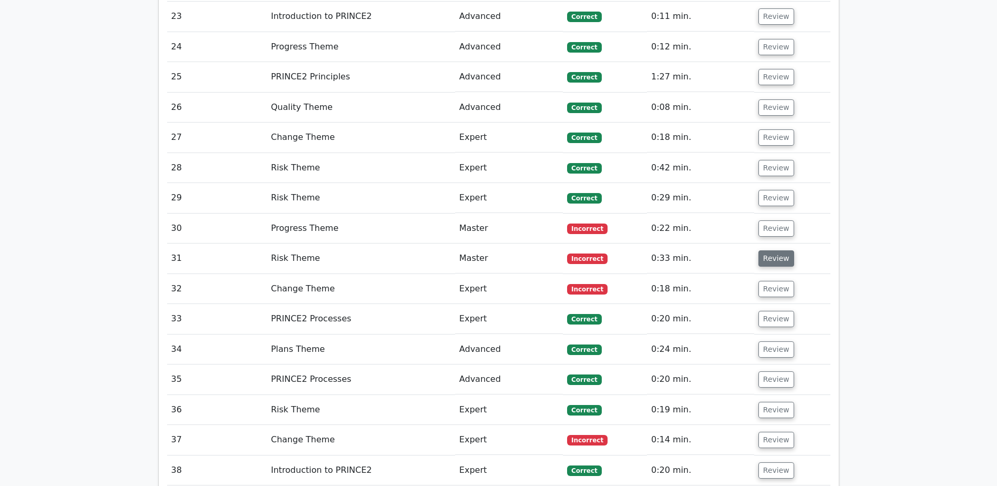
click at [770, 261] on button "Review" at bounding box center [777, 258] width 36 height 16
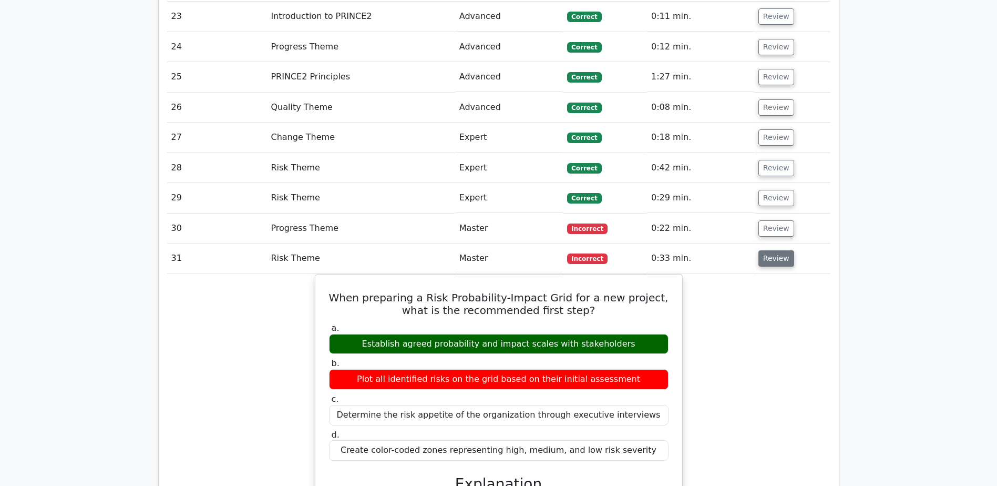
click at [782, 263] on button "Review" at bounding box center [777, 258] width 36 height 16
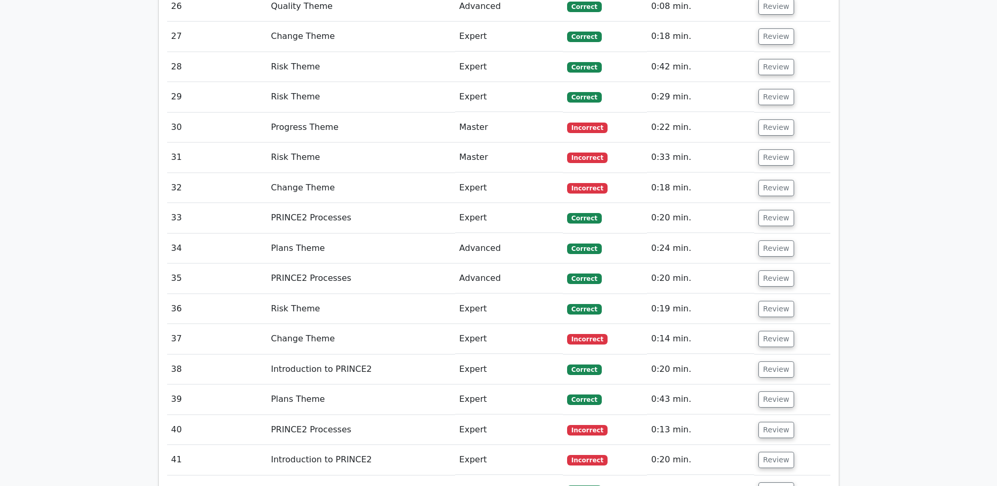
scroll to position [1472, 0]
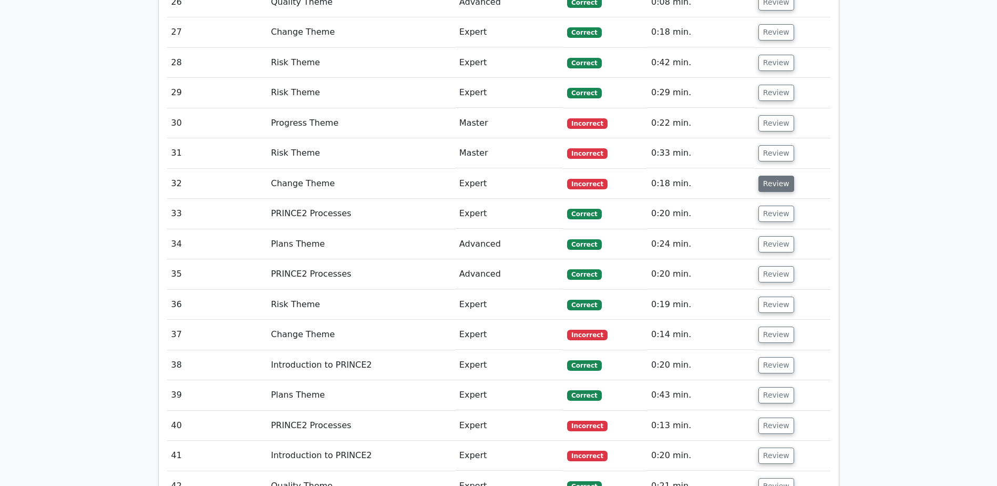
click at [767, 185] on button "Review" at bounding box center [777, 184] width 36 height 16
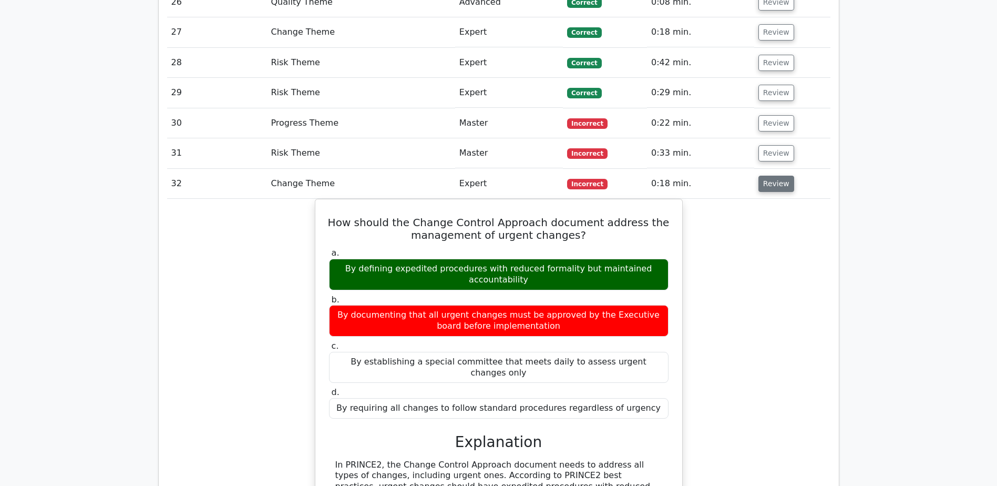
click at [767, 185] on button "Review" at bounding box center [777, 184] width 36 height 16
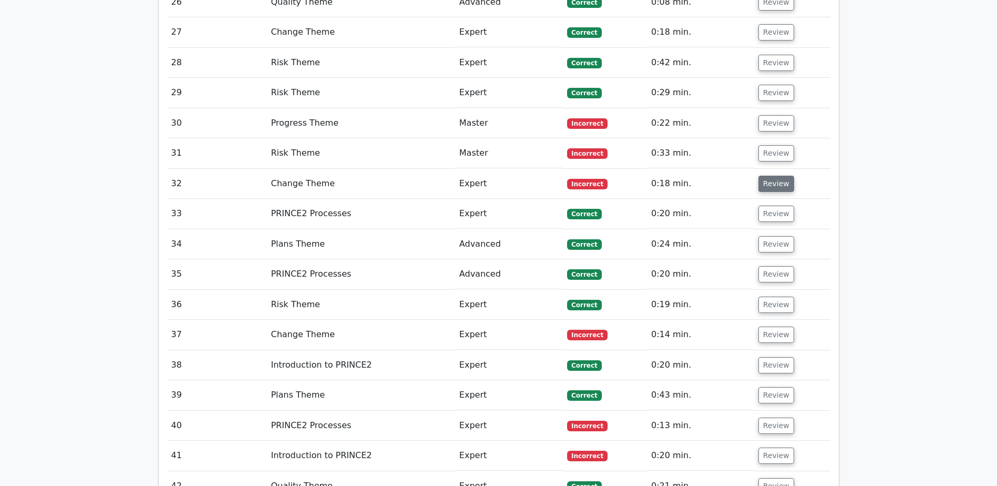
scroll to position [1525, 0]
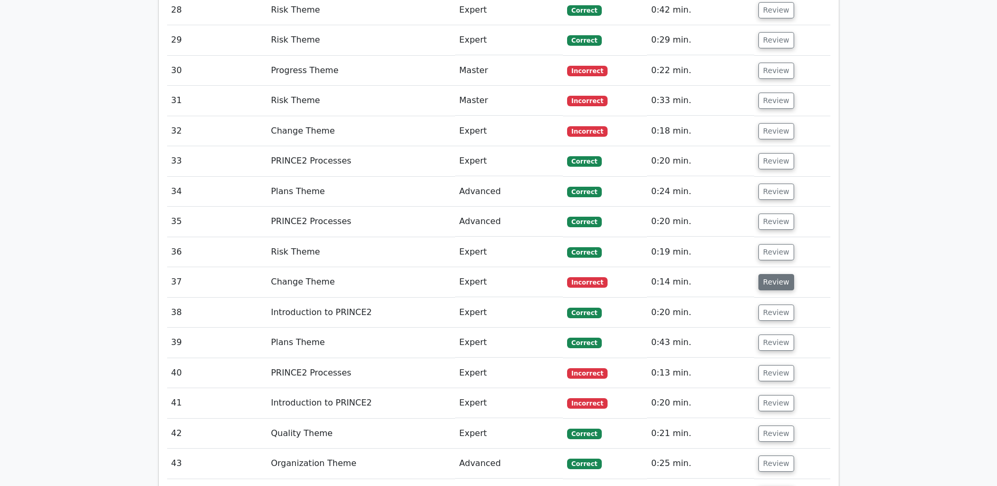
click at [779, 281] on button "Review" at bounding box center [777, 282] width 36 height 16
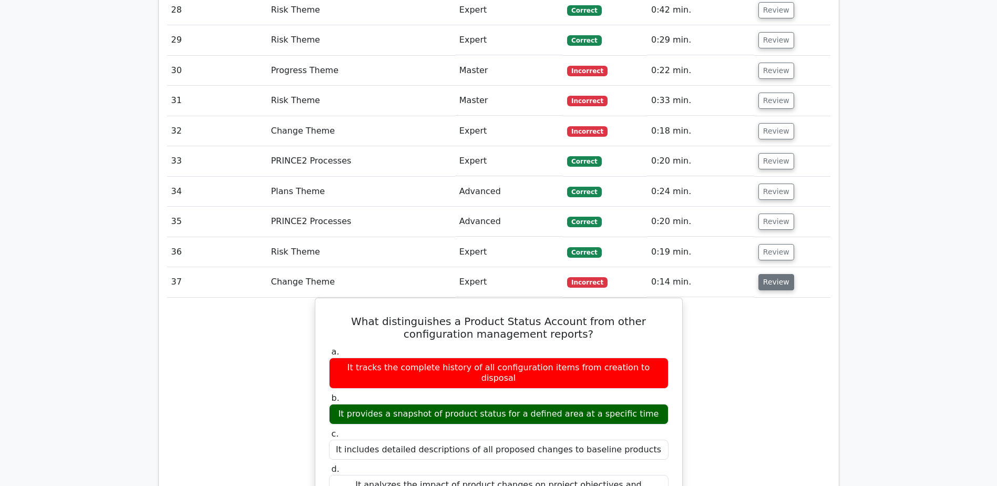
click at [779, 281] on button "Review" at bounding box center [777, 282] width 36 height 16
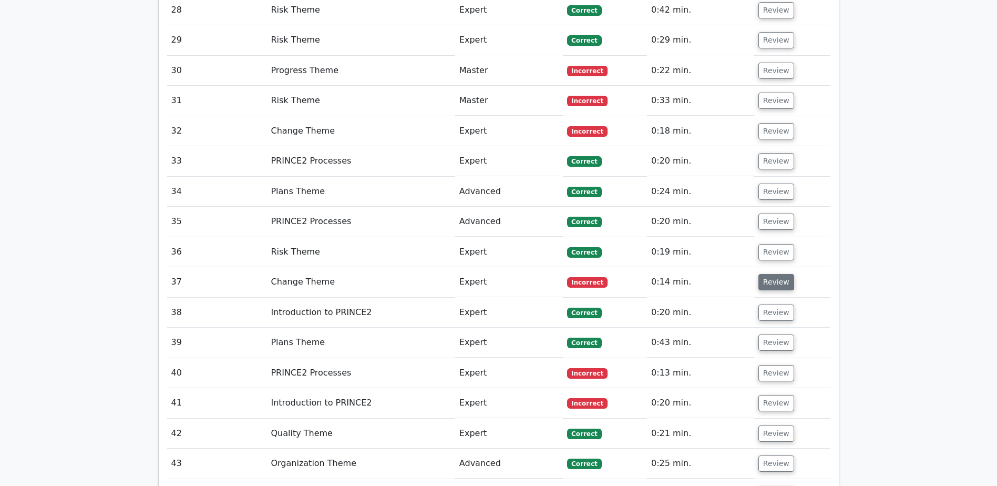
click at [768, 281] on button "Review" at bounding box center [777, 282] width 36 height 16
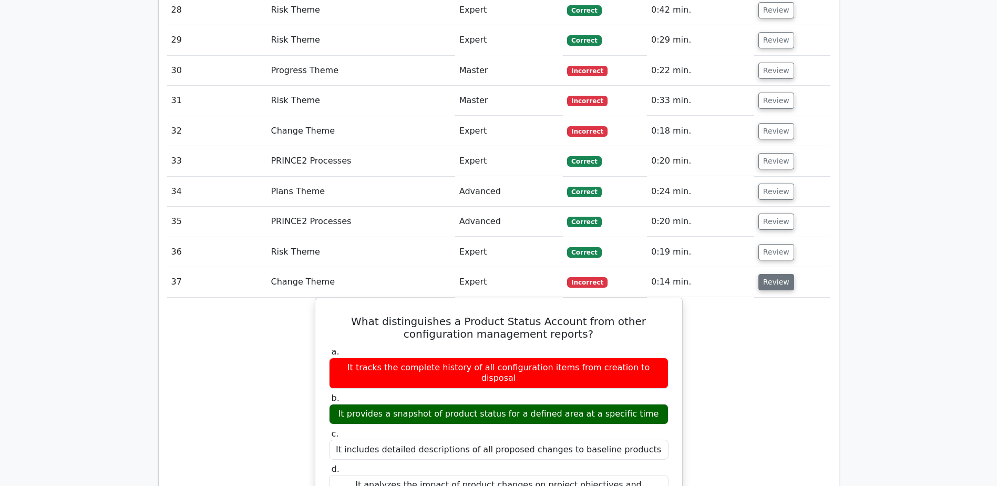
click at [768, 282] on button "Review" at bounding box center [777, 282] width 36 height 16
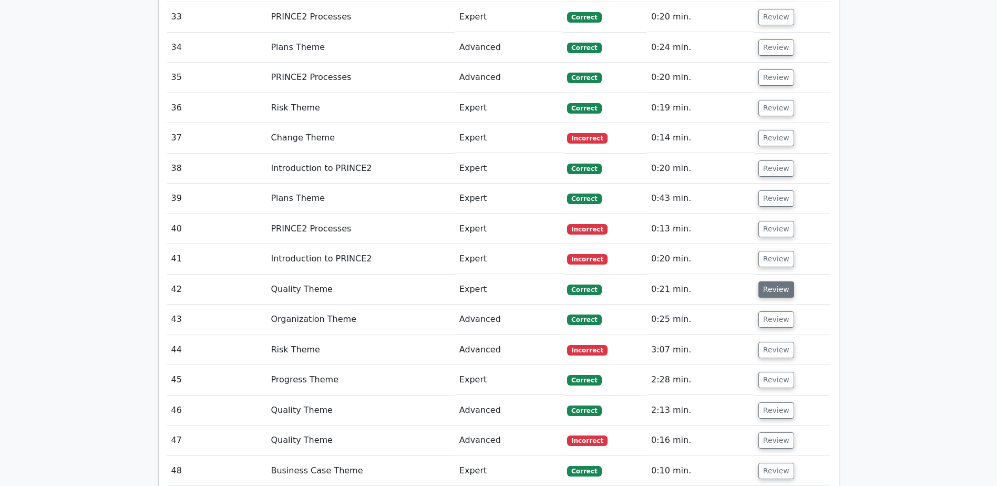
scroll to position [1683, 0]
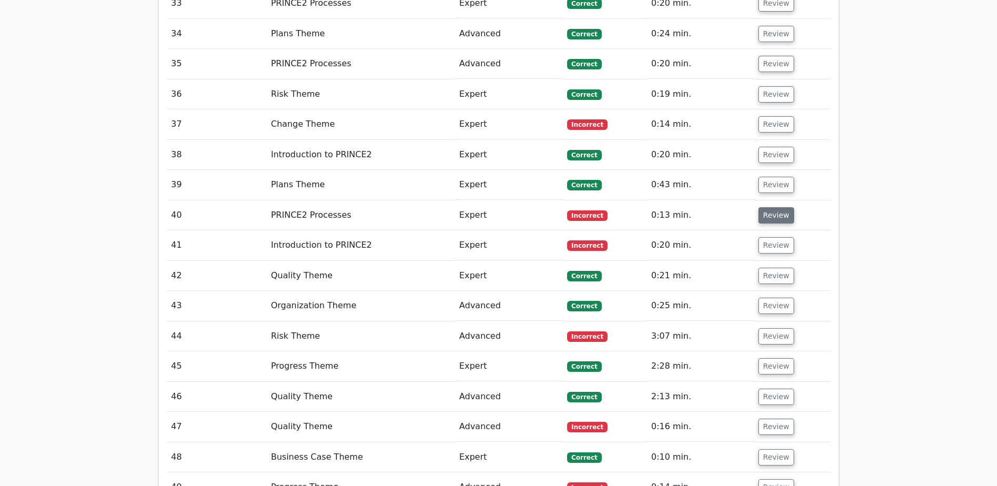
click at [783, 223] on button "Review" at bounding box center [777, 215] width 36 height 16
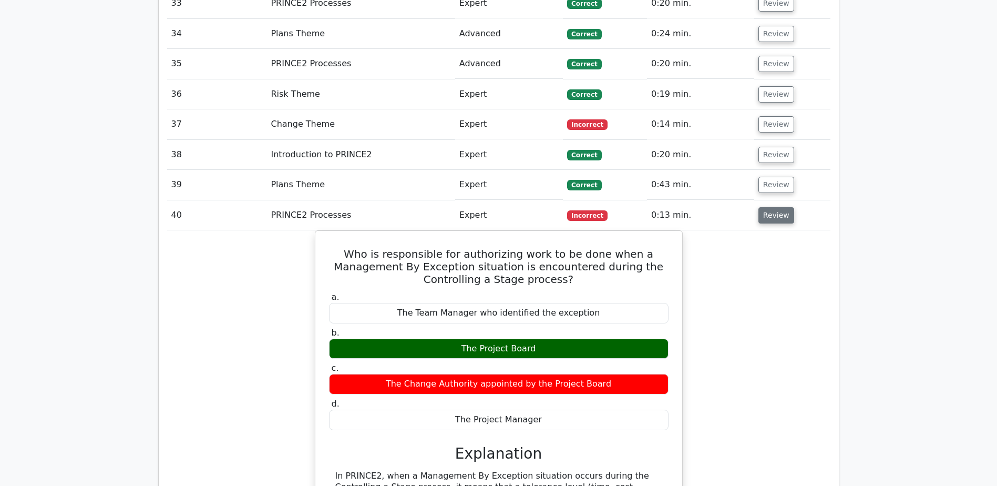
click at [779, 220] on button "Review" at bounding box center [777, 215] width 36 height 16
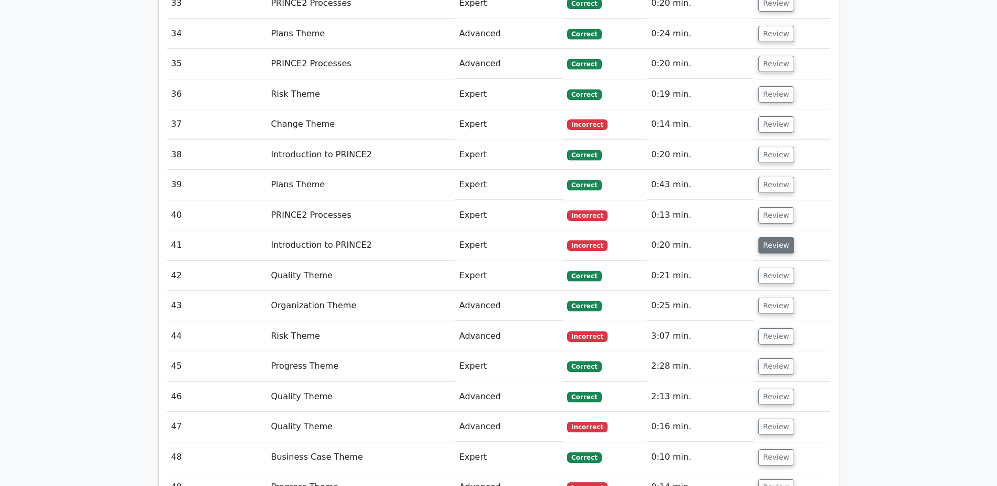
click at [777, 246] on button "Review" at bounding box center [777, 245] width 36 height 16
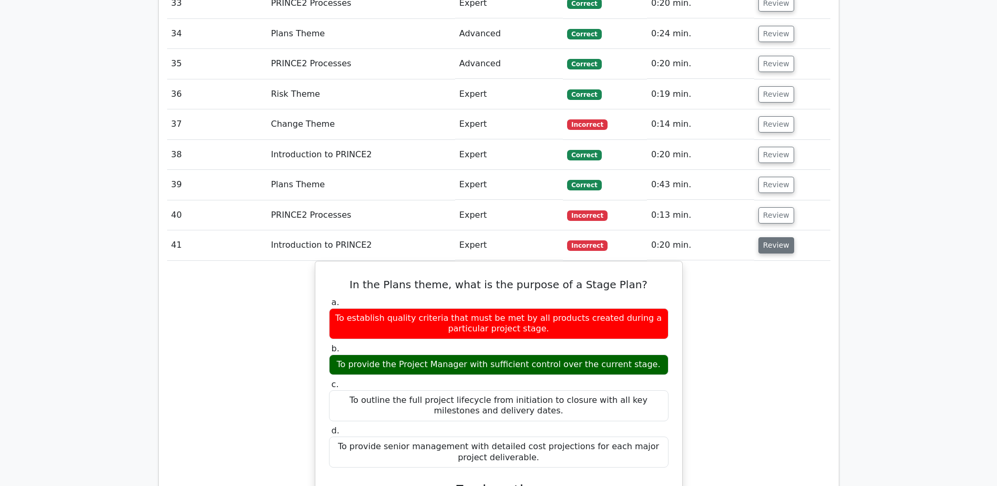
click at [777, 246] on button "Review" at bounding box center [777, 245] width 36 height 16
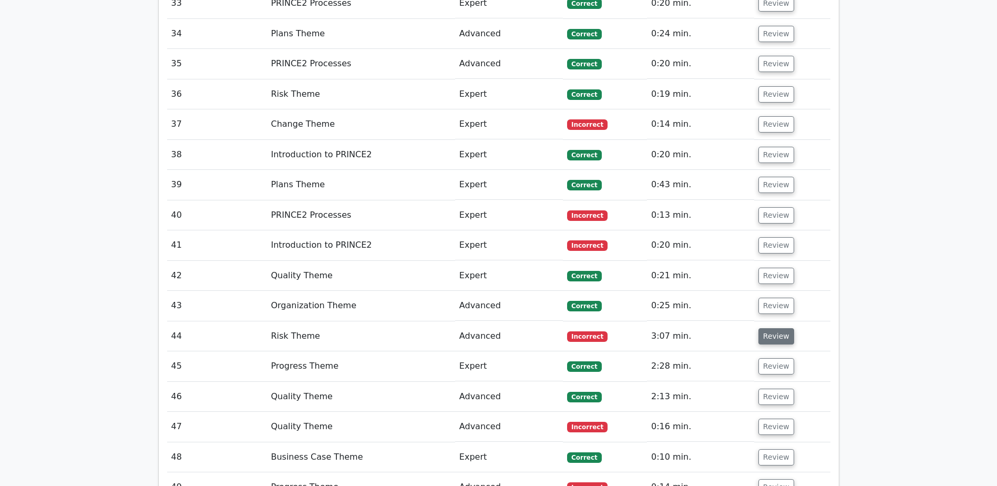
click at [771, 338] on button "Review" at bounding box center [777, 336] width 36 height 16
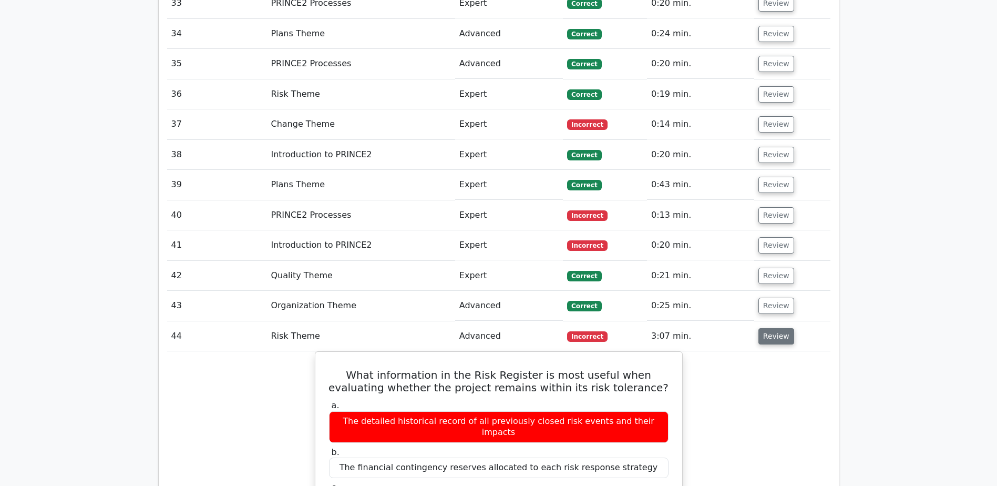
scroll to position [1788, 0]
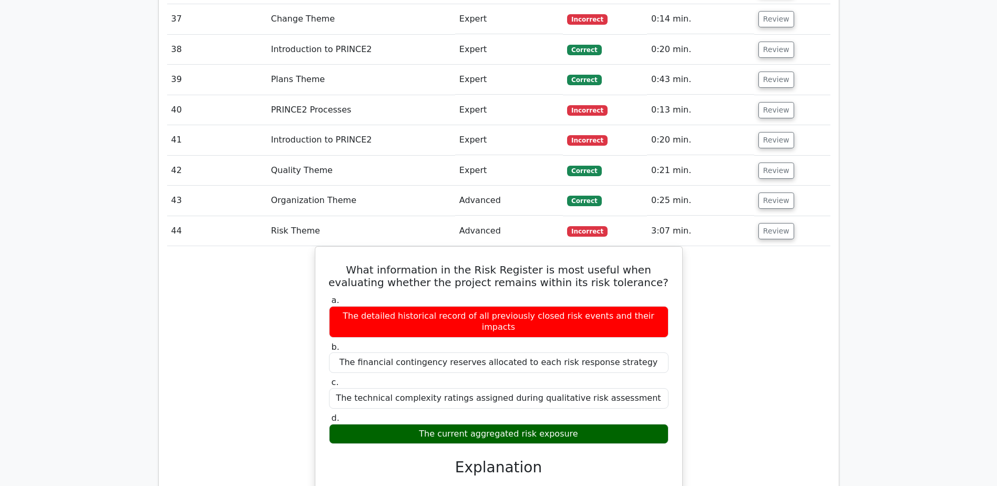
click at [774, 244] on td "Review" at bounding box center [793, 231] width 76 height 30
click at [771, 231] on button "Review" at bounding box center [777, 231] width 36 height 16
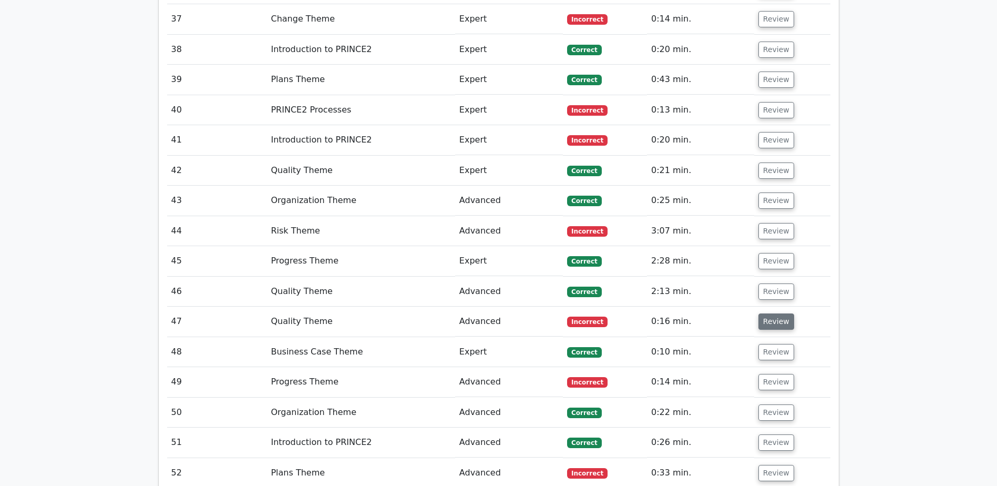
click at [768, 322] on button "Review" at bounding box center [777, 321] width 36 height 16
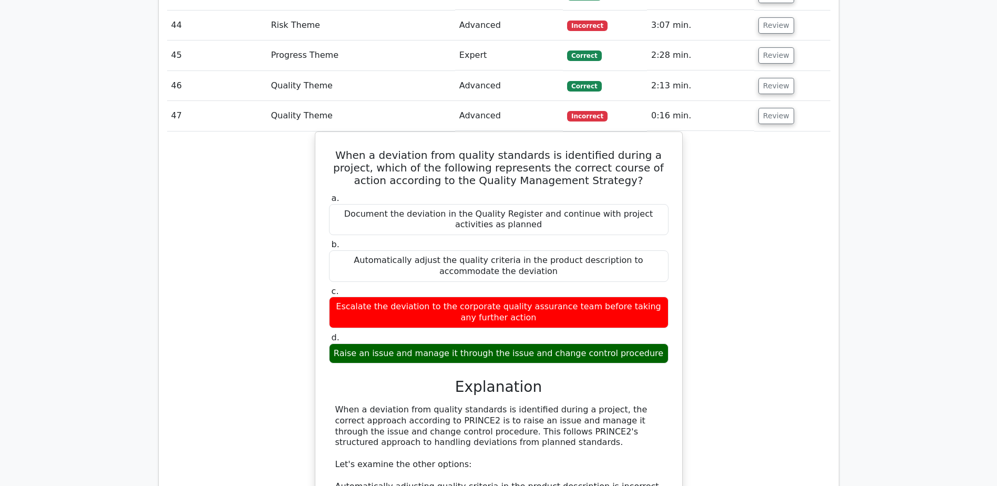
scroll to position [1998, 0]
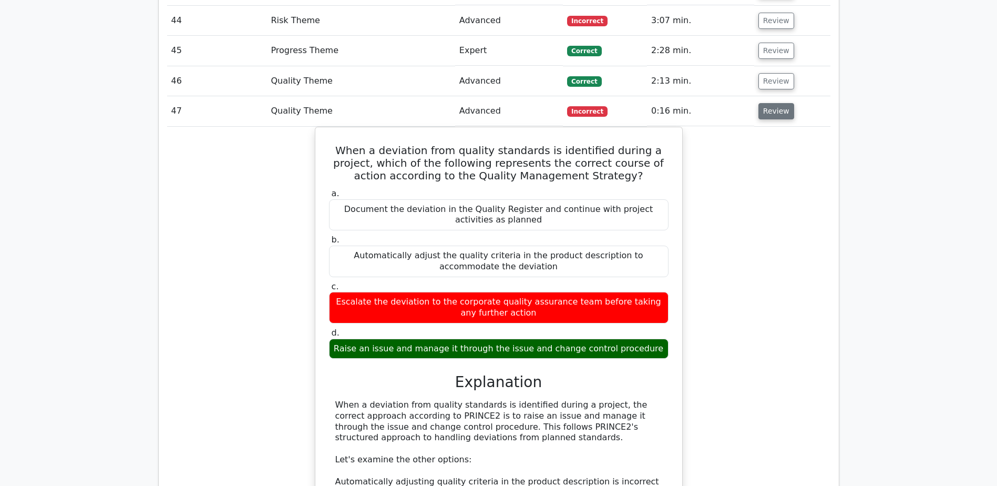
click at [776, 119] on button "Review" at bounding box center [777, 111] width 36 height 16
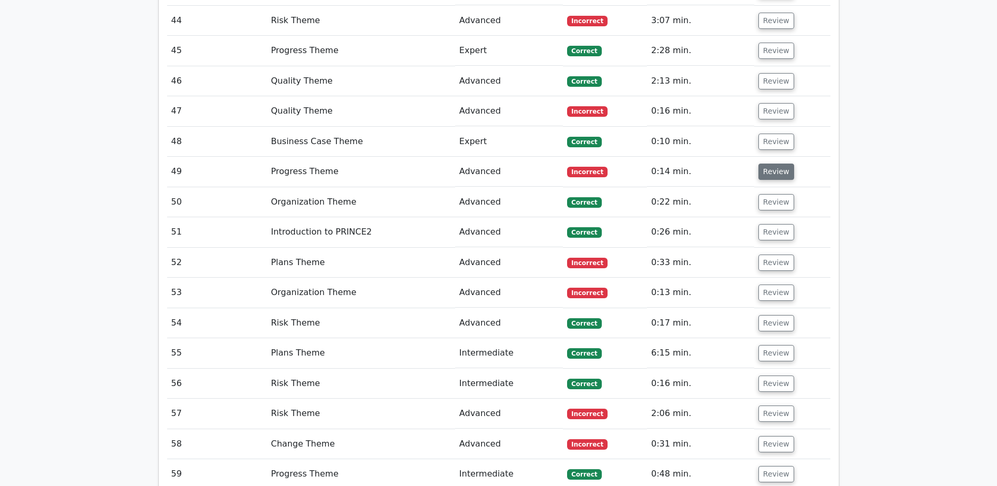
click at [778, 179] on button "Review" at bounding box center [777, 172] width 36 height 16
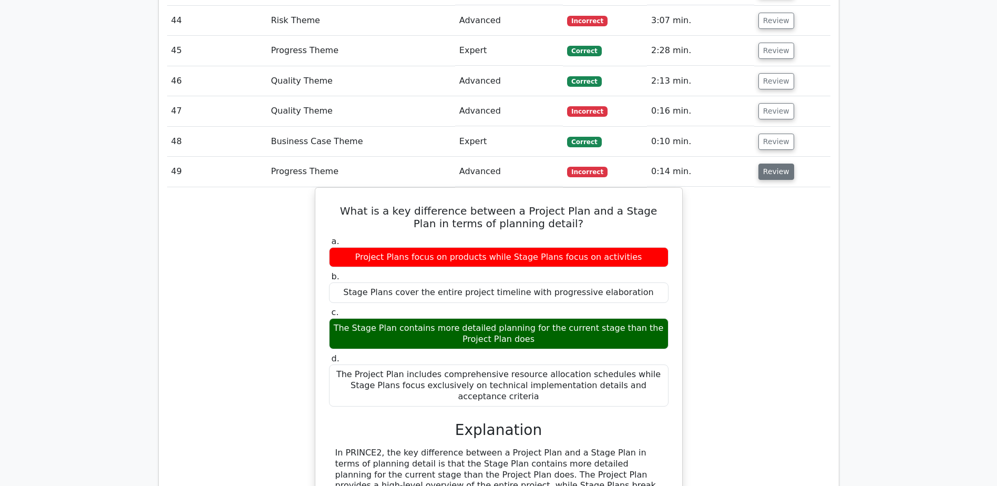
click at [778, 179] on button "Review" at bounding box center [777, 172] width 36 height 16
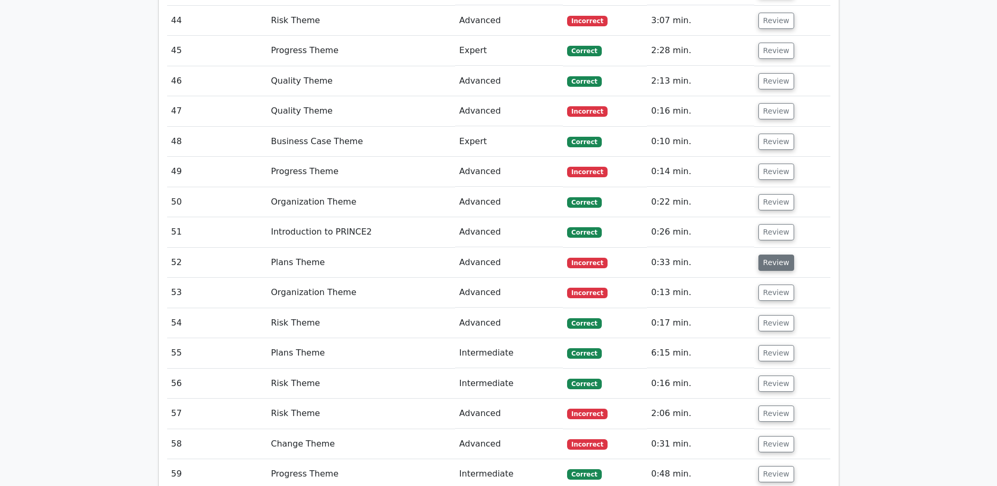
click at [778, 255] on button "Review" at bounding box center [777, 262] width 36 height 16
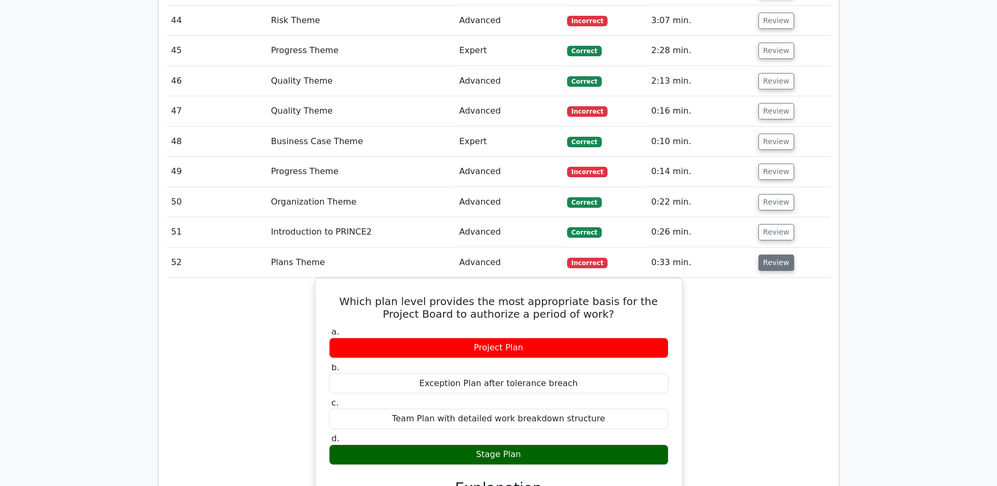
click at [777, 257] on button "Review" at bounding box center [777, 262] width 36 height 16
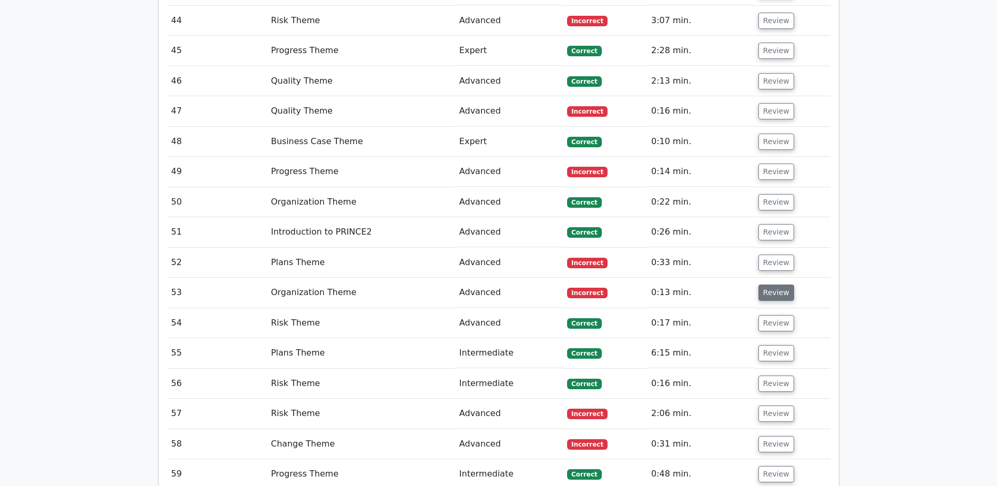
click at [774, 285] on button "Review" at bounding box center [777, 292] width 36 height 16
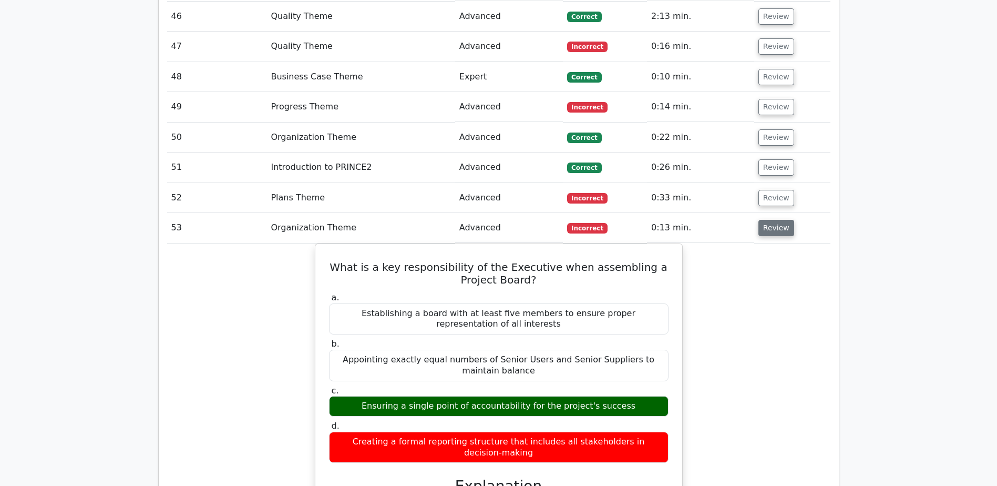
scroll to position [2156, 0]
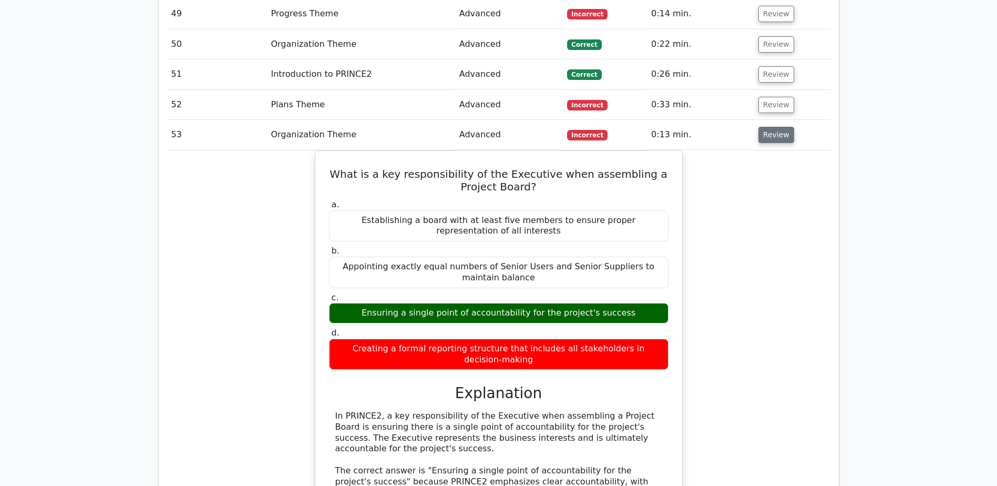
click at [776, 140] on button "Review" at bounding box center [777, 135] width 36 height 16
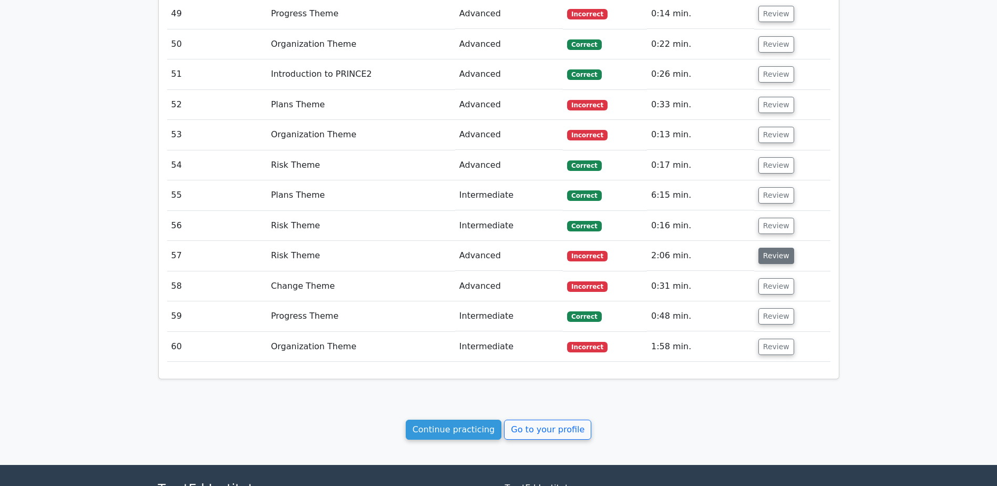
click at [768, 259] on button "Review" at bounding box center [777, 256] width 36 height 16
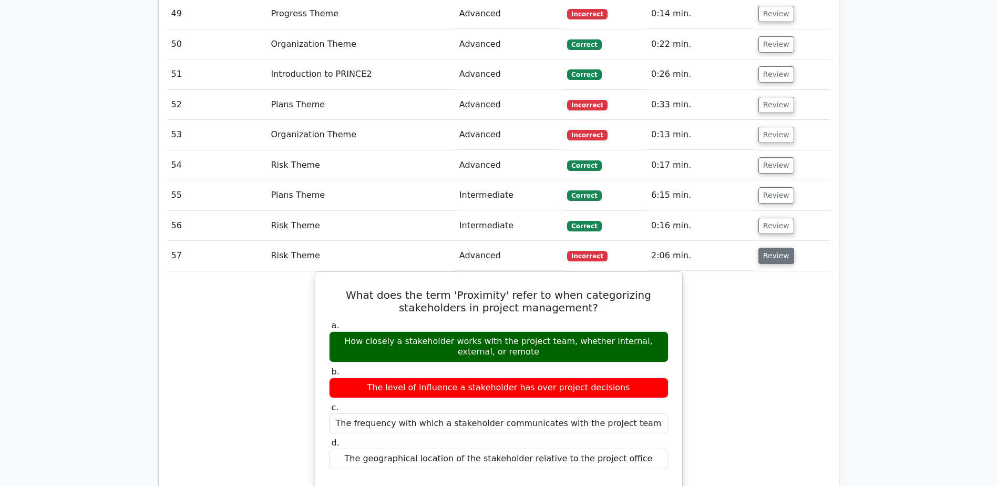
click at [768, 257] on button "Review" at bounding box center [777, 256] width 36 height 16
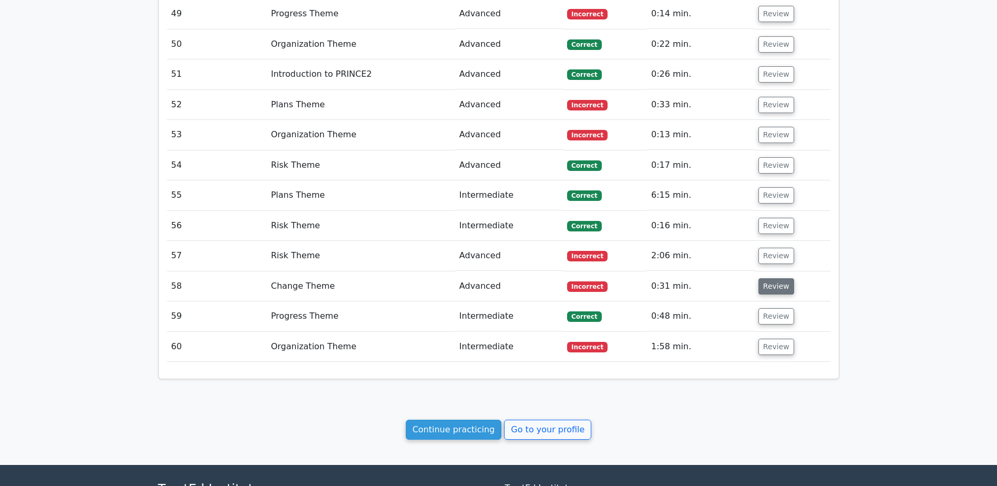
click at [784, 284] on button "Review" at bounding box center [777, 286] width 36 height 16
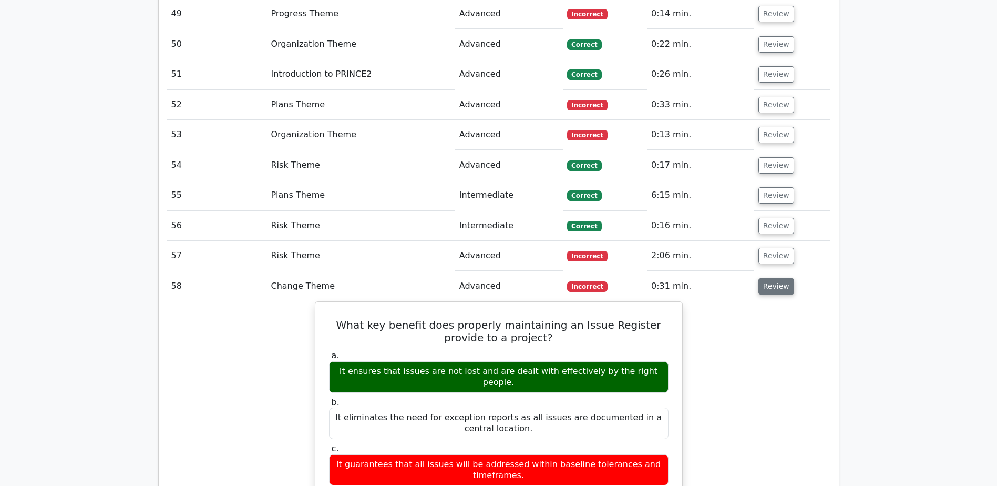
click at [784, 284] on button "Review" at bounding box center [777, 286] width 36 height 16
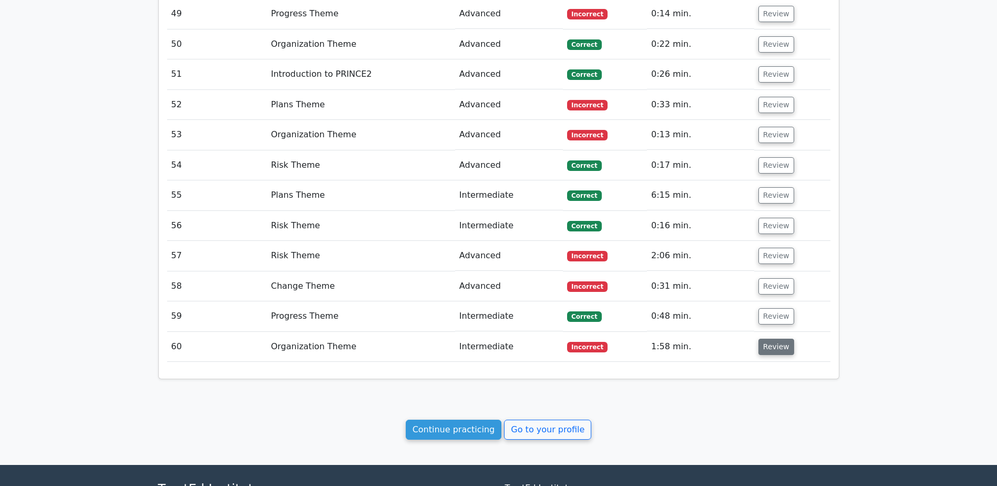
click at [777, 347] on button "Review" at bounding box center [777, 347] width 36 height 16
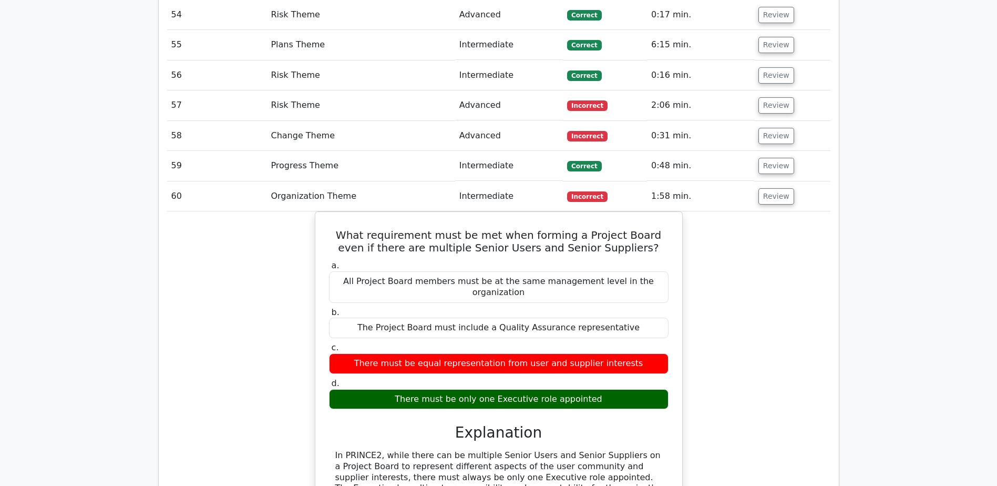
scroll to position [2366, 0]
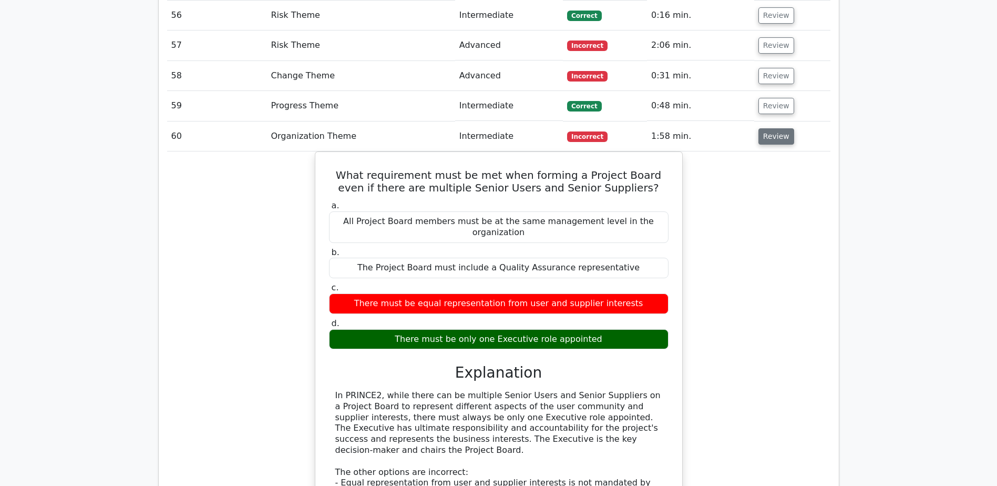
click at [766, 136] on button "Review" at bounding box center [777, 136] width 36 height 16
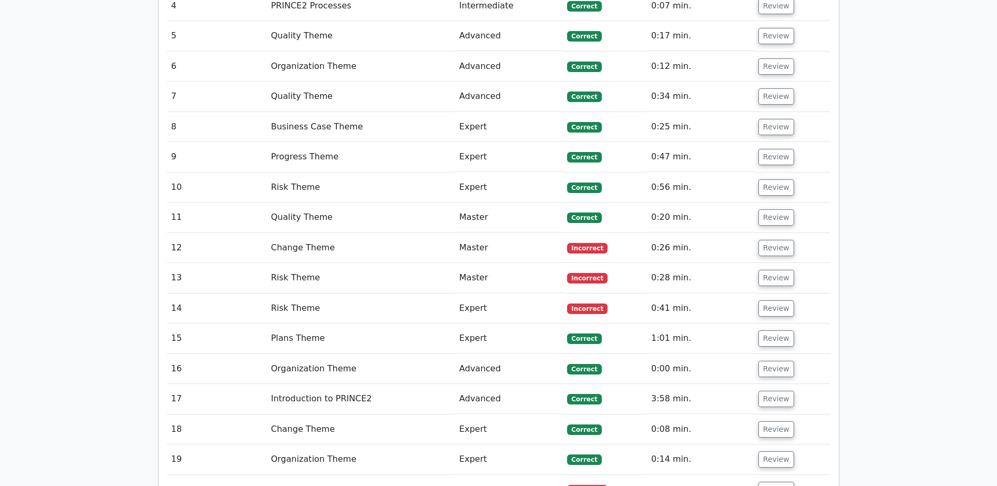
scroll to position [840, 0]
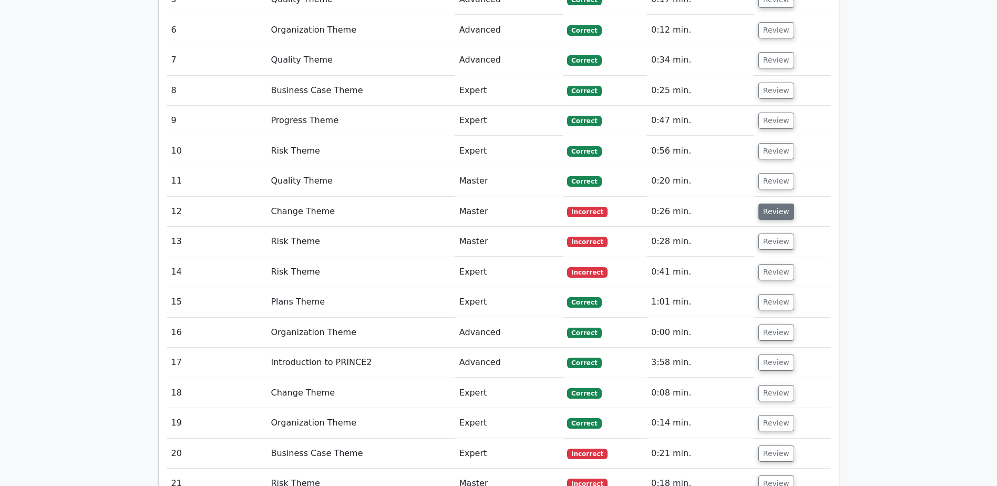
click at [769, 212] on button "Review" at bounding box center [777, 211] width 36 height 16
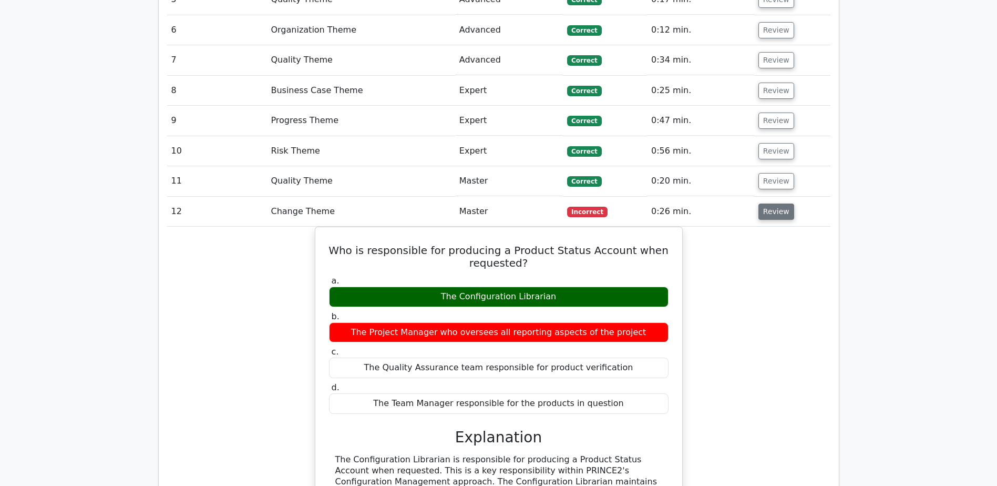
click at [769, 212] on button "Review" at bounding box center [777, 211] width 36 height 16
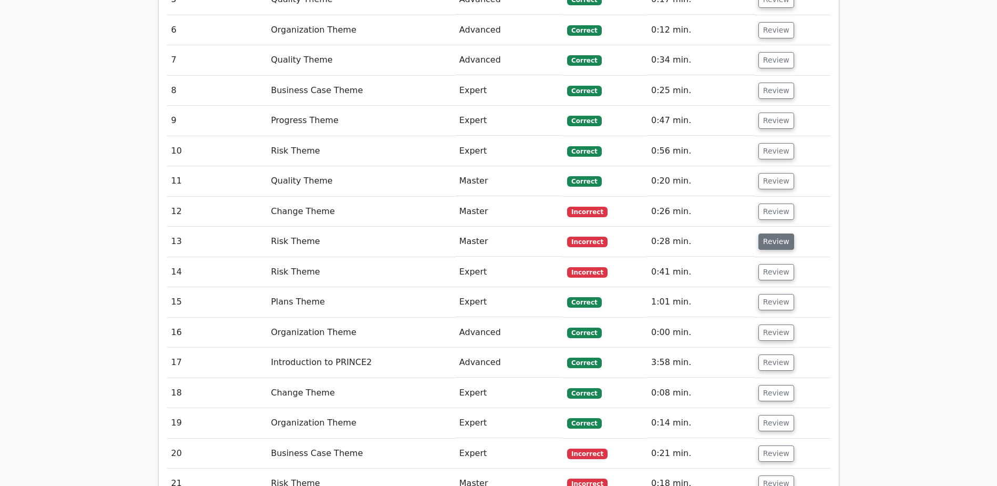
click at [779, 242] on button "Review" at bounding box center [777, 241] width 36 height 16
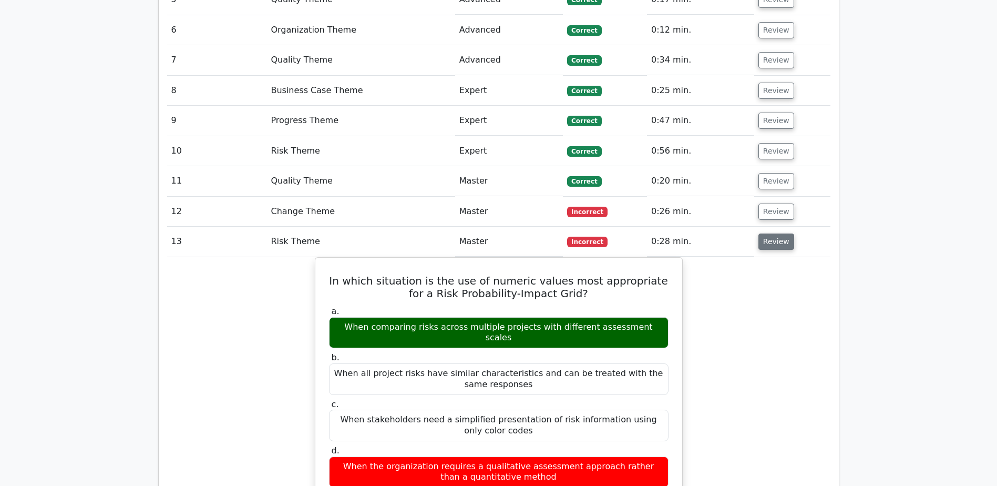
click at [779, 242] on button "Review" at bounding box center [777, 241] width 36 height 16
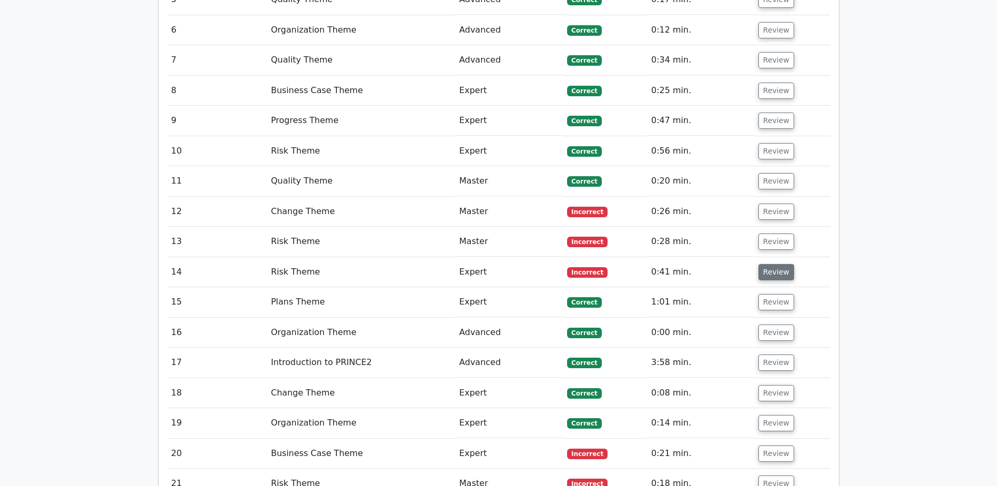
click at [774, 271] on button "Review" at bounding box center [777, 272] width 36 height 16
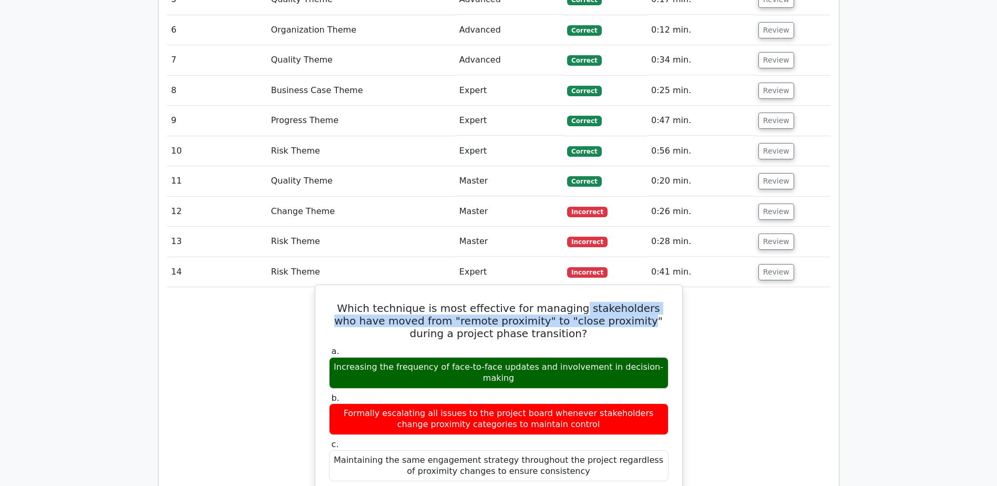
drag, startPoint x: 557, startPoint y: 305, endPoint x: 578, endPoint y: 321, distance: 26.3
click at [578, 321] on h5 "Which technique is most effective for managing stakeholders who have moved from…" at bounding box center [499, 321] width 342 height 38
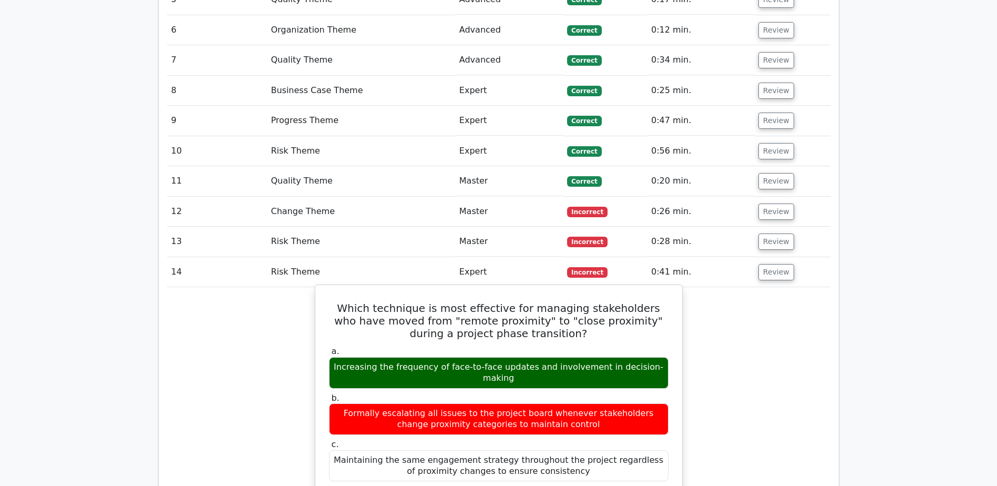
drag, startPoint x: 574, startPoint y: 321, endPoint x: 547, endPoint y: 311, distance: 28.3
click at [547, 311] on h5 "Which technique is most effective for managing stakeholders who have moved from…" at bounding box center [499, 321] width 342 height 38
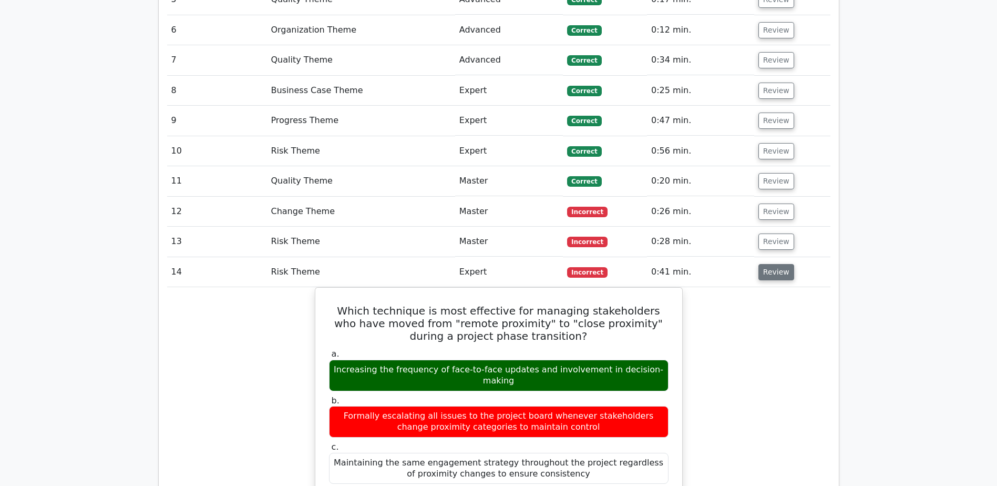
click at [782, 276] on button "Review" at bounding box center [777, 272] width 36 height 16
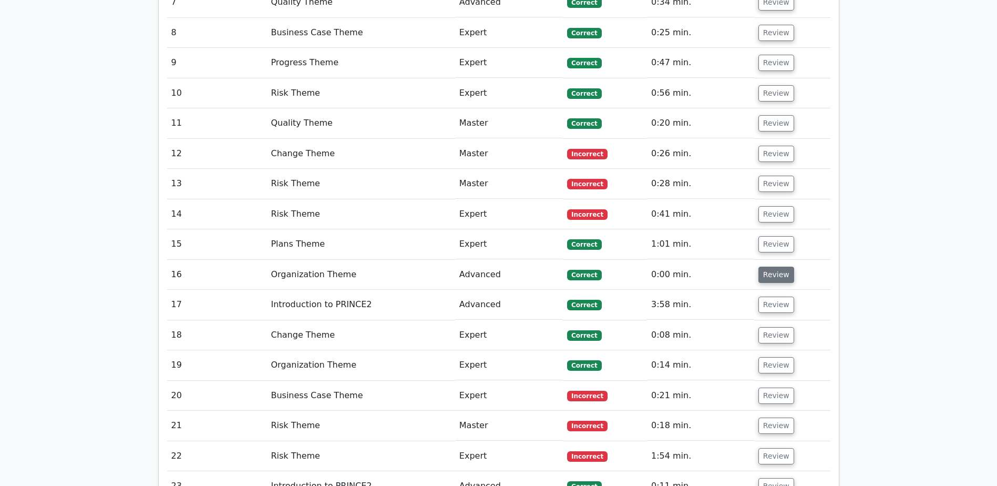
scroll to position [945, 0]
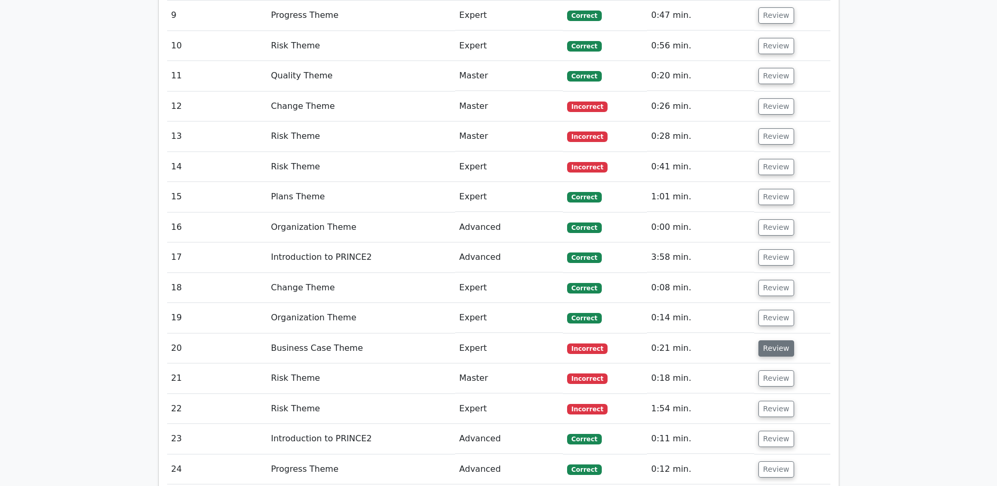
click at [764, 351] on button "Review" at bounding box center [777, 348] width 36 height 16
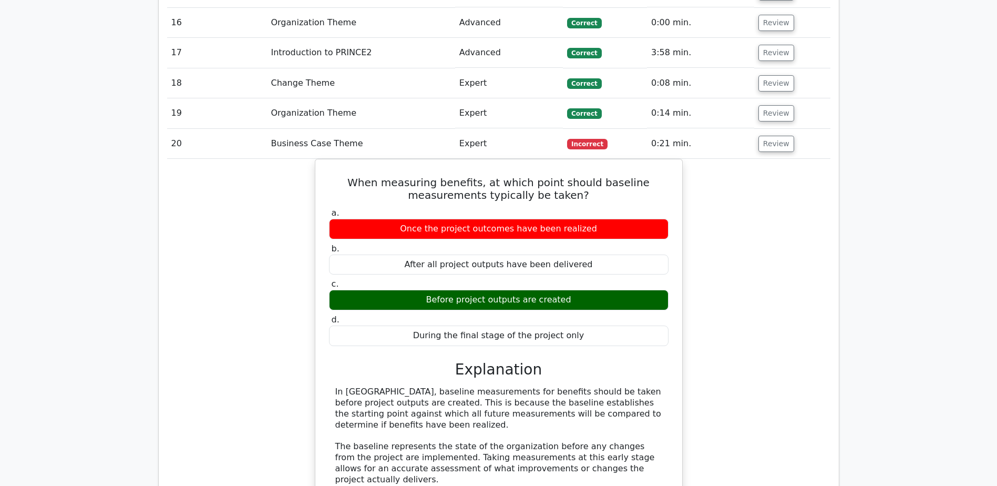
scroll to position [1155, 0]
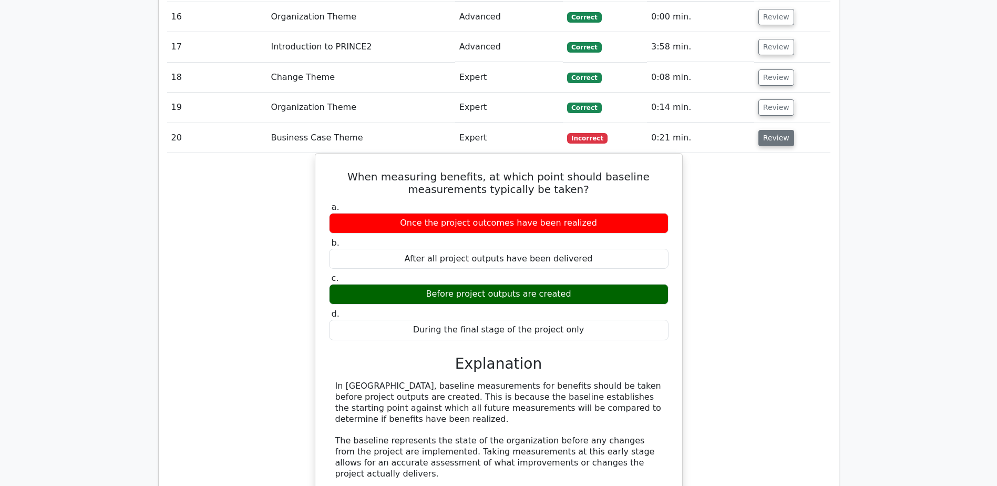
click at [775, 137] on button "Review" at bounding box center [777, 138] width 36 height 16
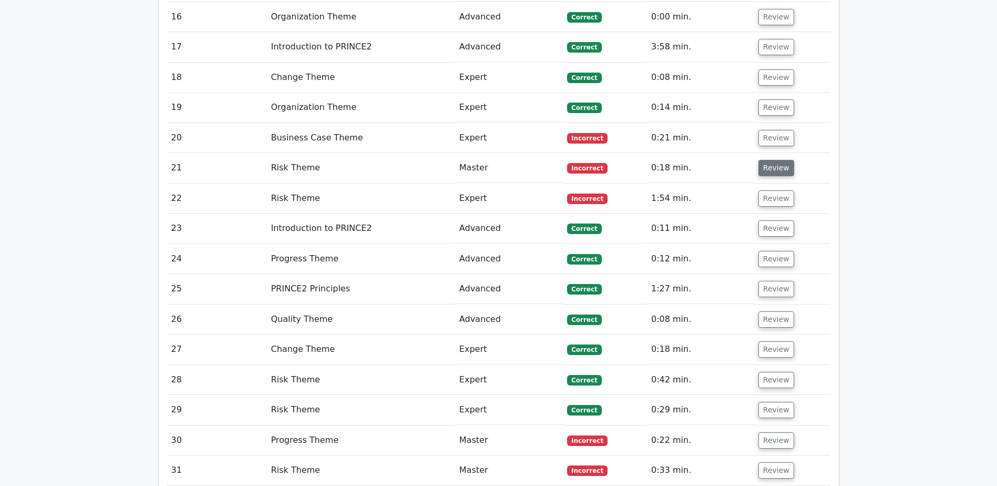
click at [782, 167] on button "Review" at bounding box center [777, 168] width 36 height 16
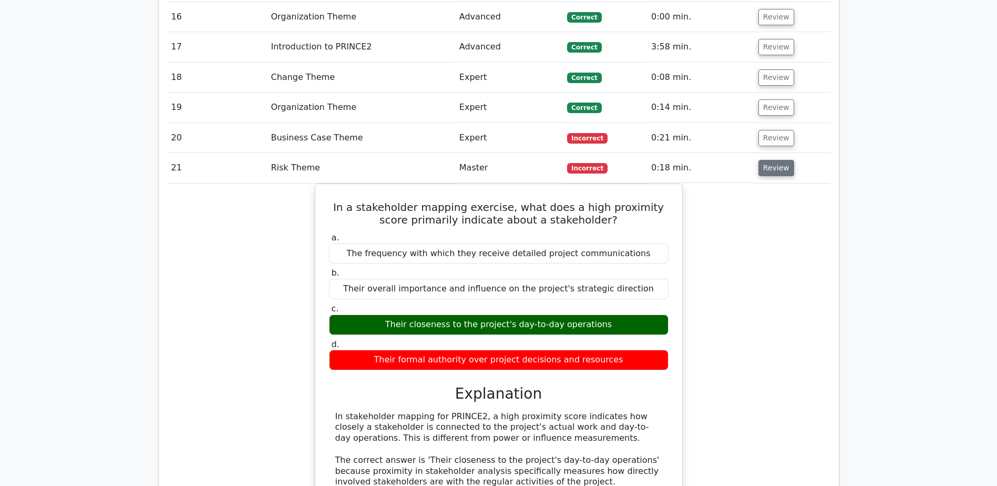
click at [782, 167] on button "Review" at bounding box center [777, 168] width 36 height 16
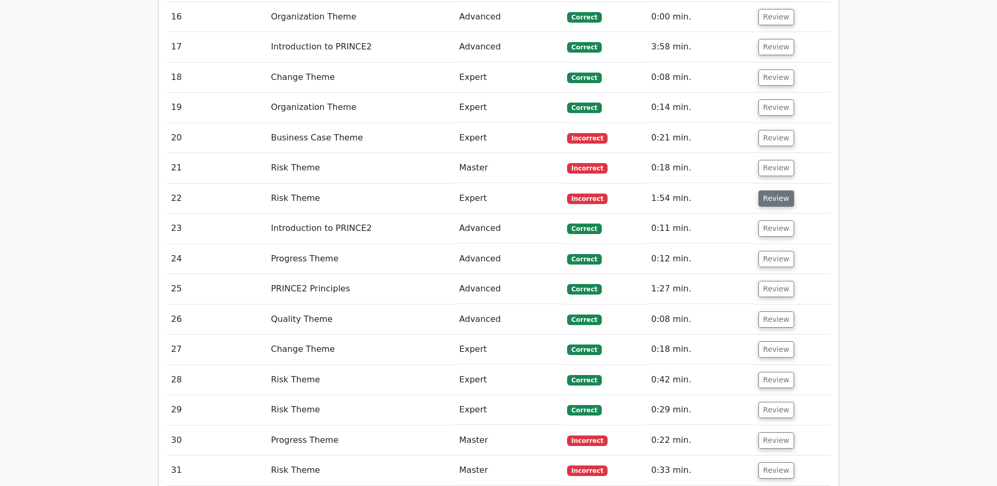
click at [768, 197] on button "Review" at bounding box center [777, 198] width 36 height 16
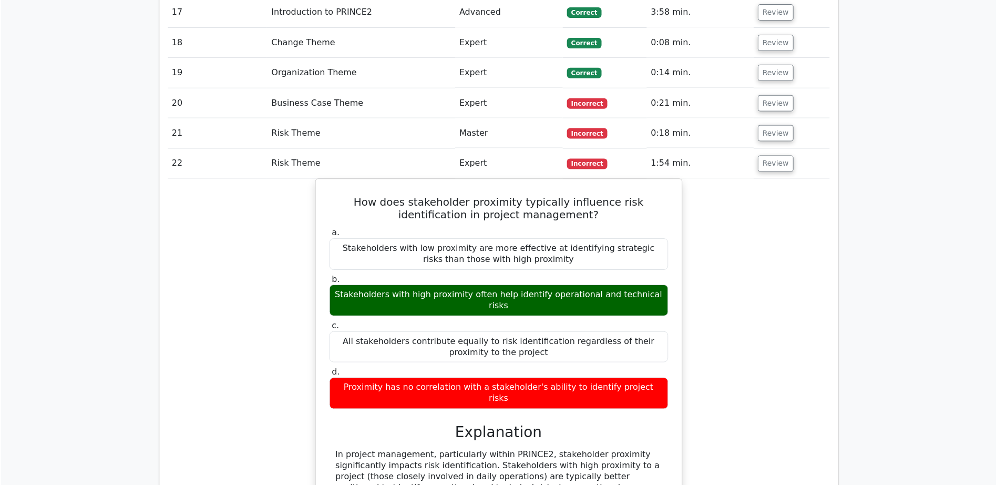
scroll to position [1208, 0]
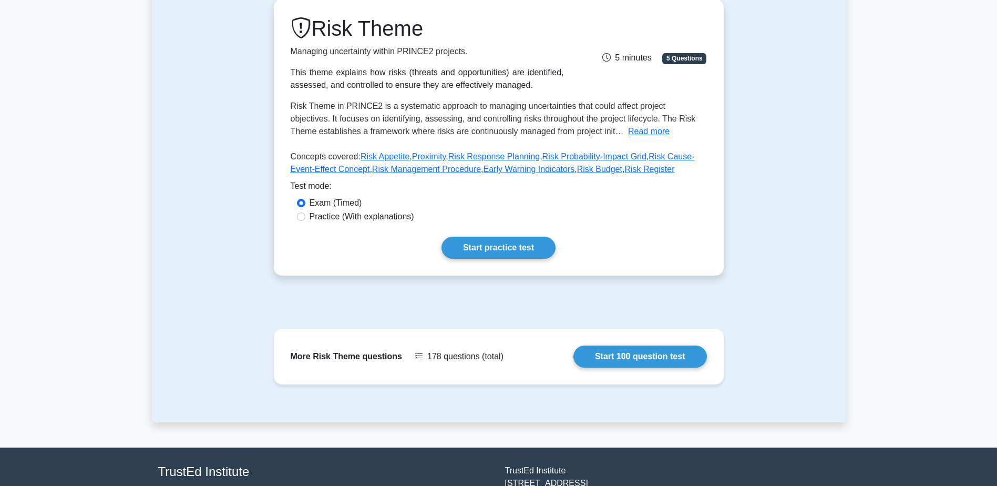
scroll to position [181, 0]
